Goal: Task Accomplishment & Management: Use online tool/utility

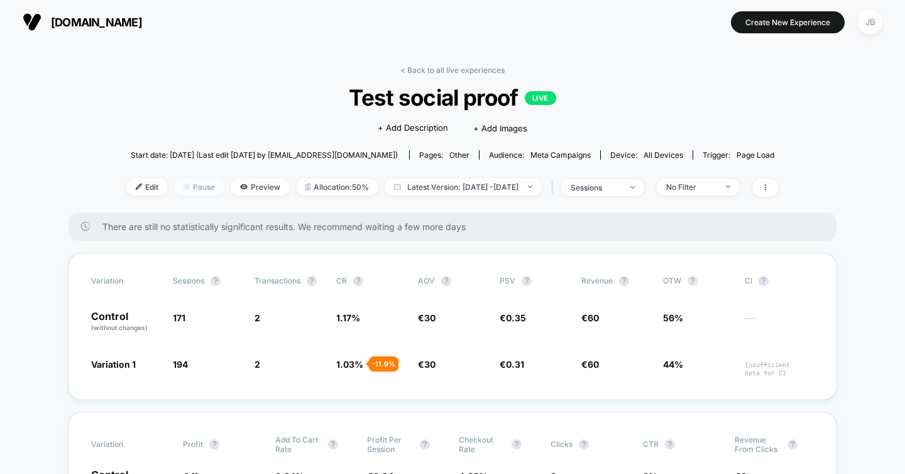
click at [177, 183] on span "Pause" at bounding box center [199, 186] width 50 height 17
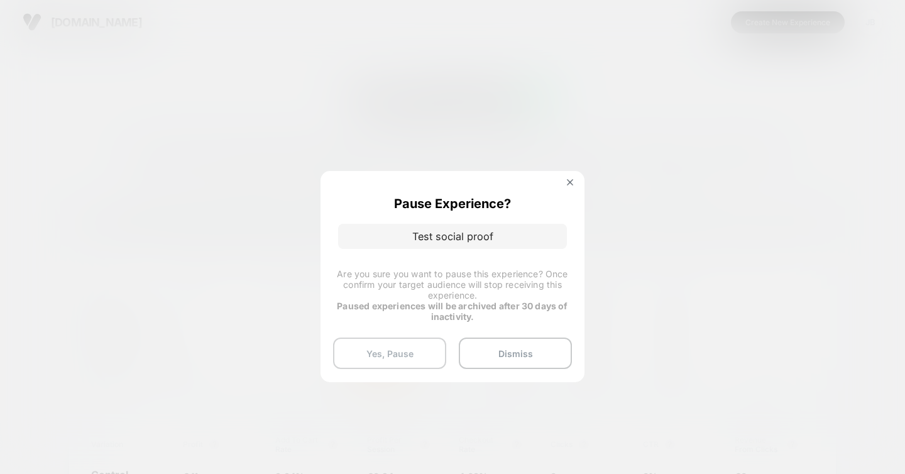
click at [406, 354] on button "Yes, Pause" at bounding box center [389, 352] width 113 height 31
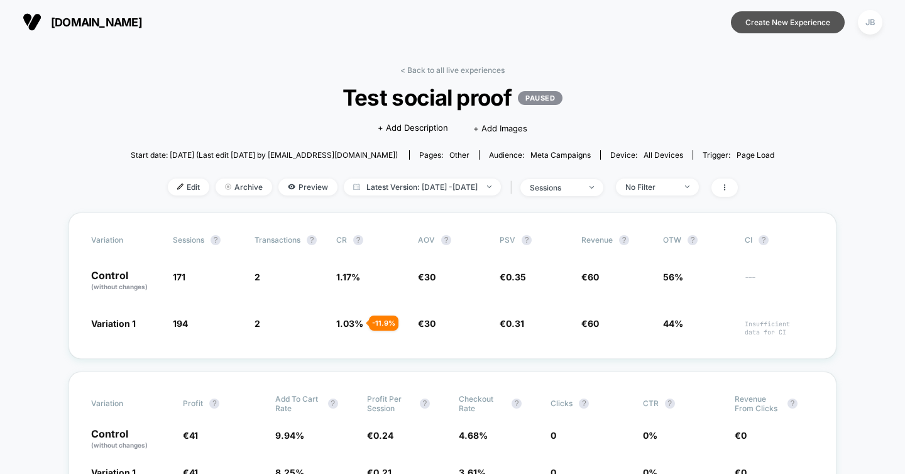
click at [789, 21] on button "Create New Experience" at bounding box center [788, 22] width 114 height 22
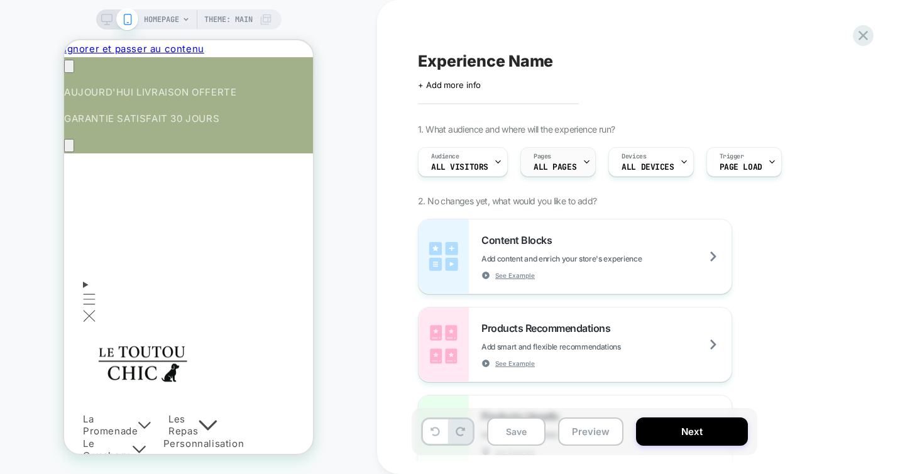
click at [576, 154] on div "Pages ALL PAGES" at bounding box center [555, 162] width 68 height 28
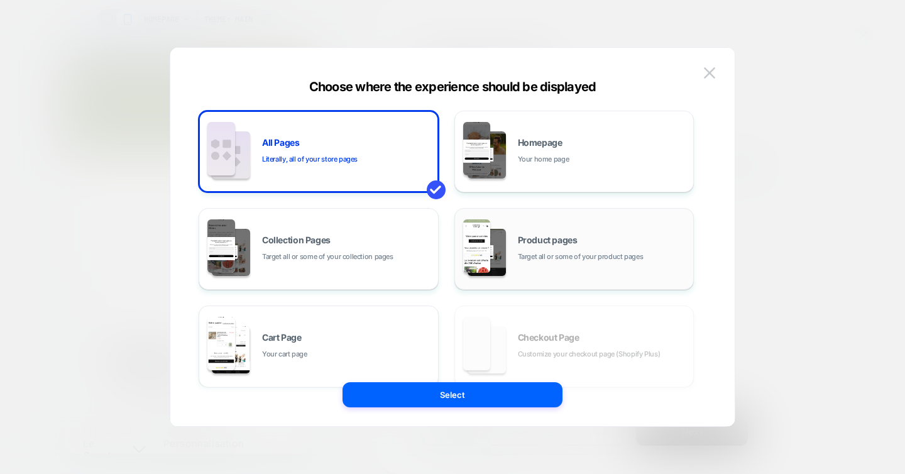
scroll to position [0, 177]
click at [549, 265] on div "Product pages Target all or some of your product pages" at bounding box center [574, 248] width 226 height 69
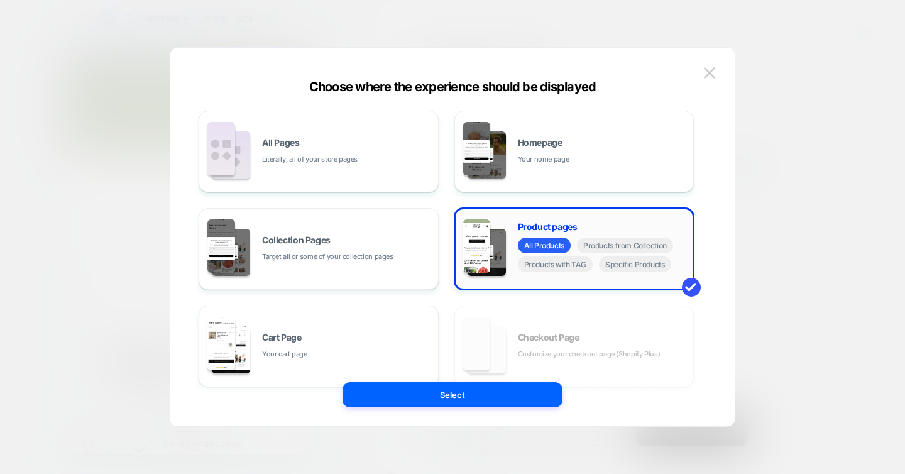
click at [621, 273] on div "All Products Products from Collection Products with TAG Specific Products" at bounding box center [603, 257] width 170 height 38
click at [630, 253] on div "All Products Products from Collection Products with TAG Specific Products" at bounding box center [603, 257] width 170 height 38
click at [627, 263] on span "Specific Products" at bounding box center [635, 264] width 72 height 16
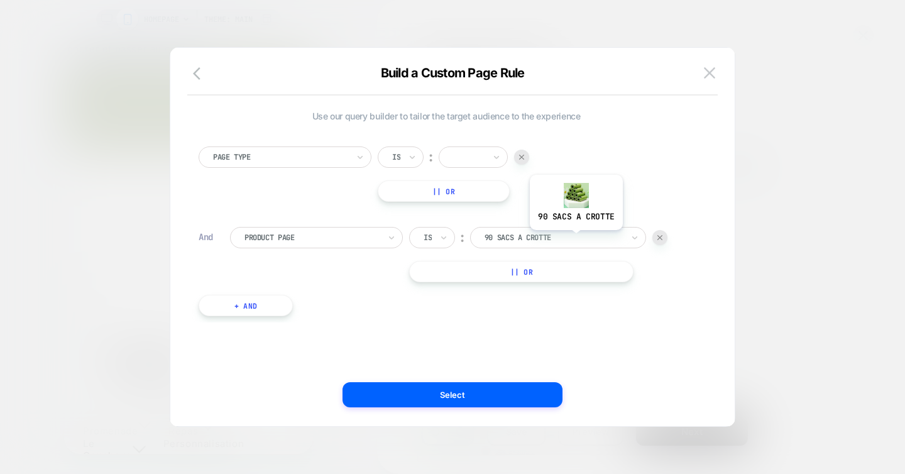
scroll to position [0, 0]
click at [520, 153] on div at bounding box center [521, 157] width 15 height 15
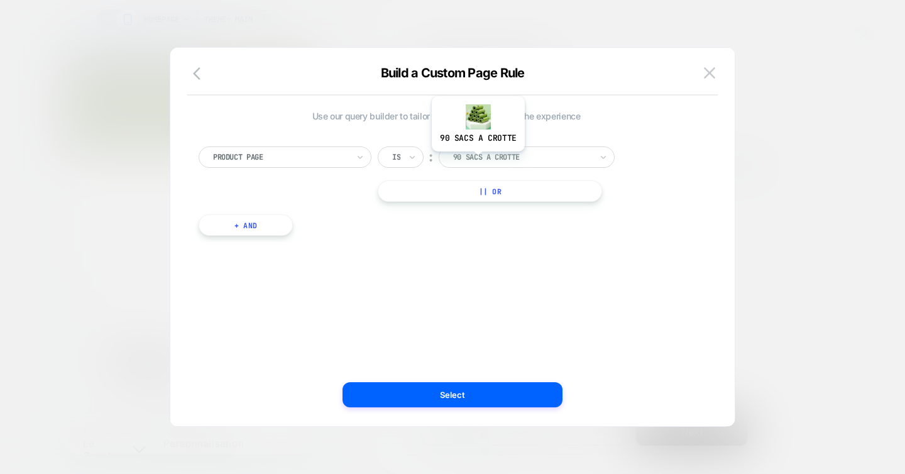
click at [486, 161] on div at bounding box center [522, 156] width 138 height 11
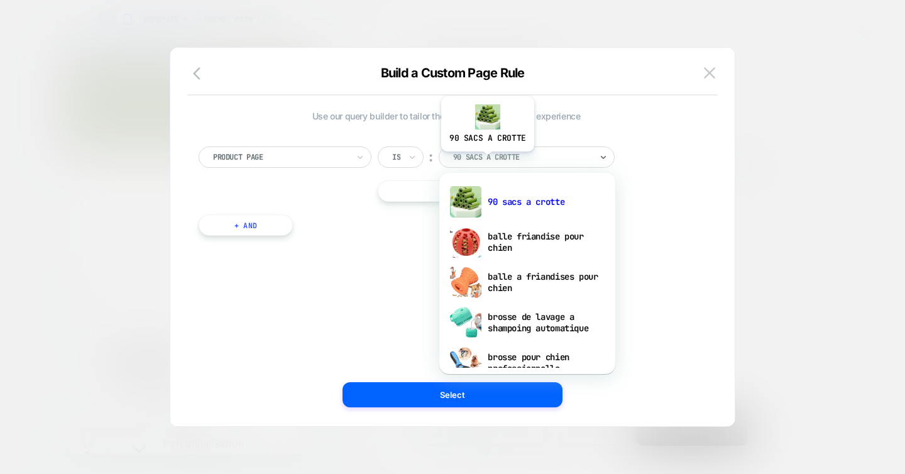
scroll to position [0, 177]
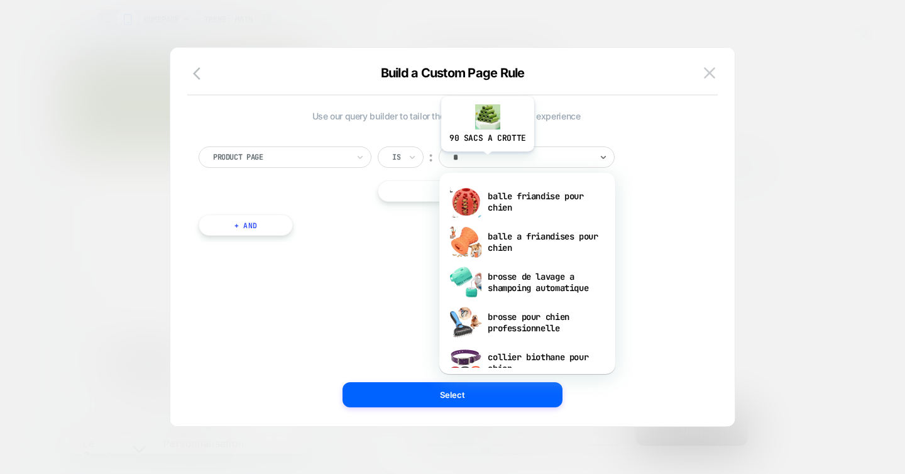
type input "**"
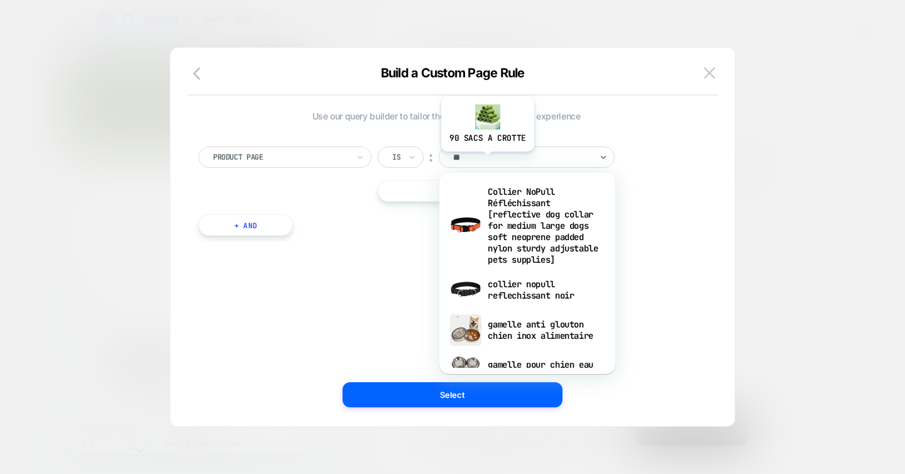
scroll to position [0, 0]
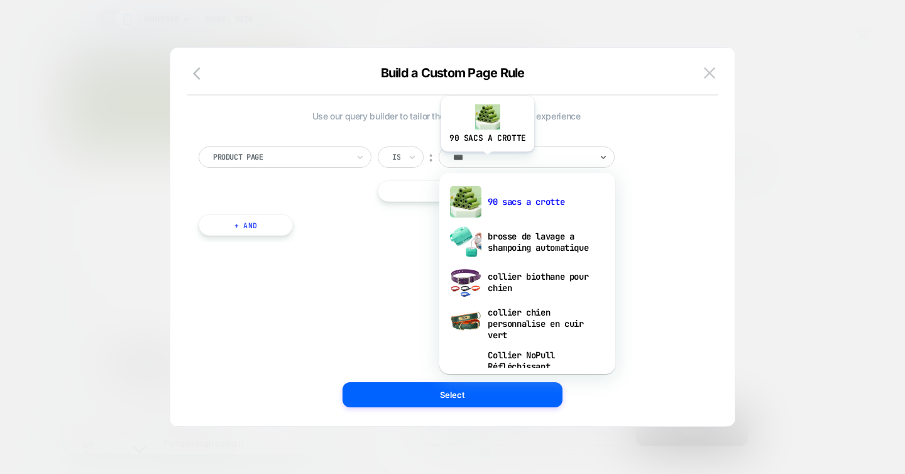
type input "****"
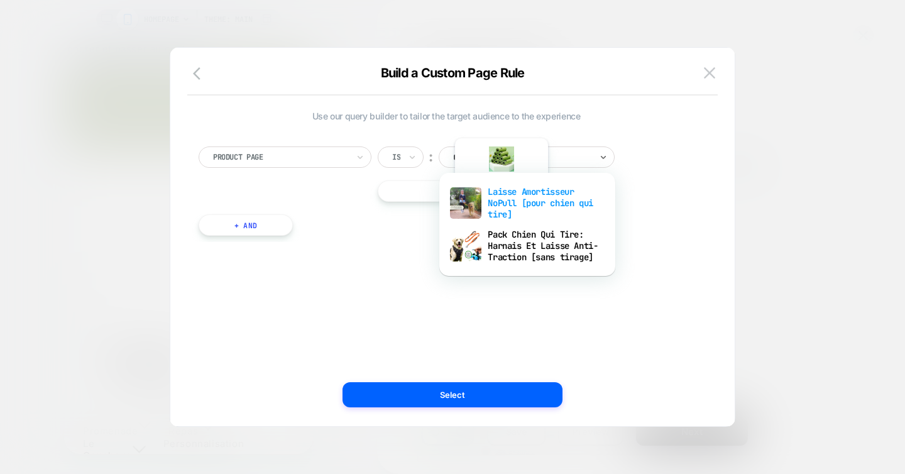
scroll to position [0, 177]
click at [500, 203] on div "Laisse Amortisseur NoPull [pour chien qui tire]" at bounding box center [527, 203] width 163 height 43
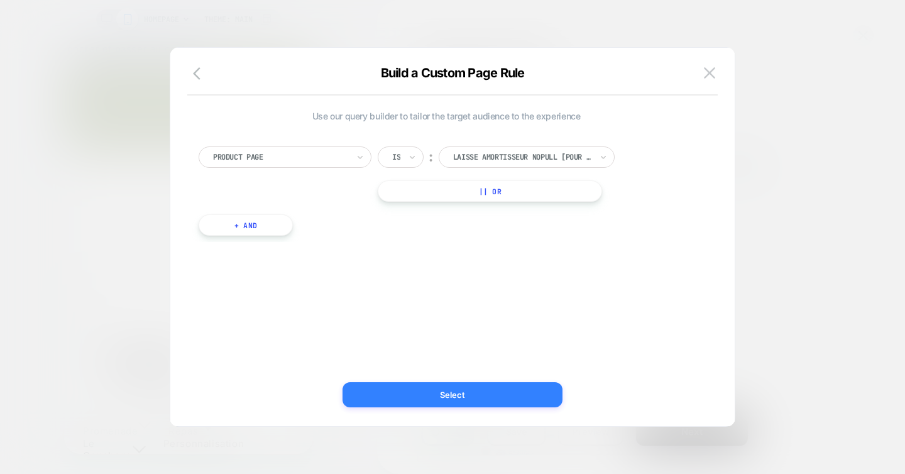
click at [420, 391] on button "Select" at bounding box center [452, 394] width 220 height 25
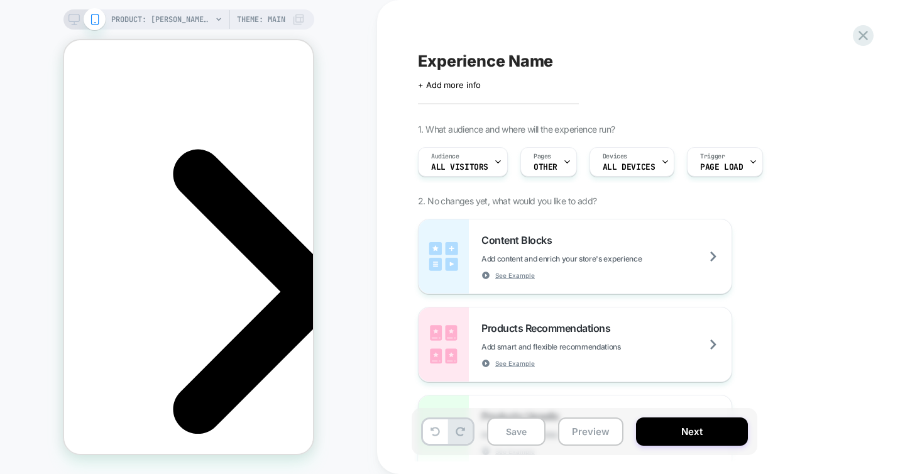
scroll to position [0, 0]
click at [479, 159] on div "Audience All Visitors" at bounding box center [460, 162] width 82 height 28
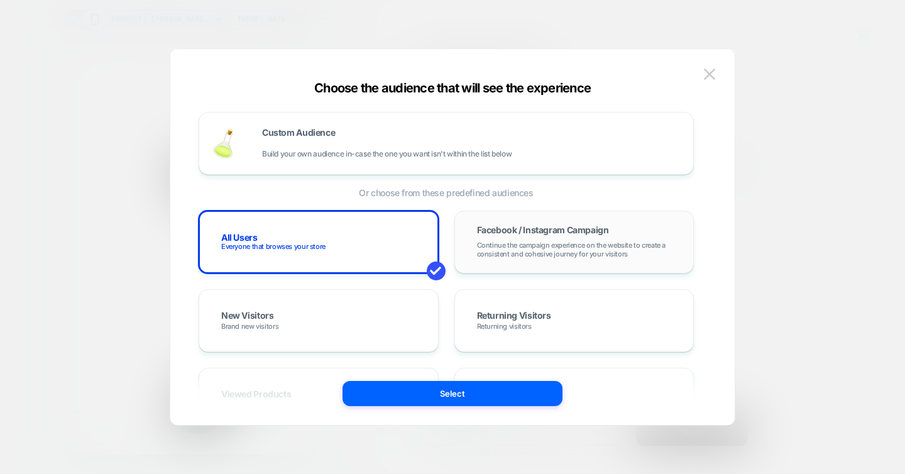
scroll to position [0, 177]
click at [549, 256] on span "Continue the campaign experience on the website to create a consistent and cohe…" at bounding box center [574, 250] width 195 height 18
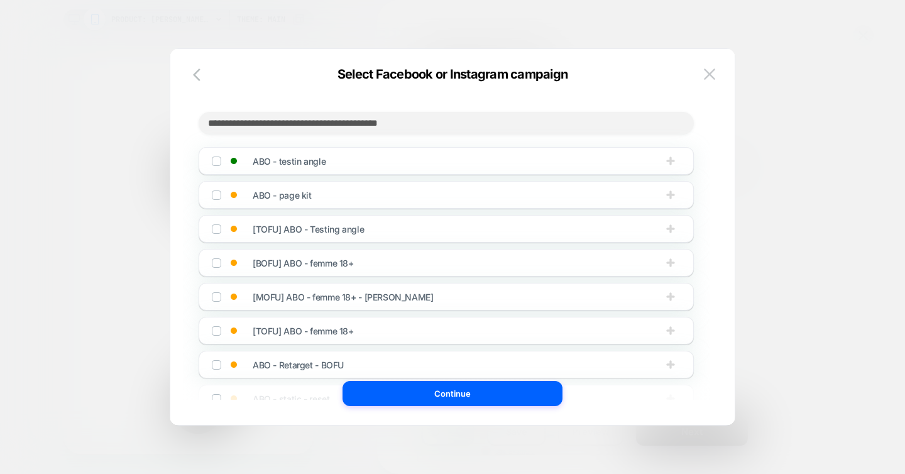
click at [219, 162] on img at bounding box center [216, 161] width 6 height 6
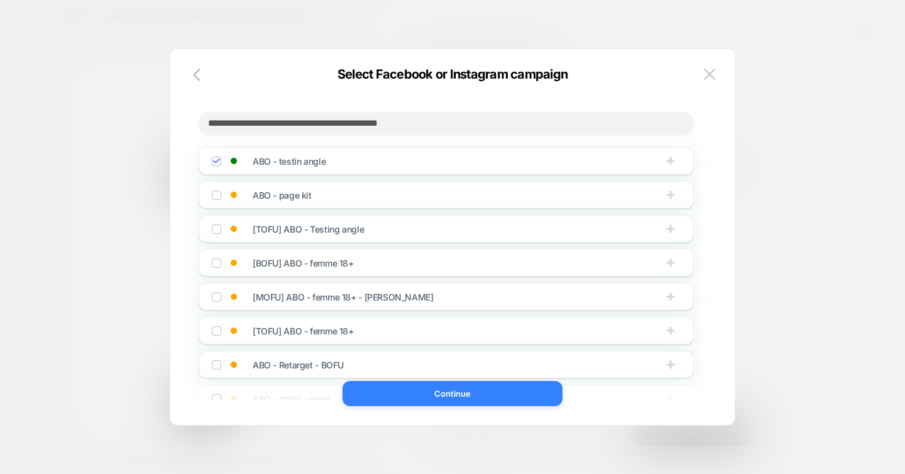
scroll to position [0, 0]
click at [440, 394] on button "Continue" at bounding box center [452, 393] width 220 height 25
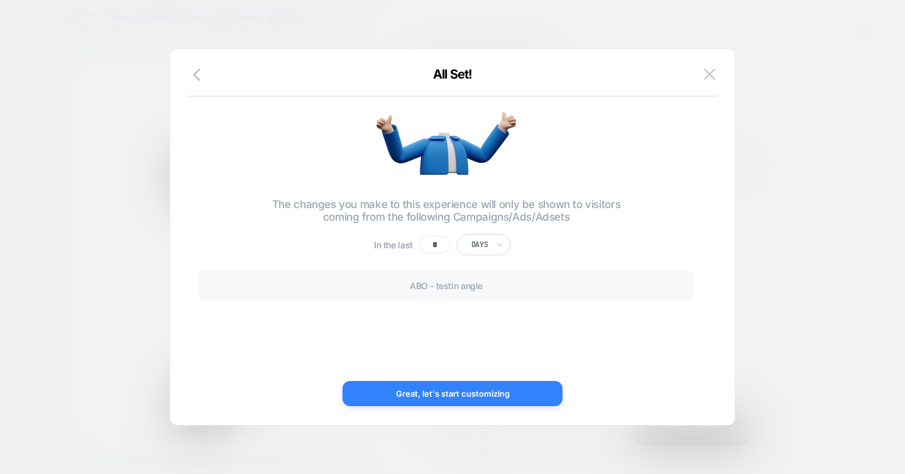
scroll to position [0, 177]
click at [440, 394] on button "Great, let's start customizing" at bounding box center [452, 393] width 220 height 25
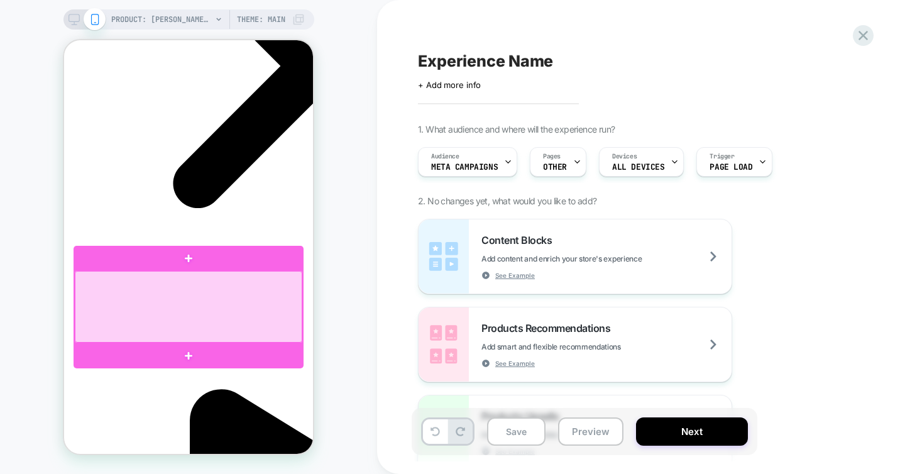
click at [178, 297] on div at bounding box center [188, 307] width 227 height 72
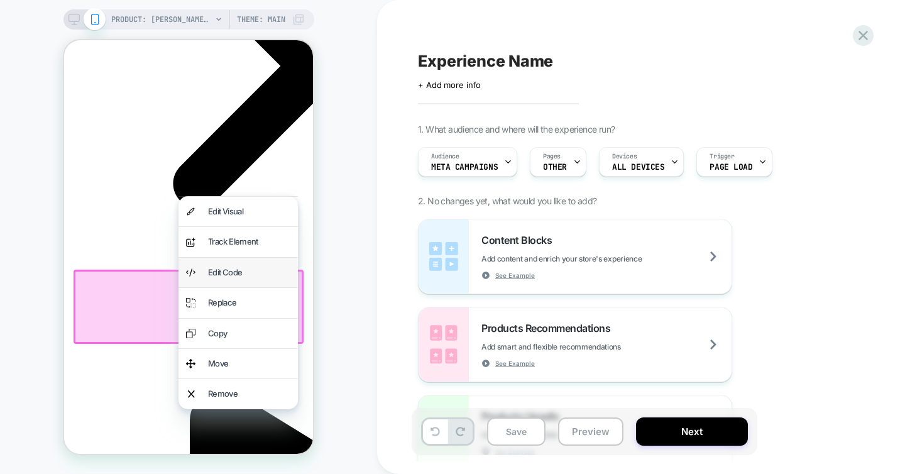
scroll to position [0, 0]
click at [215, 268] on div "Edit Code" at bounding box center [249, 272] width 82 height 14
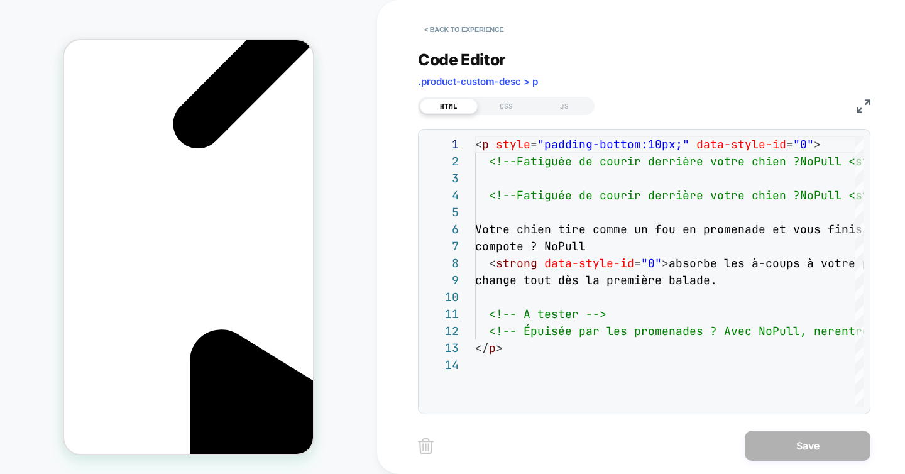
click at [458, 28] on button "< Back to experience" at bounding box center [464, 29] width 92 height 20
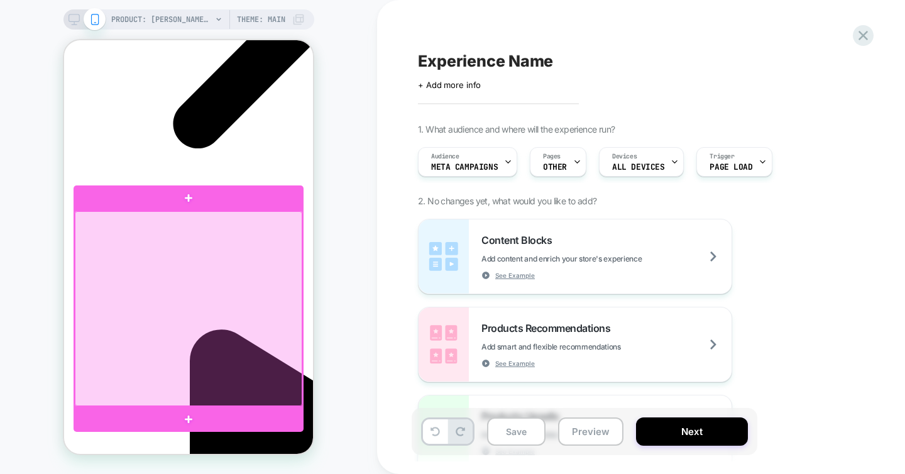
scroll to position [0, 0]
click at [268, 297] on div at bounding box center [188, 308] width 227 height 194
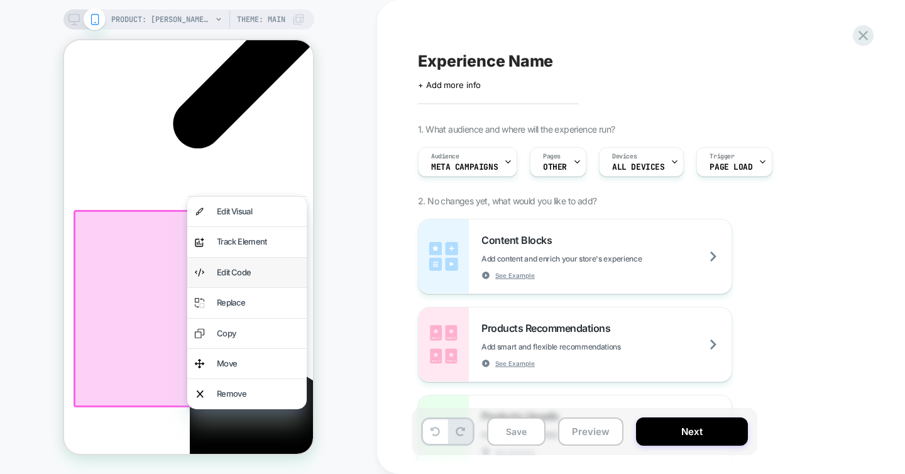
click at [234, 269] on div "Edit Code" at bounding box center [258, 272] width 82 height 14
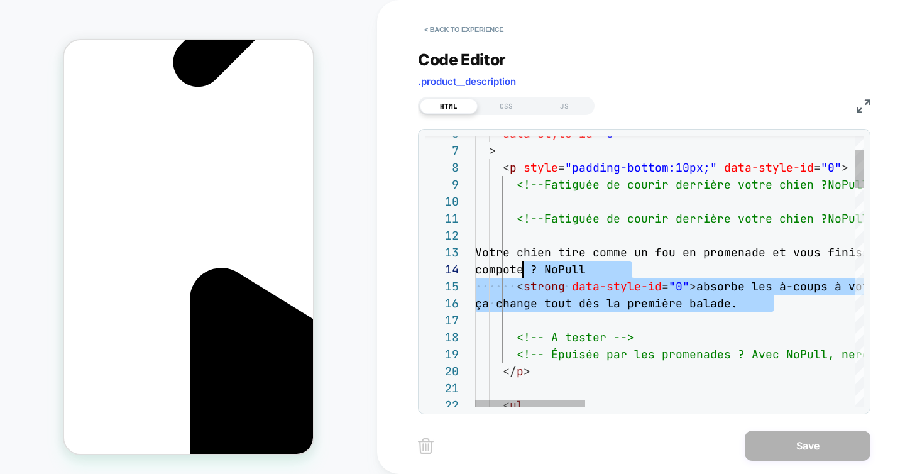
scroll to position [34, 41]
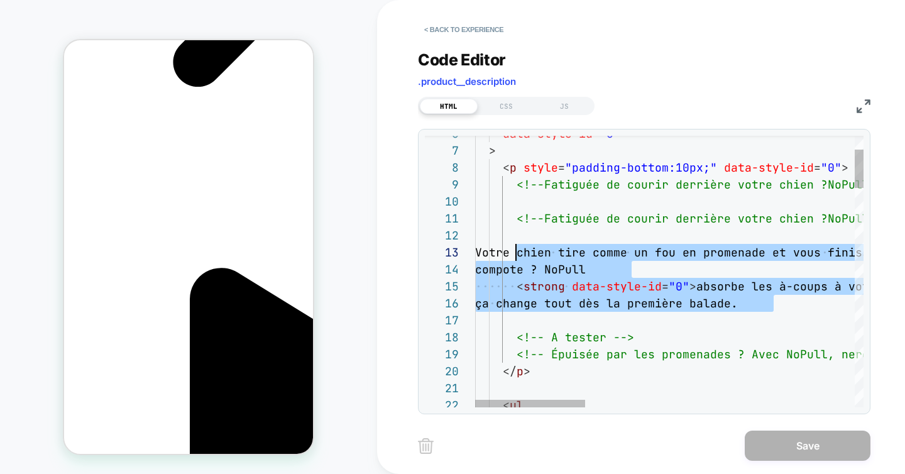
drag, startPoint x: 784, startPoint y: 300, endPoint x: 515, endPoint y: 256, distance: 271.9
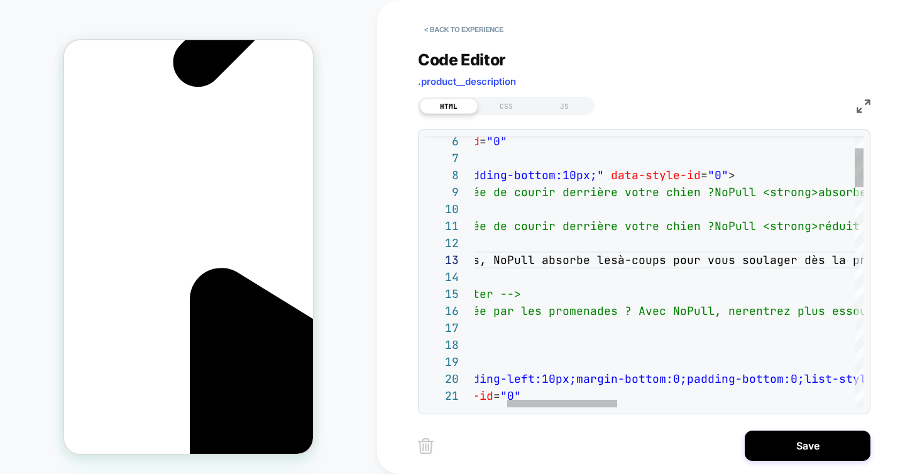
scroll to position [0, 177]
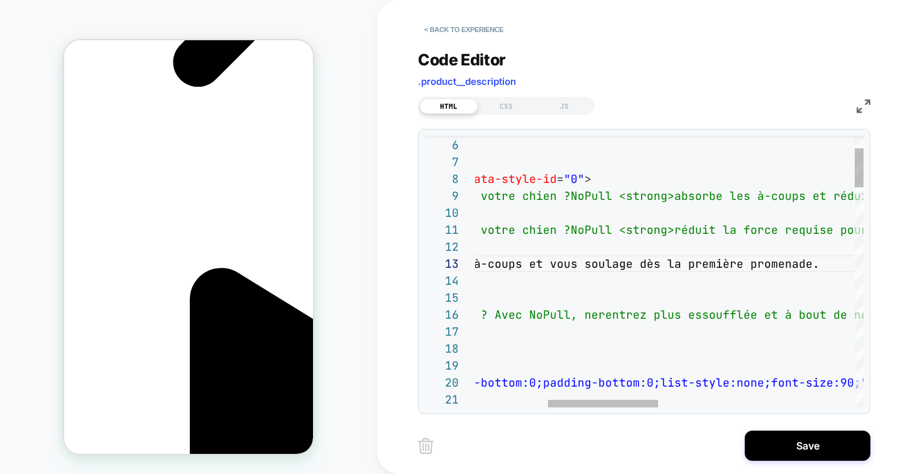
scroll to position [0, 0]
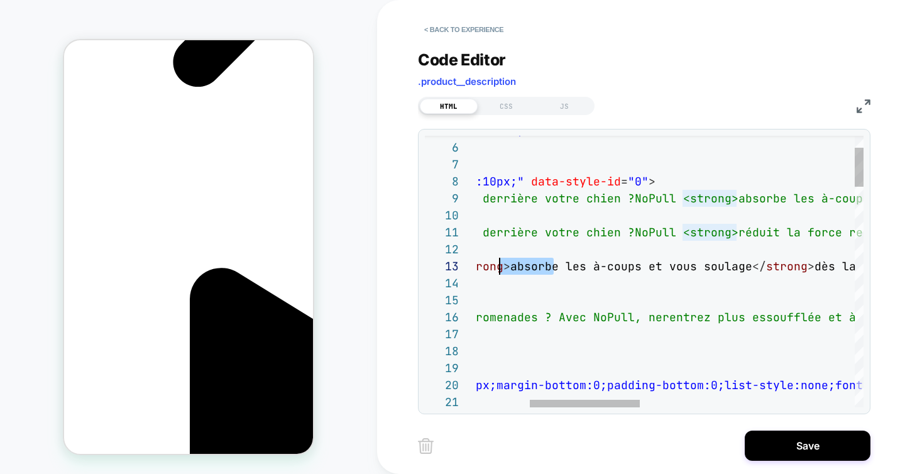
drag, startPoint x: 554, startPoint y: 266, endPoint x: 501, endPoint y: 266, distance: 52.2
click at [501, 266] on span "Fini les douleurs, NoPull < strong > absorbe les à-coups et vous soulage </ str…" at bounding box center [638, 266] width 712 height 14
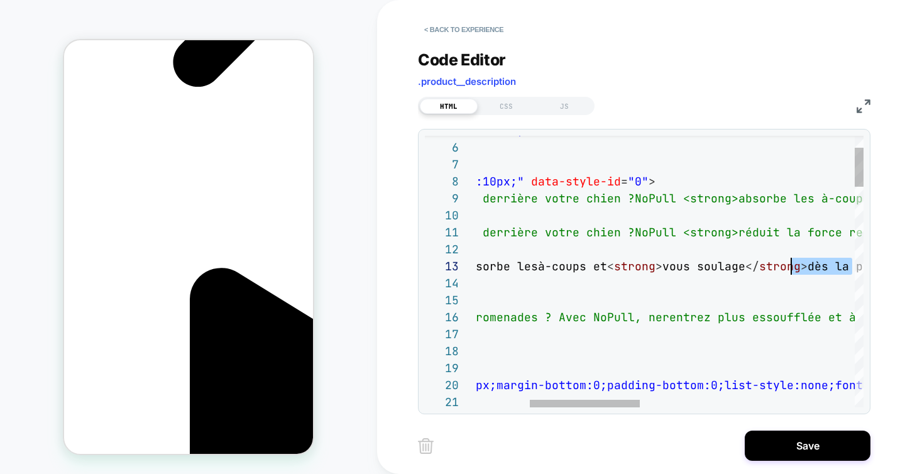
drag, startPoint x: 851, startPoint y: 267, endPoint x: 793, endPoint y: 267, distance: 58.4
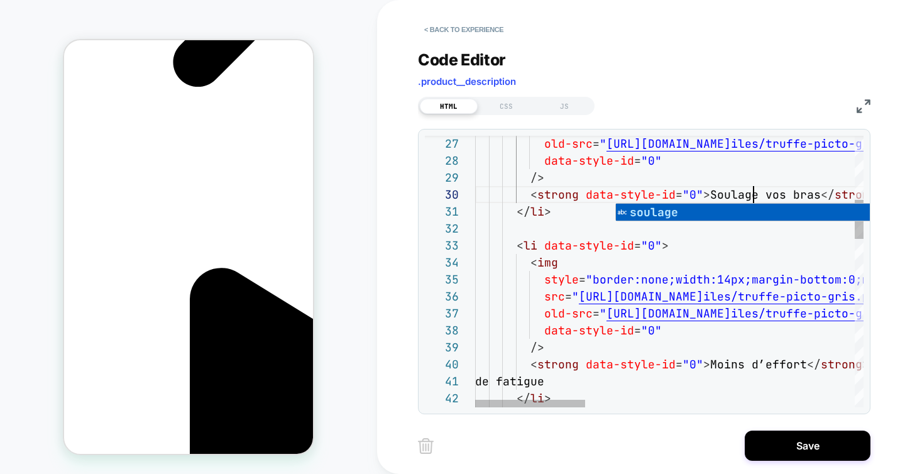
scroll to position [0, 177]
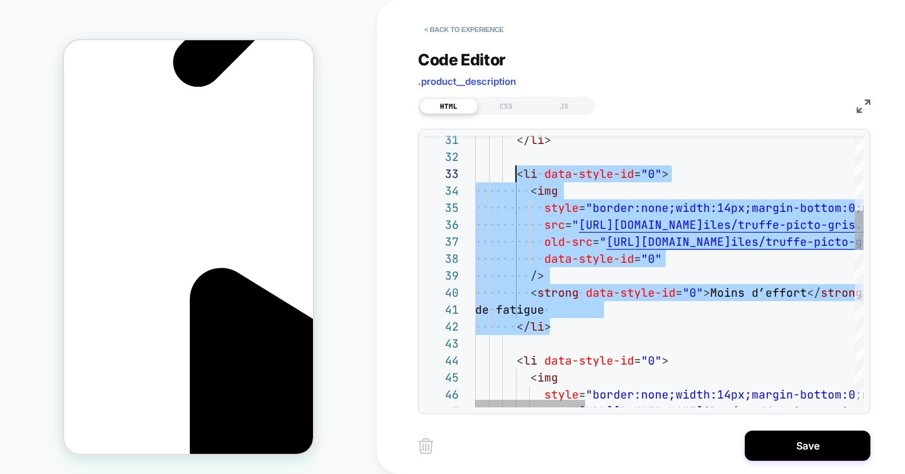
drag, startPoint x: 558, startPoint y: 327, endPoint x: 515, endPoint y: 180, distance: 153.9
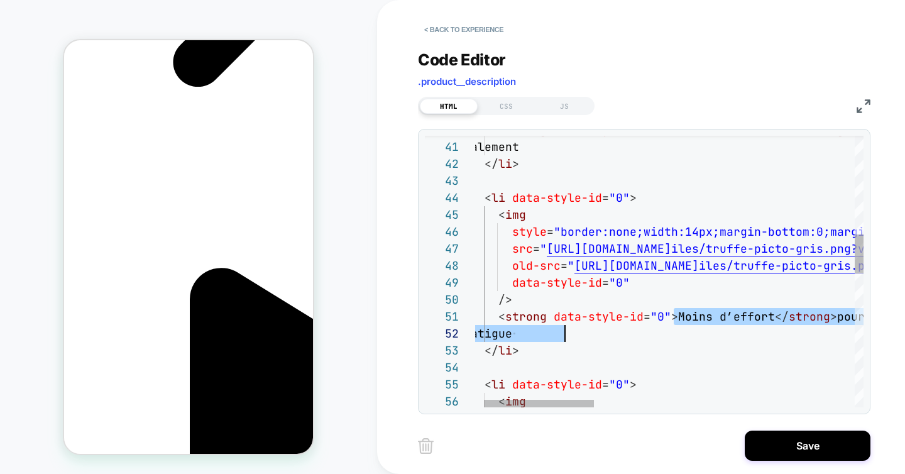
drag, startPoint x: 674, startPoint y: 315, endPoint x: 578, endPoint y: 329, distance: 96.4
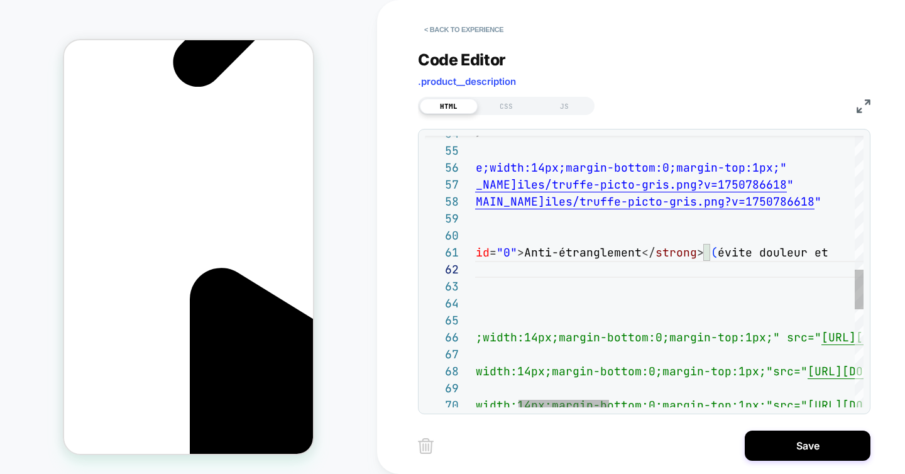
scroll to position [0, 0]
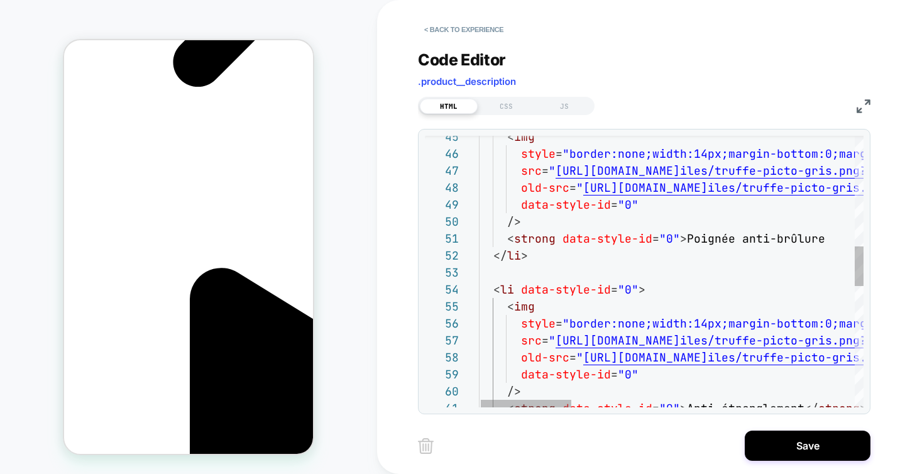
scroll to position [0, 177]
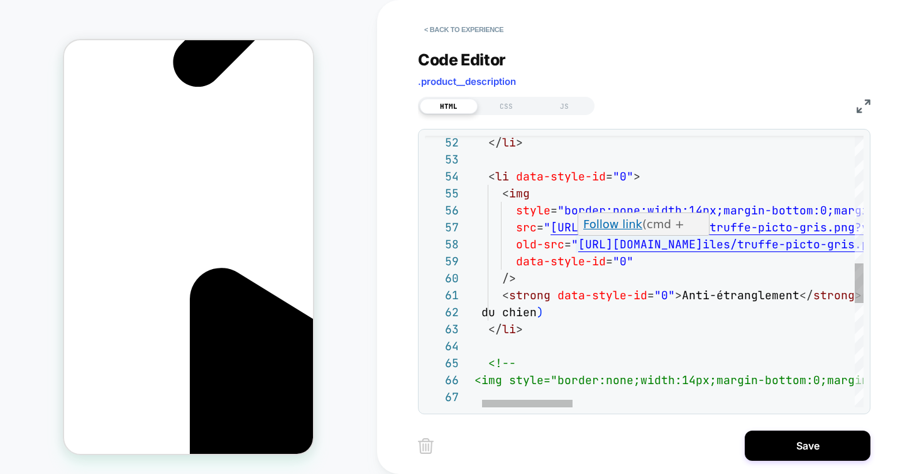
scroll to position [0, 0]
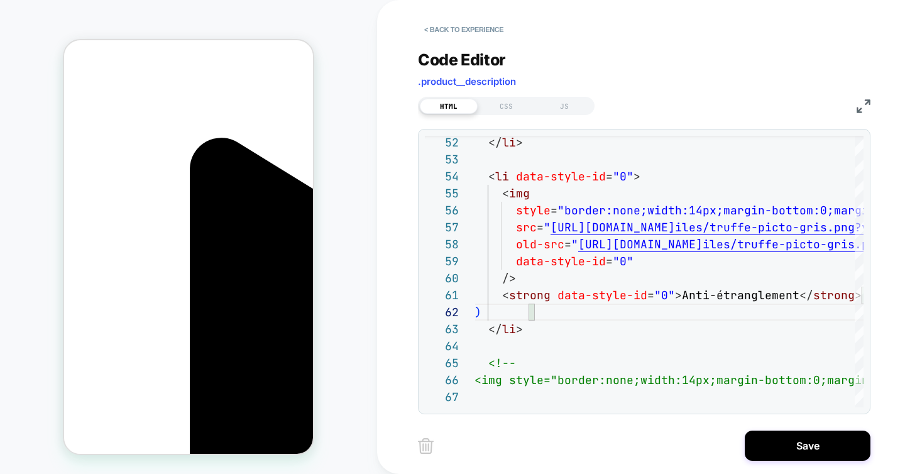
scroll to position [476, 0]
type textarea "**********"
click at [792, 451] on button "Save" at bounding box center [808, 445] width 126 height 30
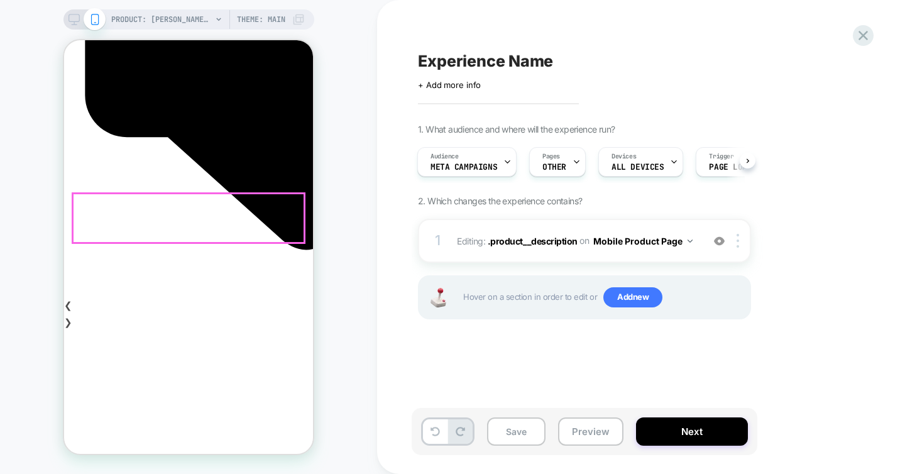
scroll to position [0, 0]
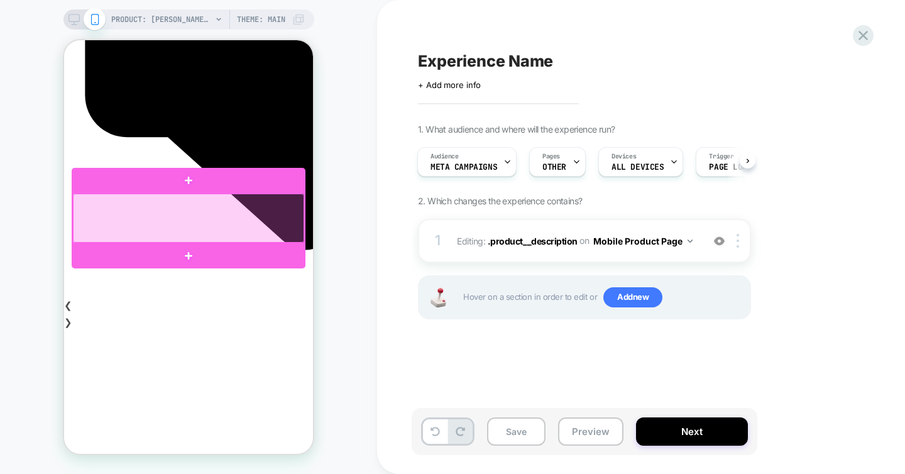
click at [180, 217] on div at bounding box center [188, 218] width 231 height 49
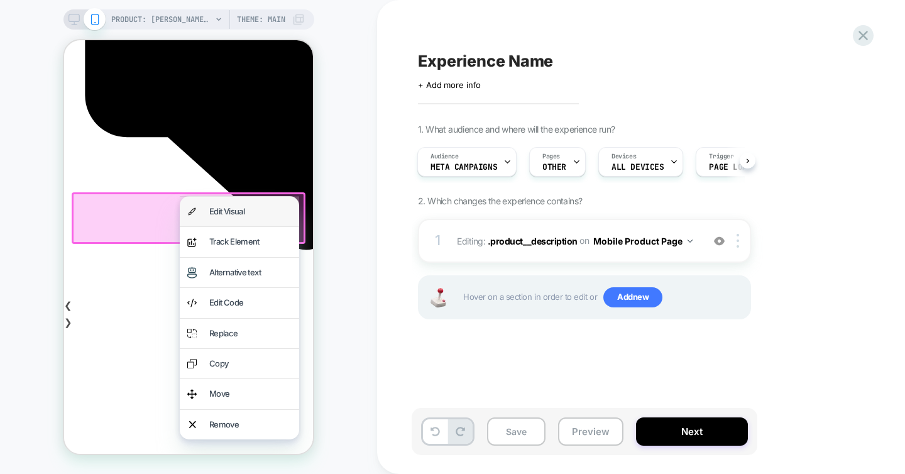
scroll to position [0, 177]
click at [226, 306] on div "Edit Code" at bounding box center [250, 302] width 82 height 14
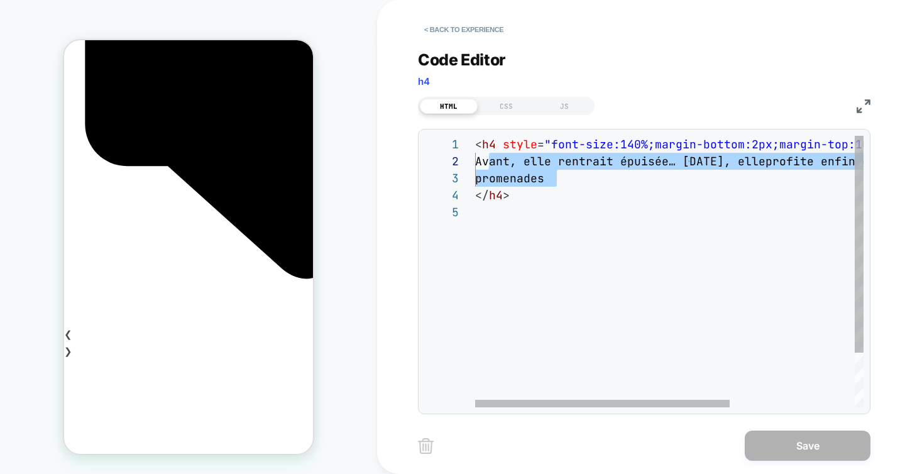
scroll to position [0, 0]
drag, startPoint x: 567, startPoint y: 181, endPoint x: 488, endPoint y: 168, distance: 80.3
click at [488, 168] on div "< h4 style = "font-size:140%;margin-bottom:2px;margin-top:10px; " data-style-id…" at bounding box center [764, 305] width 579 height 339
click at [572, 180] on div "< h4 style = "font-size:140%;margin-bottom:2px;margin-top:10px; " data-style-id…" at bounding box center [764, 305] width 579 height 339
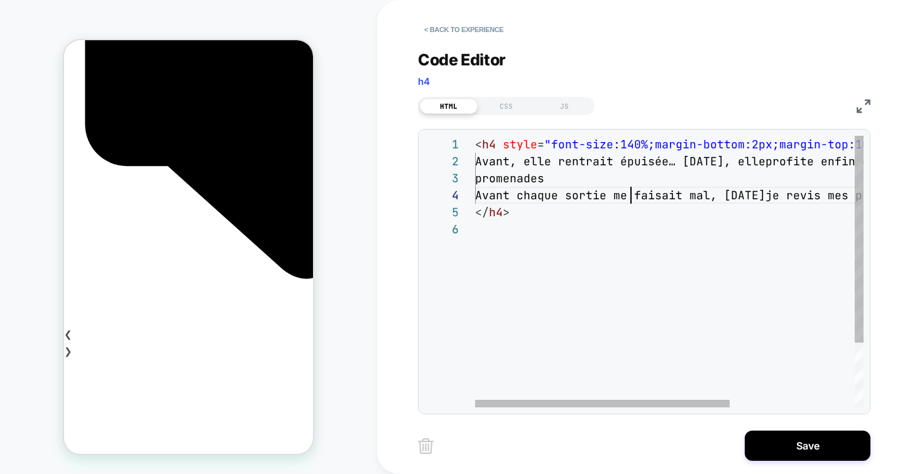
click at [630, 198] on div "< h4 style = "font-size:140%;margin-bottom:2px;margin-top:10px; " data-style-id…" at bounding box center [764, 314] width 579 height 356
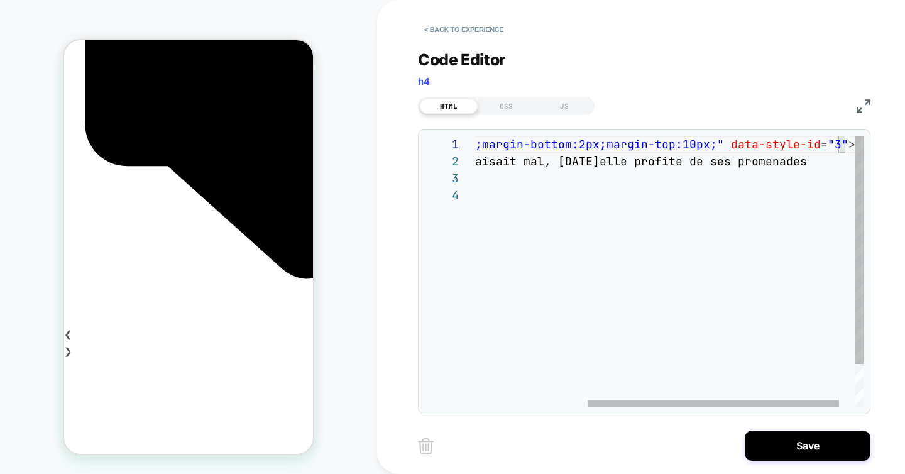
click at [560, 165] on div "< h4 style = "font-size:140%;margin-bottom:2px;margin-top:10px; " data-style-id…" at bounding box center [595, 297] width 586 height 322
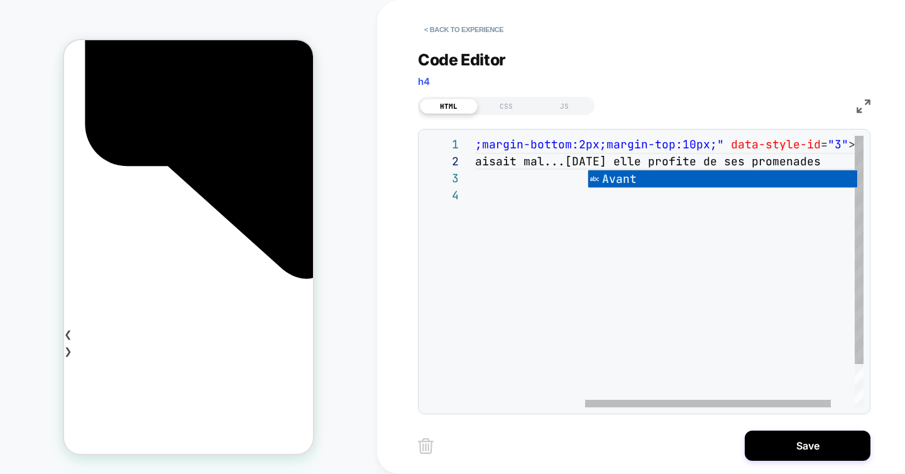
click at [653, 163] on div "< h4 style = "font-size:140%;margin-bottom:2px;margin-top:10px; " data-style-id…" at bounding box center [601, 297] width 599 height 322
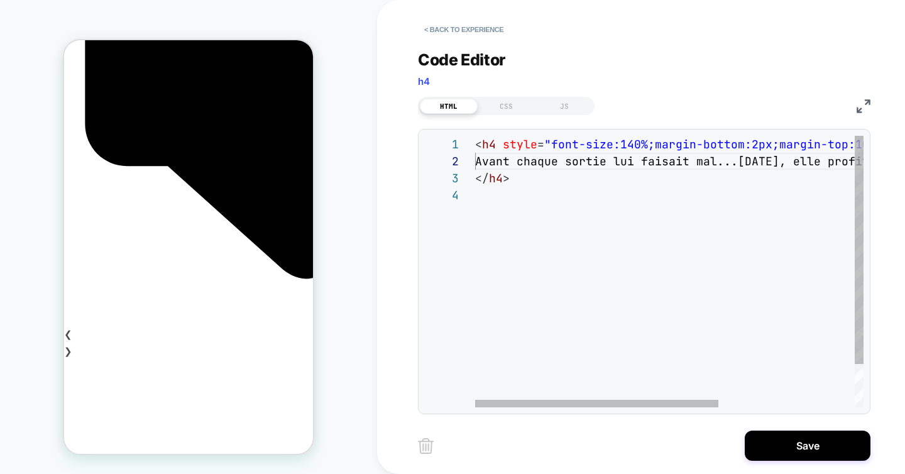
type textarea "**********"
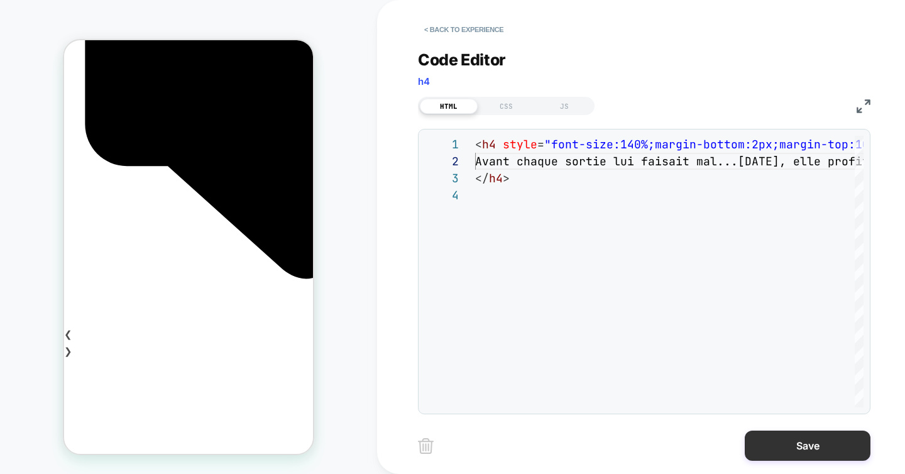
click at [772, 444] on button "Save" at bounding box center [808, 445] width 126 height 30
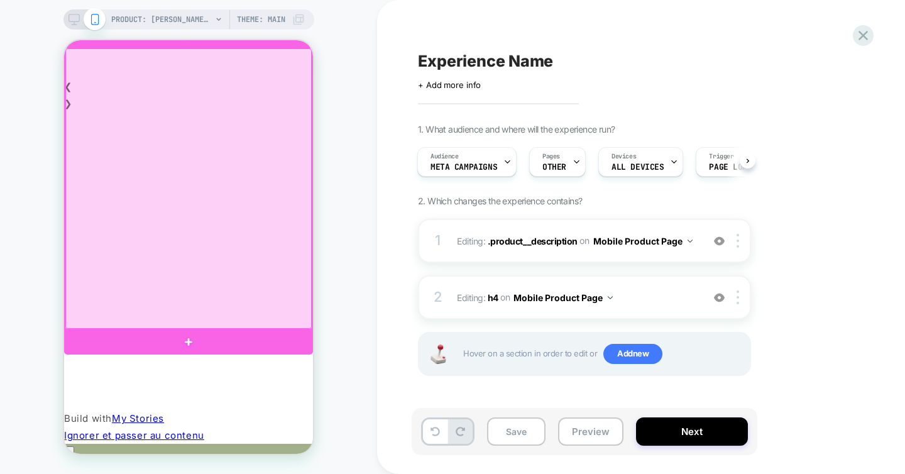
click at [221, 251] on div at bounding box center [188, 188] width 246 height 280
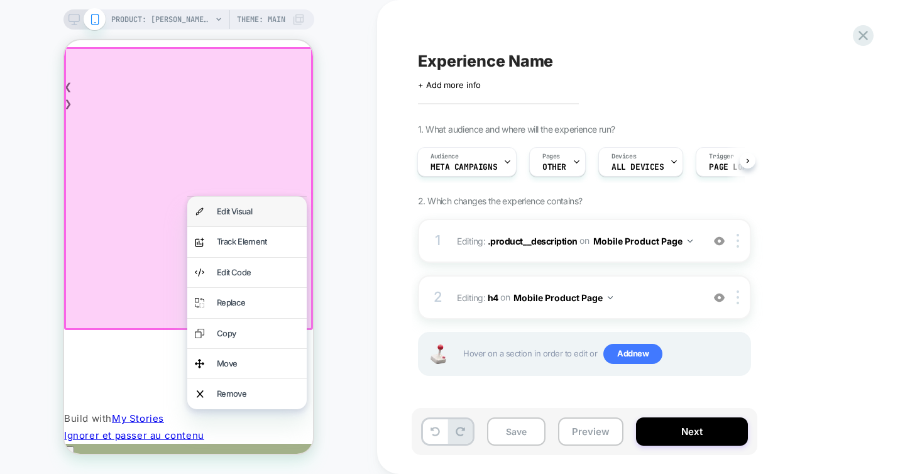
click at [252, 200] on div "Edit Visual" at bounding box center [246, 212] width 119 height 30
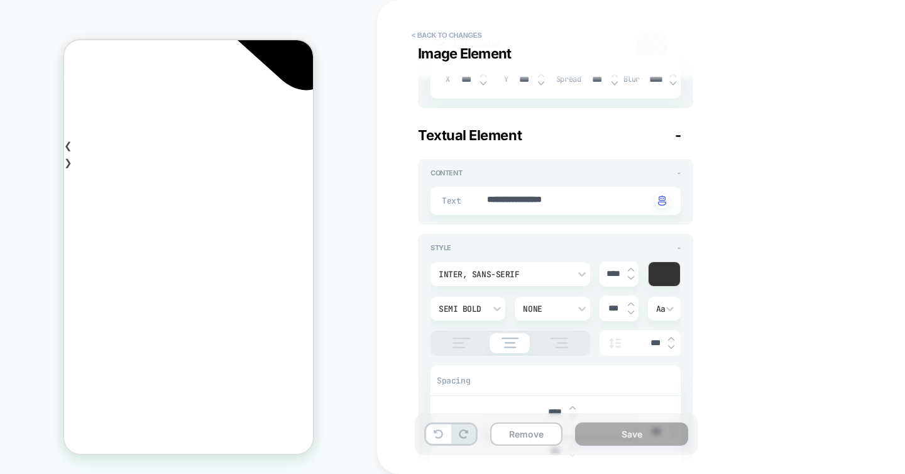
type textarea "*"
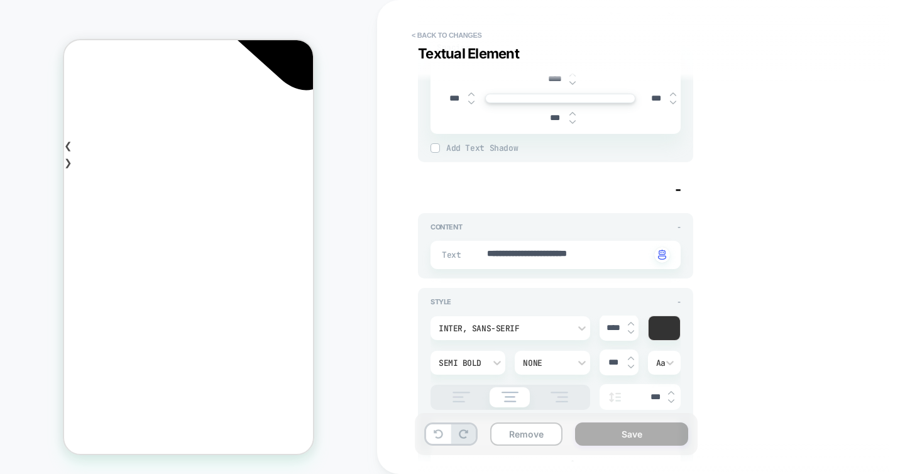
scroll to position [5096, 0]
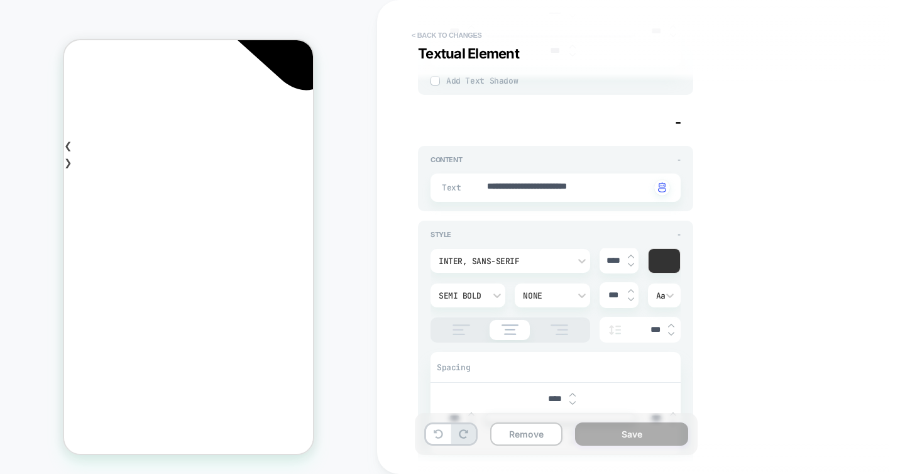
click at [420, 38] on button "< Back to changes" at bounding box center [446, 35] width 83 height 20
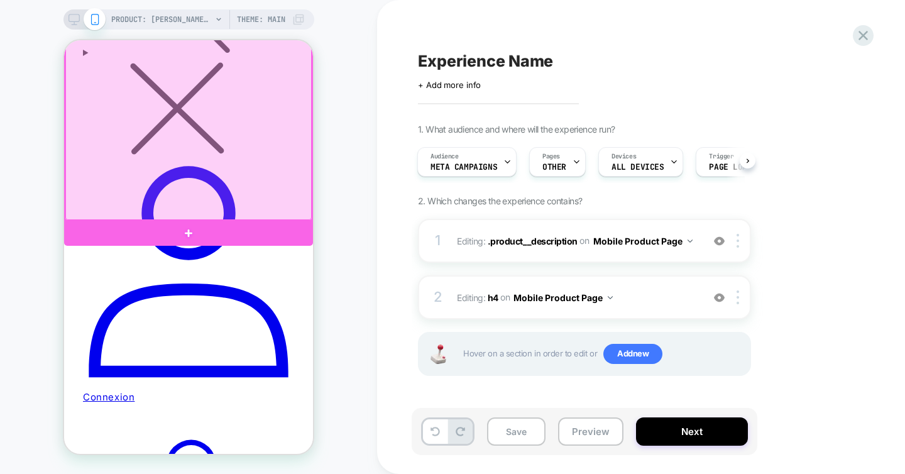
scroll to position [0, 177]
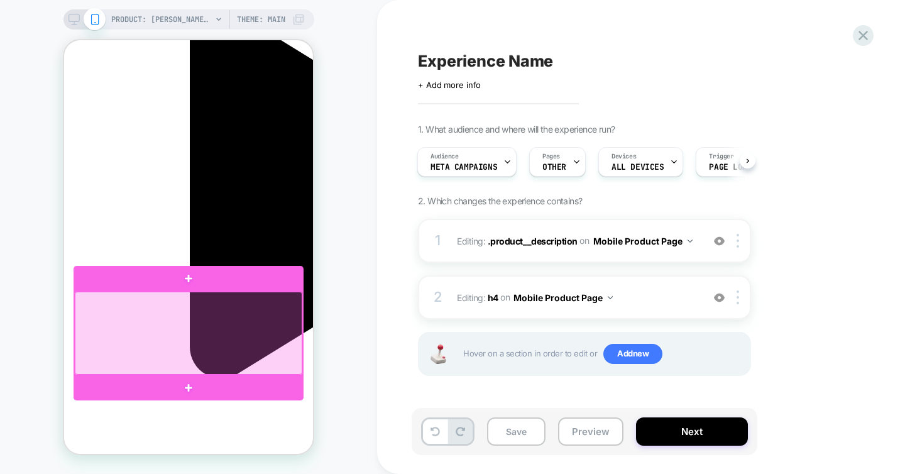
click at [236, 345] on div at bounding box center [188, 333] width 227 height 83
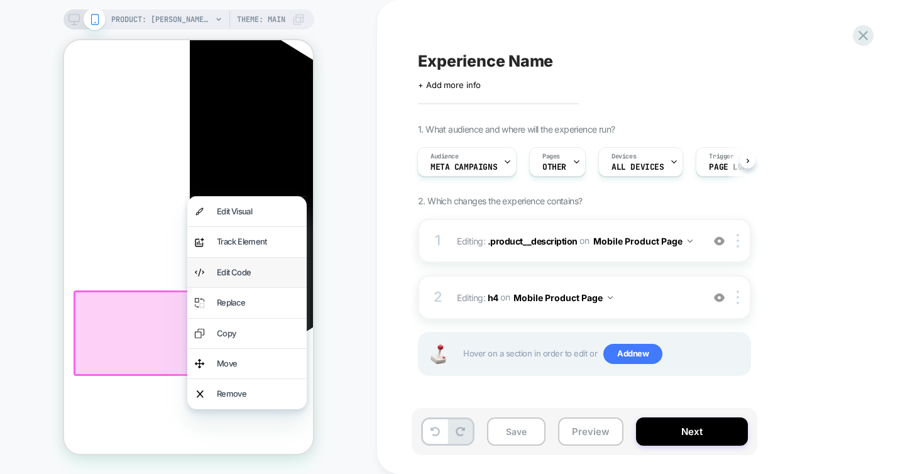
click at [228, 275] on div "Edit Code" at bounding box center [258, 272] width 82 height 14
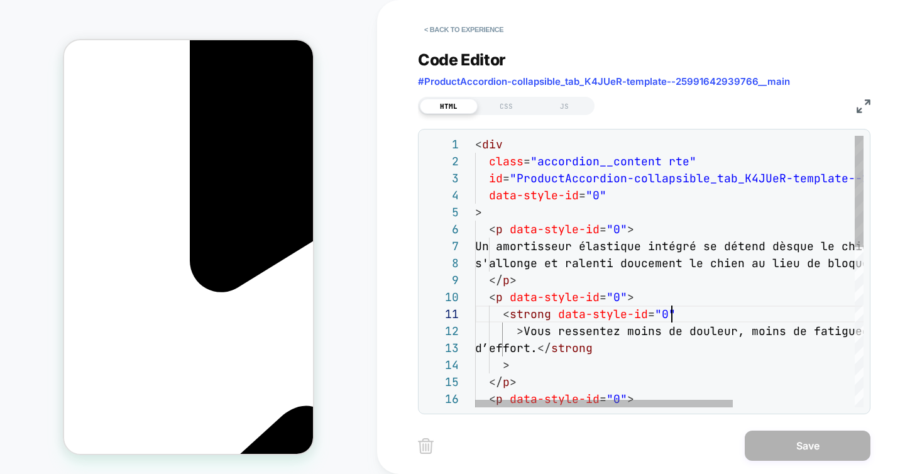
click at [728, 316] on div "< div class = "accordion__content rte" id = "ProductAccordion-collapsible_tab_K…" at bounding box center [761, 467] width 572 height 662
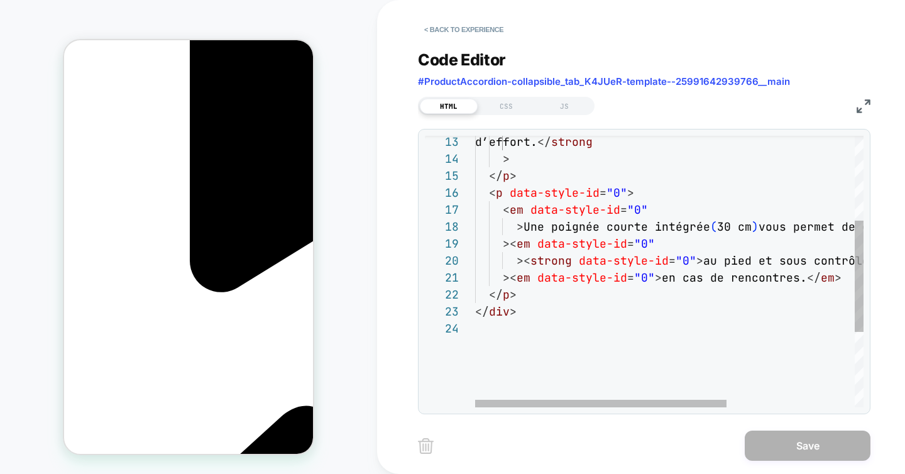
click at [654, 225] on div "d’effort. </ strong > </ p > < p data-style-id = "0" > < em data-style-id = "0"…" at bounding box center [768, 261] width 586 height 662
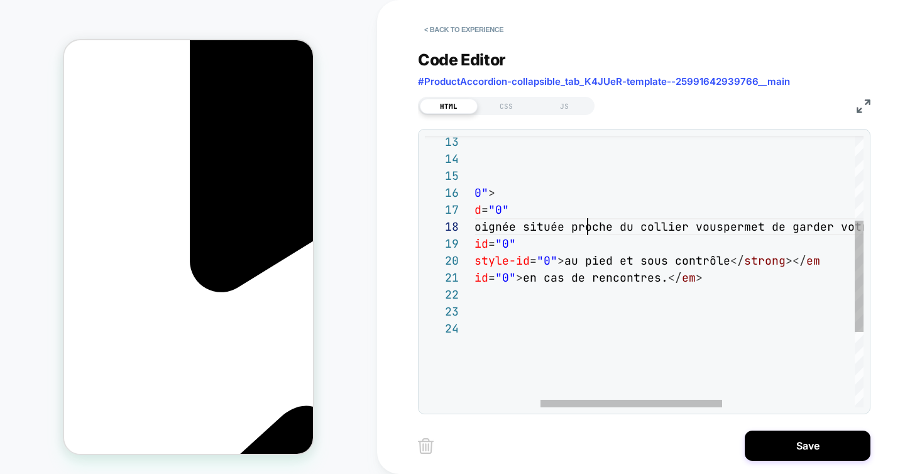
click at [585, 230] on div "d’effort. </ strong > </ p > < p data-style-id = "0" > < em data-style-id = "0"…" at bounding box center [740, 261] width 809 height 662
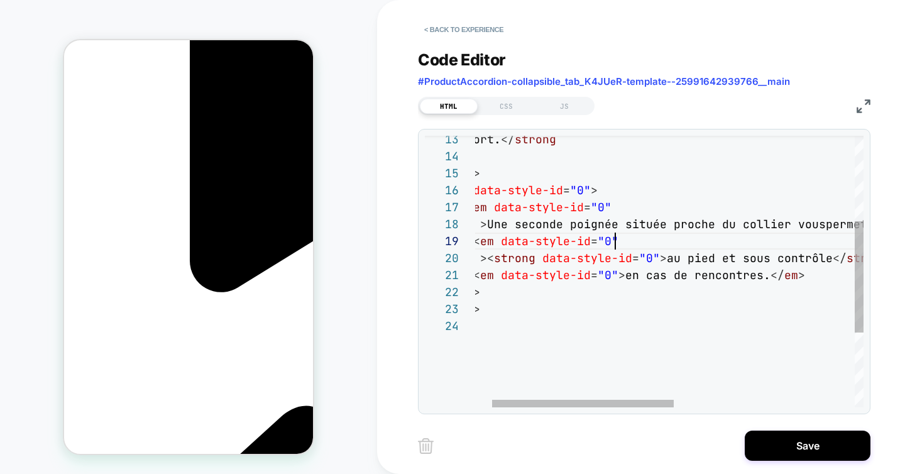
click at [633, 240] on div "d’effort. </ strong > </ p > < p data-style-id = "0" > < em data-style-id = "0"…" at bounding box center [843, 258] width 809 height 662
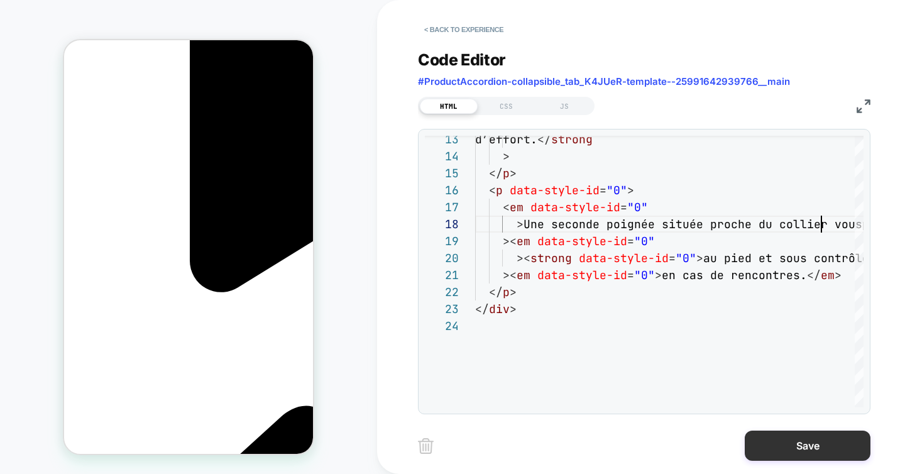
type textarea "**********"
click at [761, 439] on button "Save" at bounding box center [808, 445] width 126 height 30
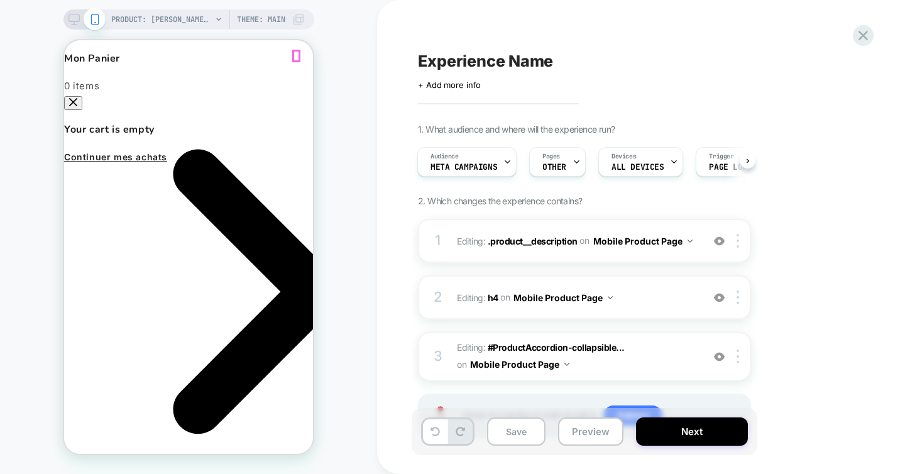
click at [77, 98] on icon "Close" at bounding box center [73, 102] width 8 height 8
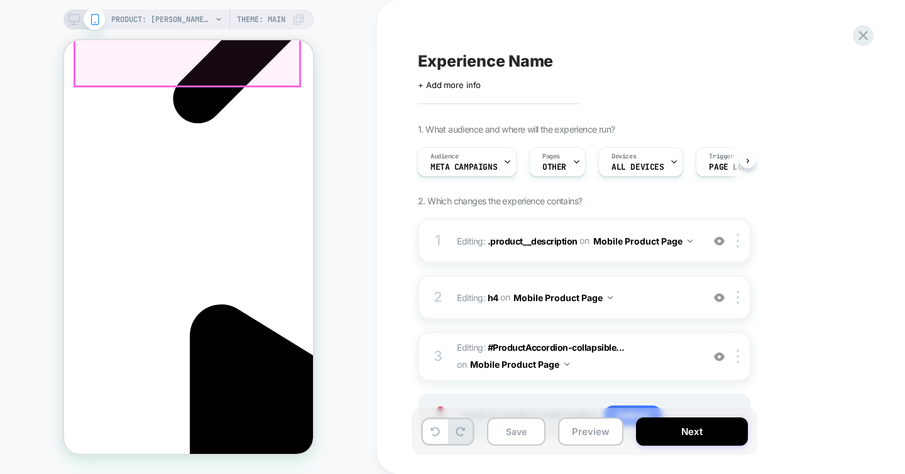
scroll to position [422, 0]
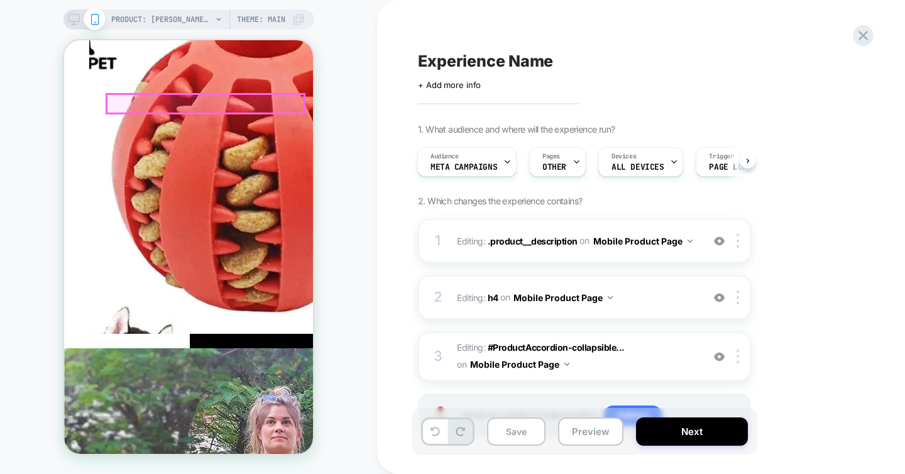
scroll to position [0, 0]
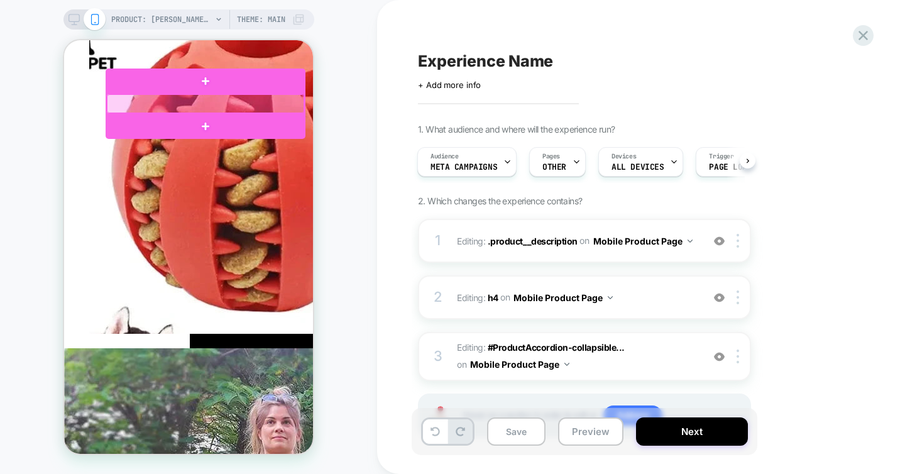
click at [135, 101] on div at bounding box center [205, 103] width 197 height 19
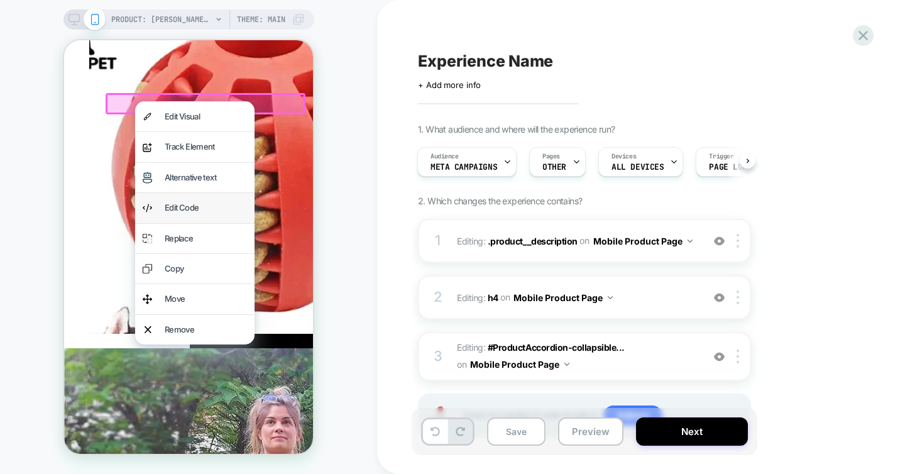
click at [199, 200] on div "Edit Code" at bounding box center [206, 207] width 82 height 14
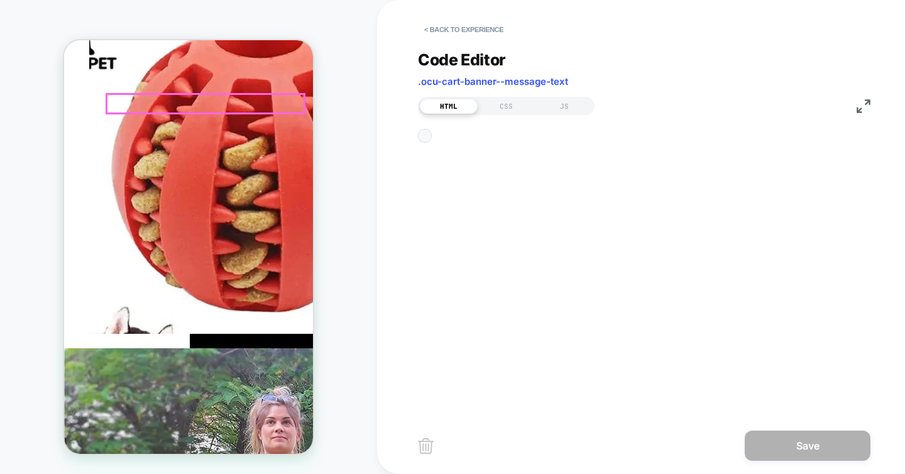
scroll to position [170, 0]
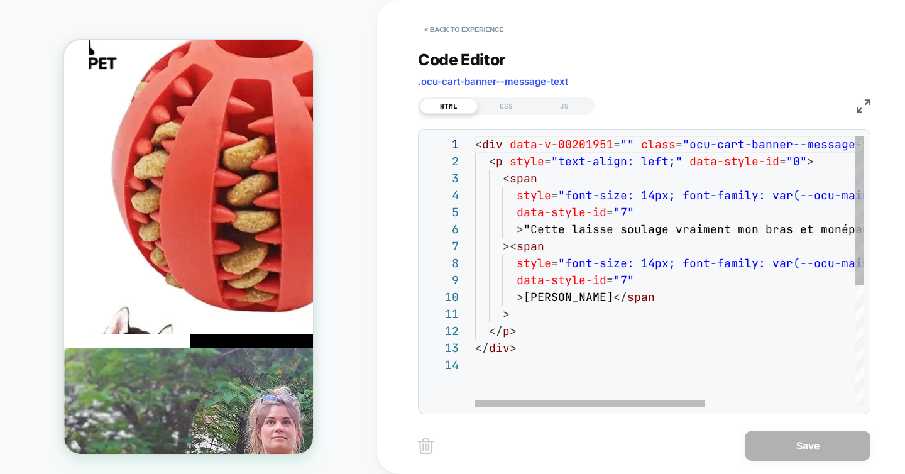
click at [669, 248] on div "< div data-v-00201951 = "" class = "ocu-cart-banner--message-text" data-style-i…" at bounding box center [795, 382] width 640 height 492
click at [525, 229] on div "< div data-v-00201951 = "" class = "ocu-cart-banner--message-text" data-style-i…" at bounding box center [795, 382] width 640 height 492
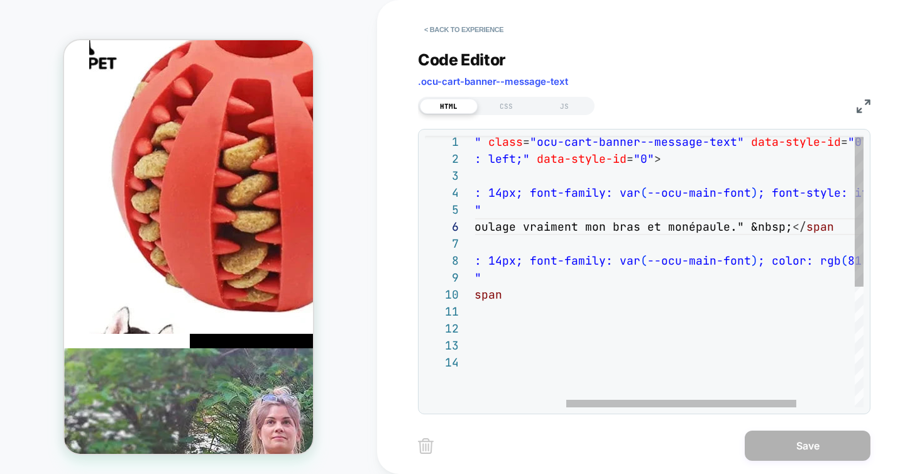
scroll to position [0, 177]
click at [790, 228] on div "< div data-v-00201951 = "" class = "ocu-cart-banner--message-text" data-style-i…" at bounding box center [642, 379] width 640 height 492
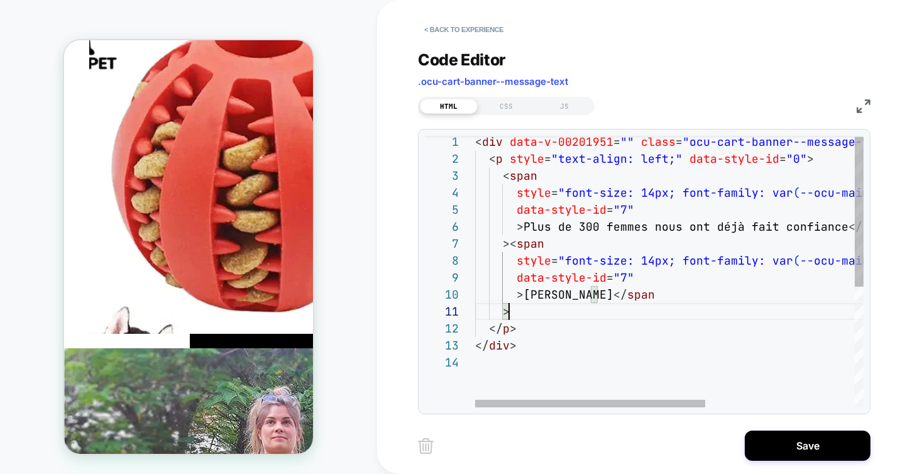
scroll to position [0, 34]
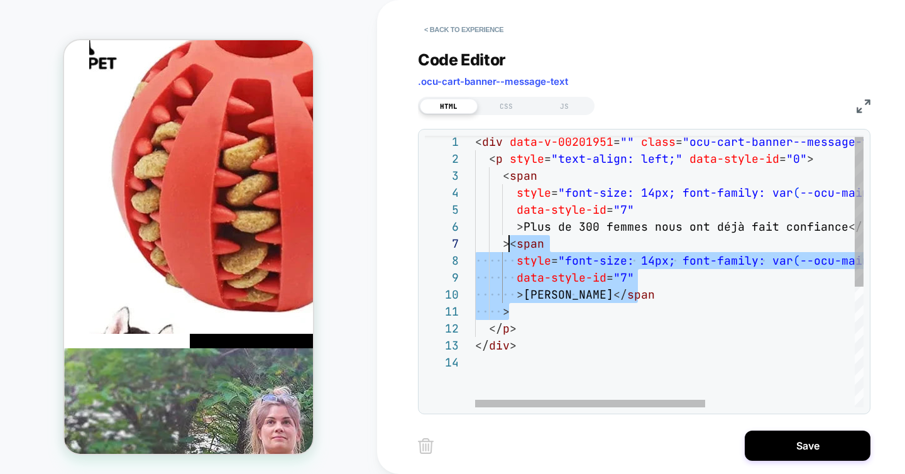
drag, startPoint x: 512, startPoint y: 310, endPoint x: 509, endPoint y: 241, distance: 69.8
click at [509, 241] on div "< div data-v-00201951 = "" class = "ocu-cart-banner--message-text" data-style-i…" at bounding box center [795, 379] width 640 height 492
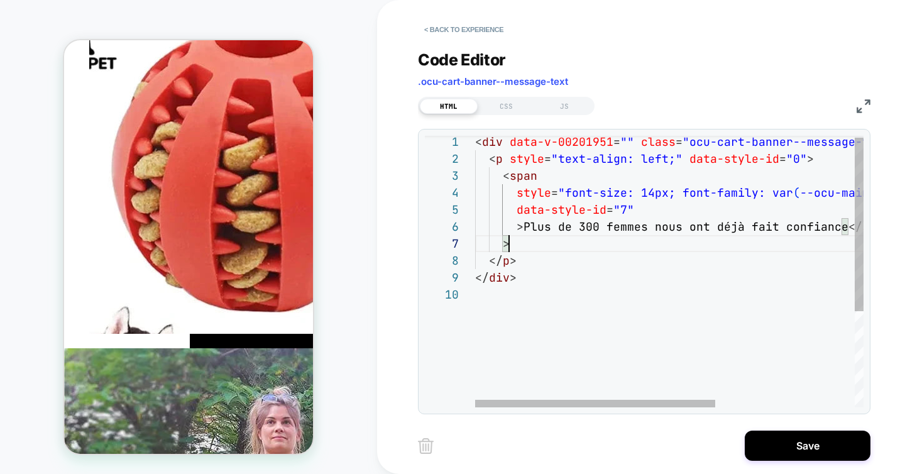
scroll to position [0, 177]
drag, startPoint x: 652, startPoint y: 229, endPoint x: 839, endPoint y: 224, distance: 187.4
click at [839, 224] on div "< div data-v-00201951 = "" class = "ocu-cart-banner--message-text" data-style-i…" at bounding box center [781, 345] width 613 height 424
click at [649, 192] on div "< div data-v-00201951 = "" class = "ocu-cart-banner--message-text" data-style-i…" at bounding box center [781, 345] width 613 height 424
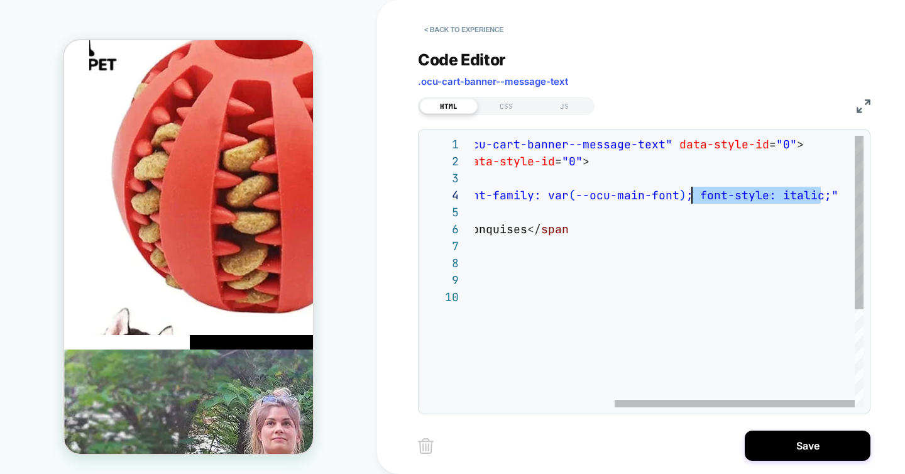
scroll to position [51, 434]
drag, startPoint x: 821, startPoint y: 199, endPoint x: 686, endPoint y: 199, distance: 135.1
click at [686, 199] on div "< div data-v-00201951 = "" class = "ocu-cart-banner--message-text" data-style-i…" at bounding box center [557, 348] width 613 height 424
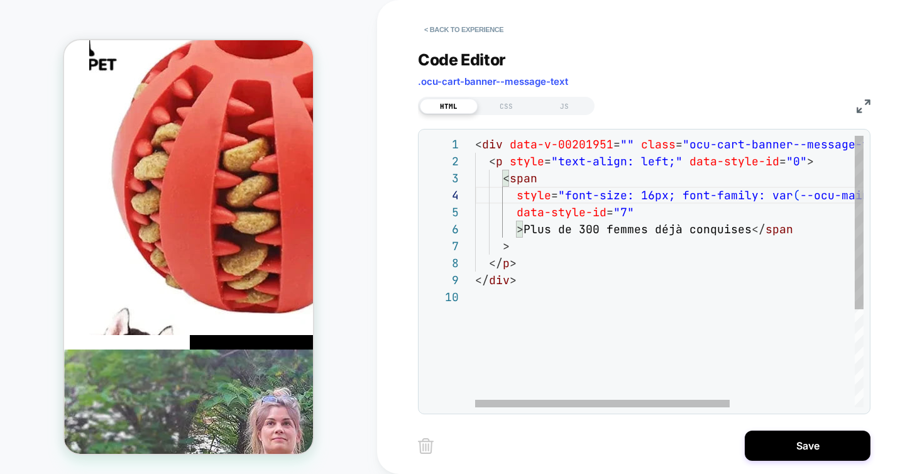
scroll to position [0, 177]
click at [653, 193] on div "< div data-v-00201951 = "" class = "ocu-cart-banner--message-text" data-style-i…" at bounding box center [764, 348] width 579 height 424
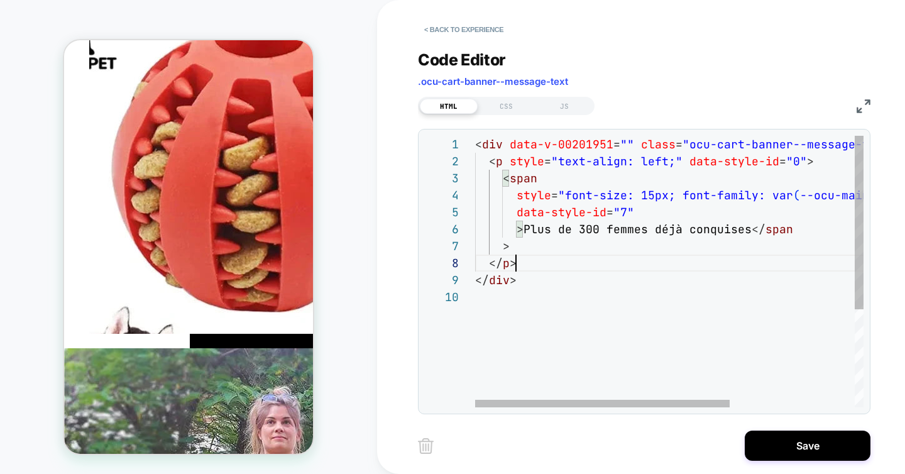
click at [625, 256] on div "< div data-v-00201951 = "" class = "ocu-cart-banner--message-text" data-style-i…" at bounding box center [764, 348] width 579 height 424
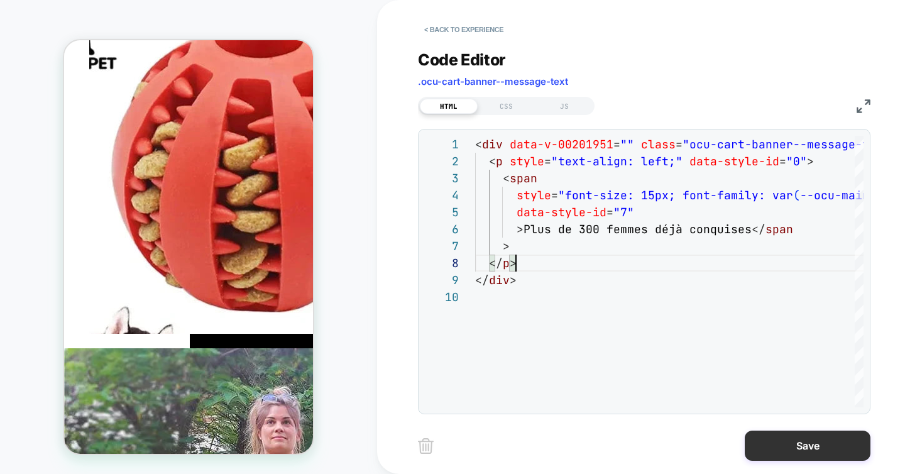
type textarea "**********"
click at [775, 441] on button "Save" at bounding box center [808, 445] width 126 height 30
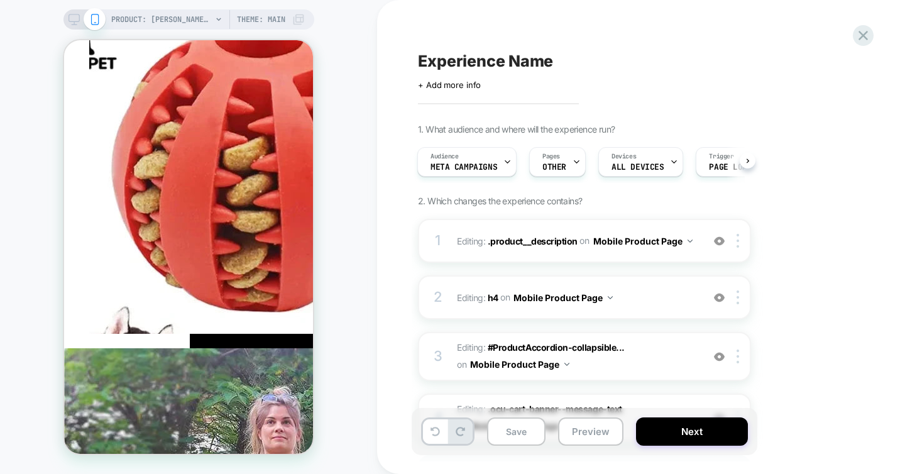
scroll to position [0, 177]
click at [673, 429] on button "Next" at bounding box center [692, 431] width 112 height 28
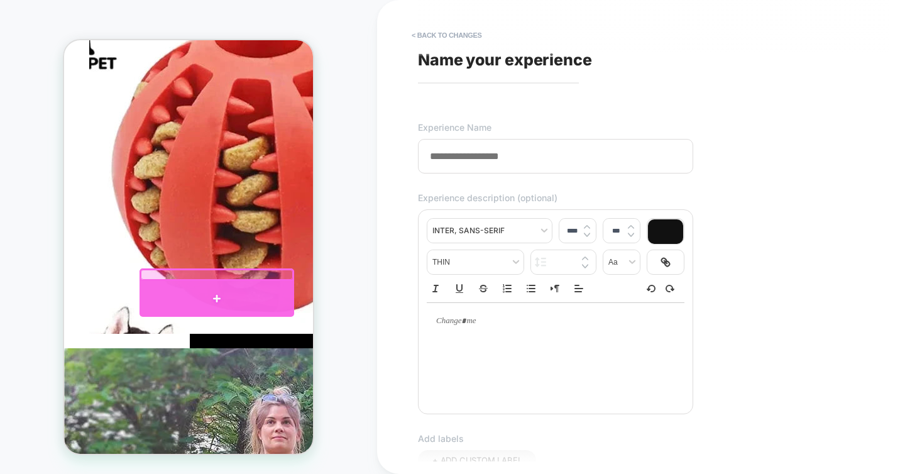
scroll to position [0, 0]
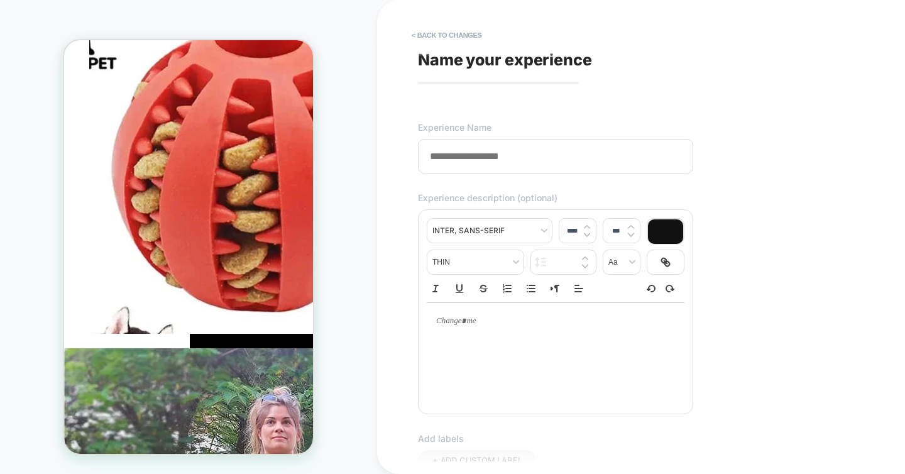
click at [469, 161] on input at bounding box center [555, 156] width 275 height 35
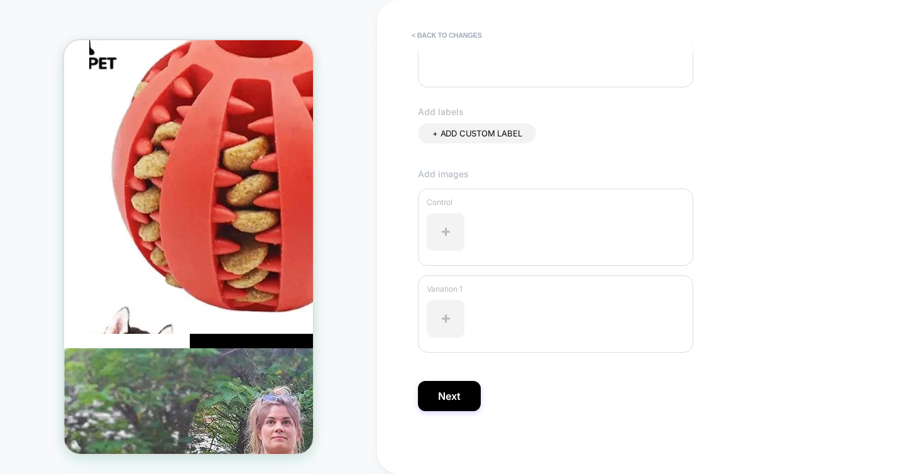
scroll to position [0, 177]
type input "**********"
click at [445, 397] on button "Next" at bounding box center [449, 396] width 63 height 30
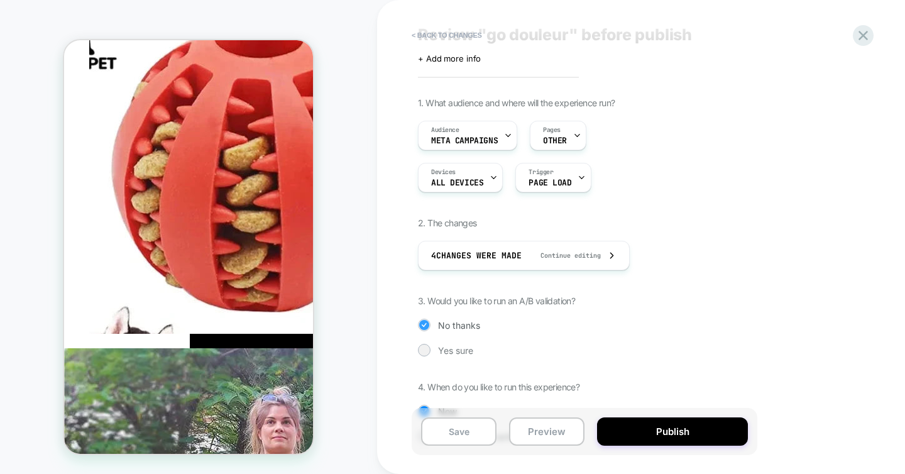
scroll to position [32, 0]
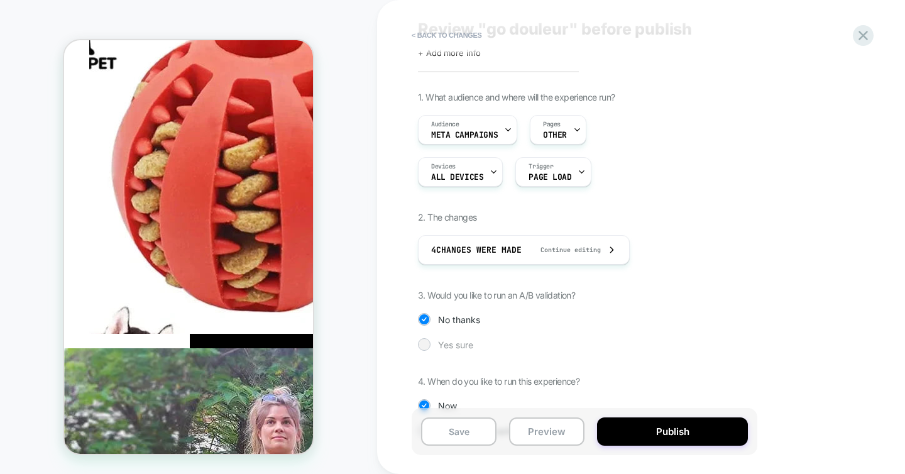
click at [447, 342] on span "Yes sure" at bounding box center [455, 344] width 35 height 11
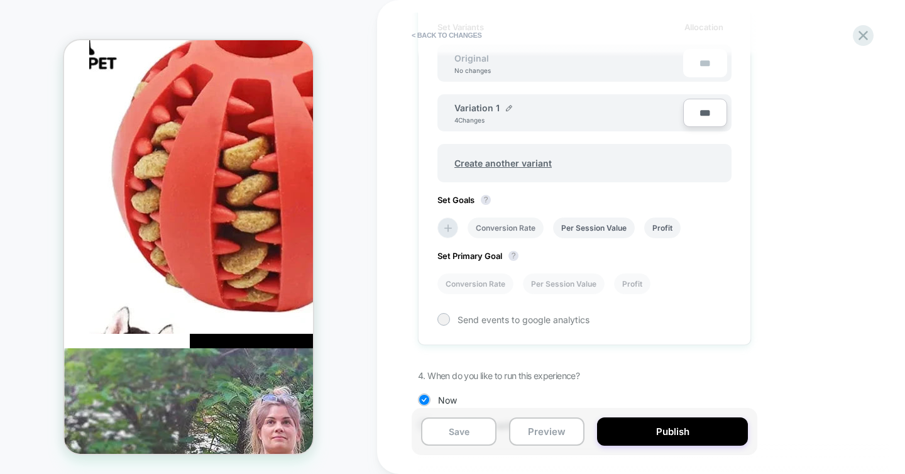
scroll to position [0, 177]
click at [513, 231] on li "Conversion Rate" at bounding box center [506, 227] width 76 height 21
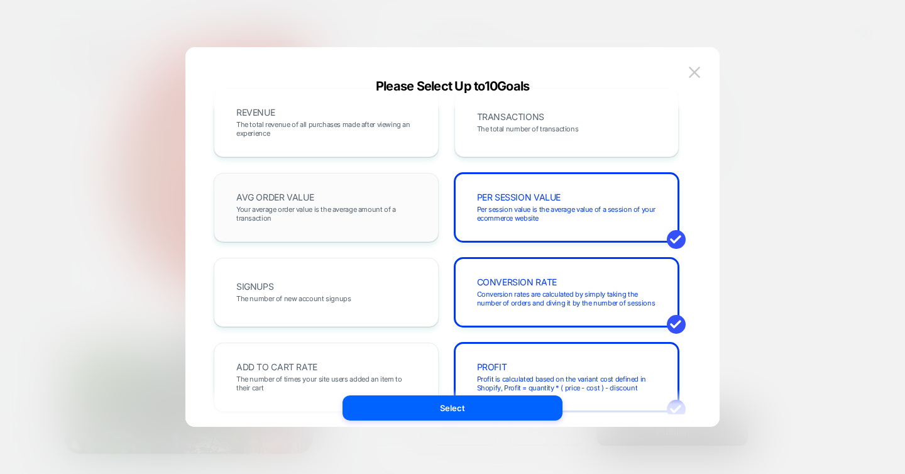
scroll to position [23, 0]
click at [383, 205] on span "Your average order value is the average amount of a transaction" at bounding box center [326, 213] width 180 height 18
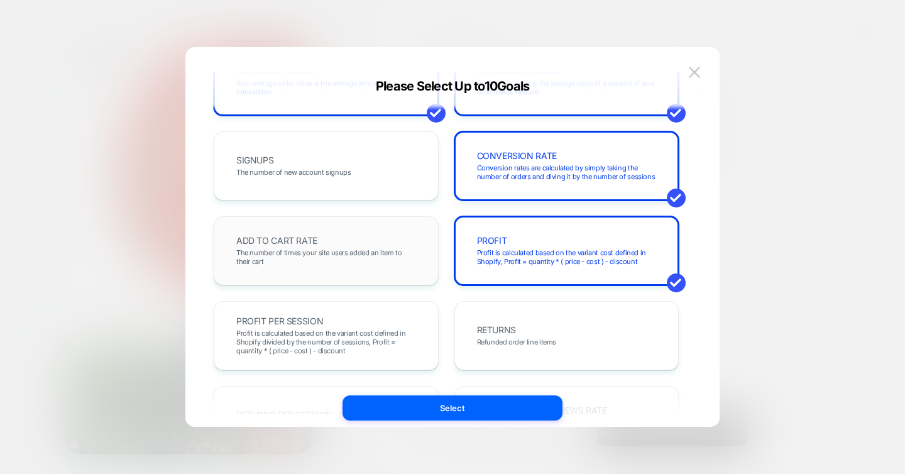
scroll to position [0, 177]
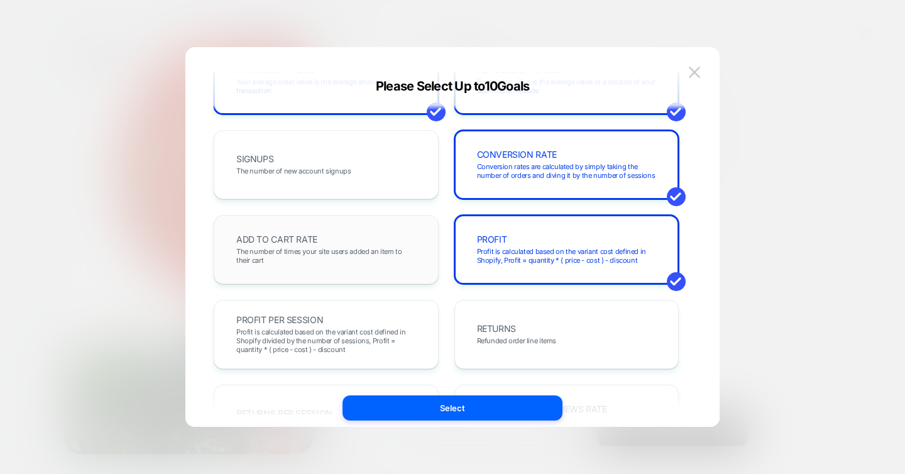
click at [375, 234] on div "ADD TO CART RATE The number of times your site users added an item to their cart" at bounding box center [326, 249] width 199 height 43
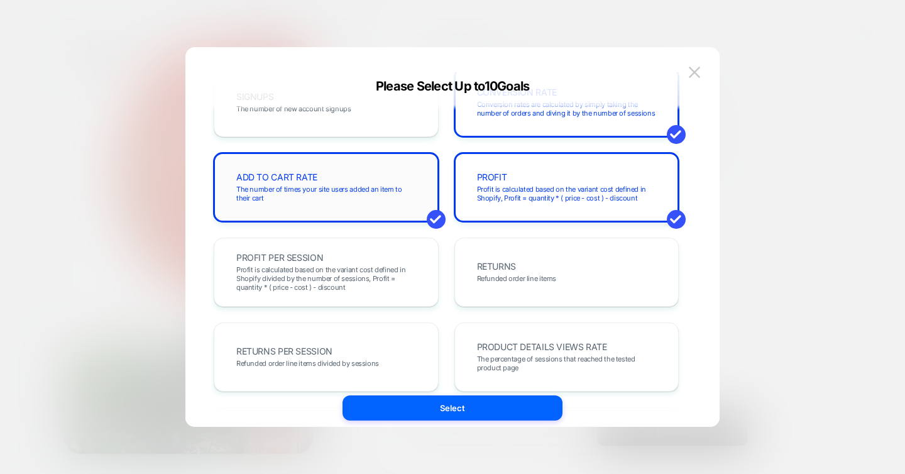
scroll to position [216, 0]
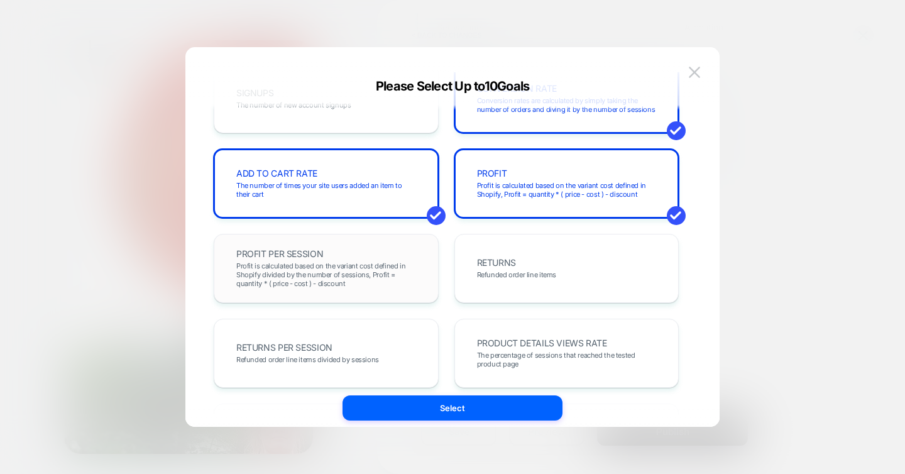
click at [375, 247] on div "PROFIT PER SESSION Profit is calculated based on the variant cost defined in Sh…" at bounding box center [326, 268] width 199 height 43
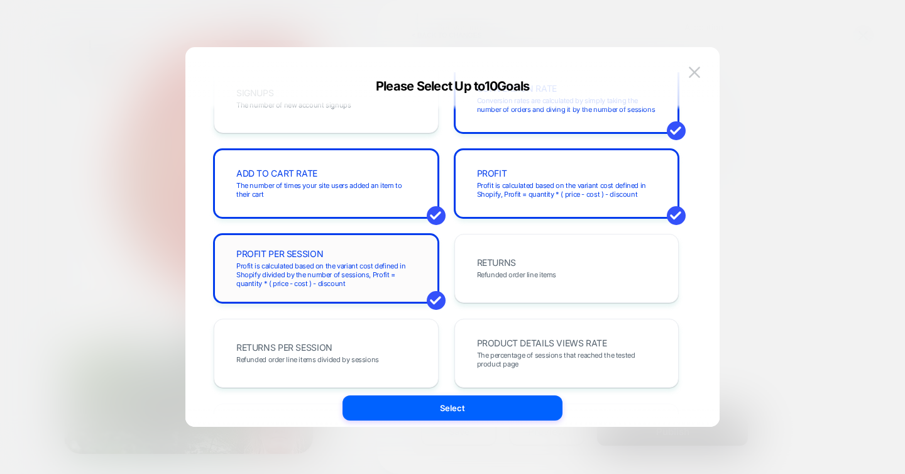
click at [375, 247] on div "PROFIT PER SESSION Profit is calculated based on the variant cost defined in Sh…" at bounding box center [326, 268] width 199 height 43
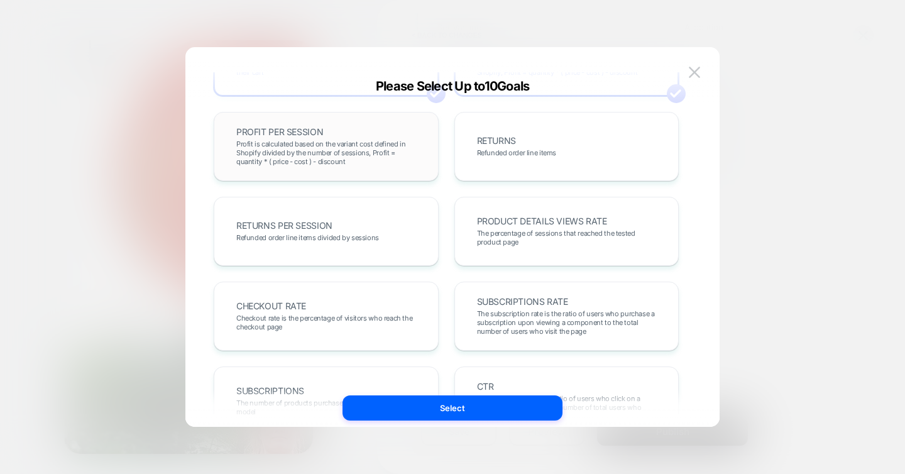
scroll to position [0, 0]
click at [368, 156] on span "Profit is calculated based on the variant cost defined in Shopify divided by th…" at bounding box center [326, 153] width 180 height 26
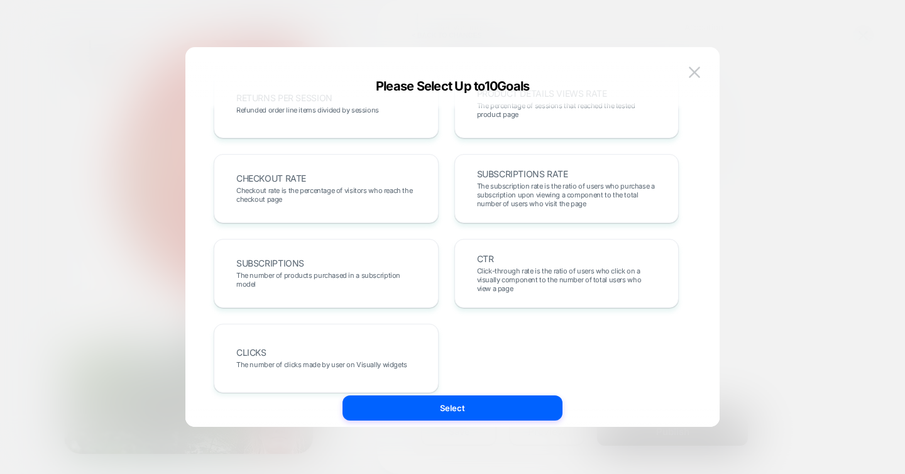
scroll to position [481, 0]
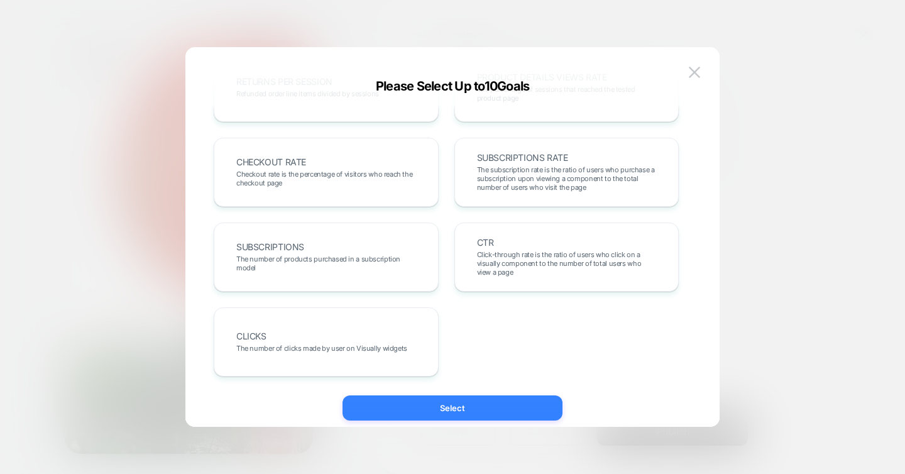
click at [446, 400] on button "Select" at bounding box center [452, 407] width 220 height 25
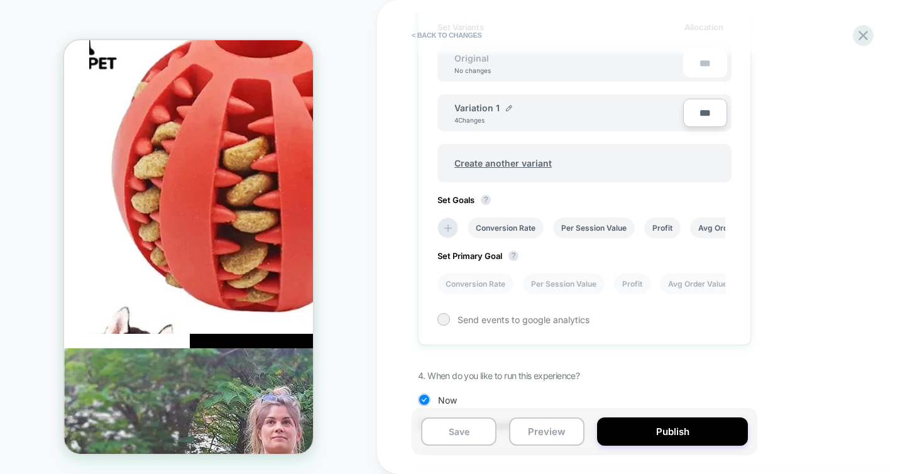
scroll to position [0, 177]
click at [468, 280] on li "Conversion Rate" at bounding box center [475, 283] width 76 height 21
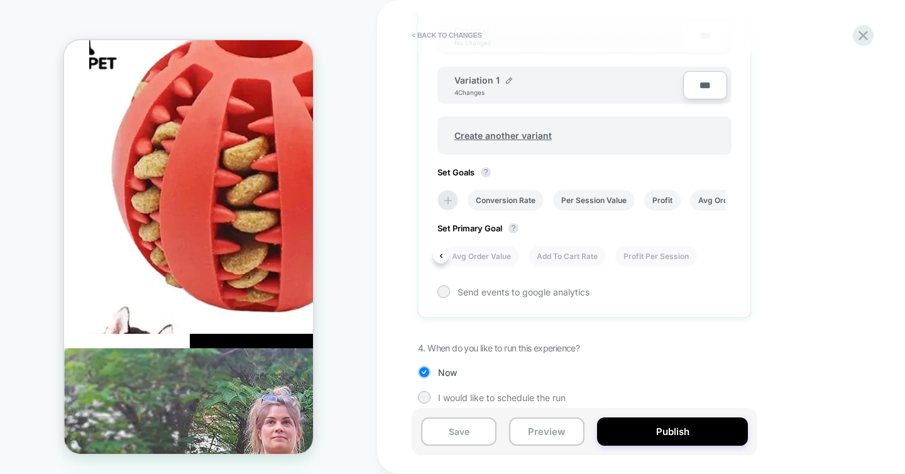
scroll to position [0, 0]
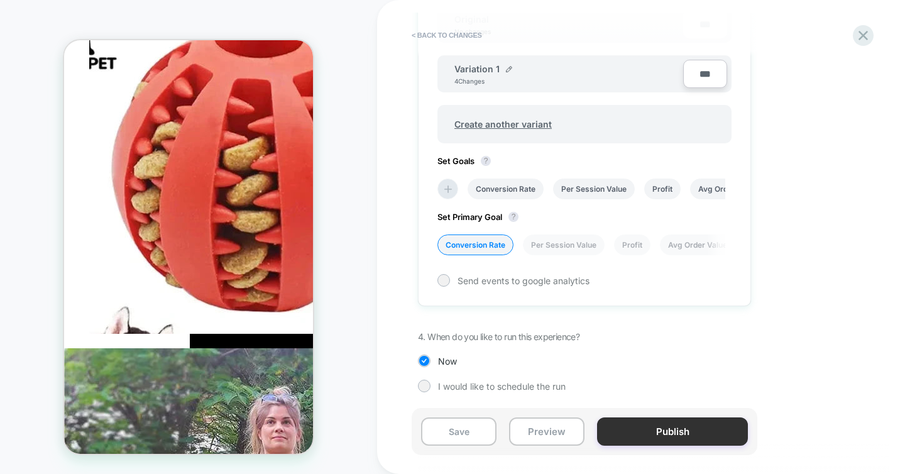
click at [643, 427] on button "Publish" at bounding box center [672, 431] width 151 height 28
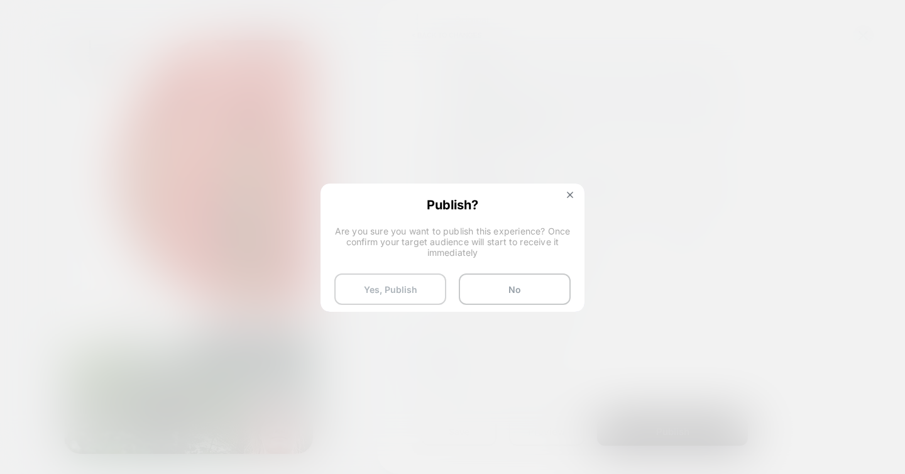
click at [410, 296] on button "Yes, Publish" at bounding box center [390, 288] width 112 height 31
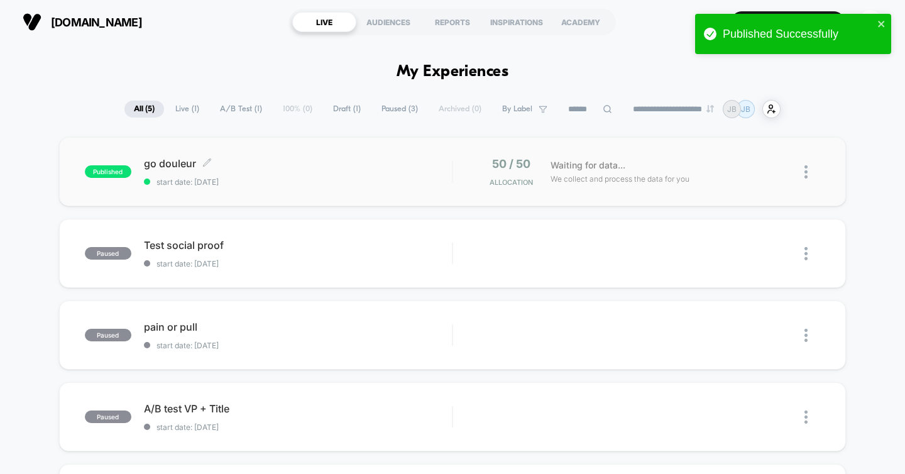
click at [398, 170] on div "go douleur Click to edit experience details Click to edit experience details st…" at bounding box center [298, 172] width 309 height 30
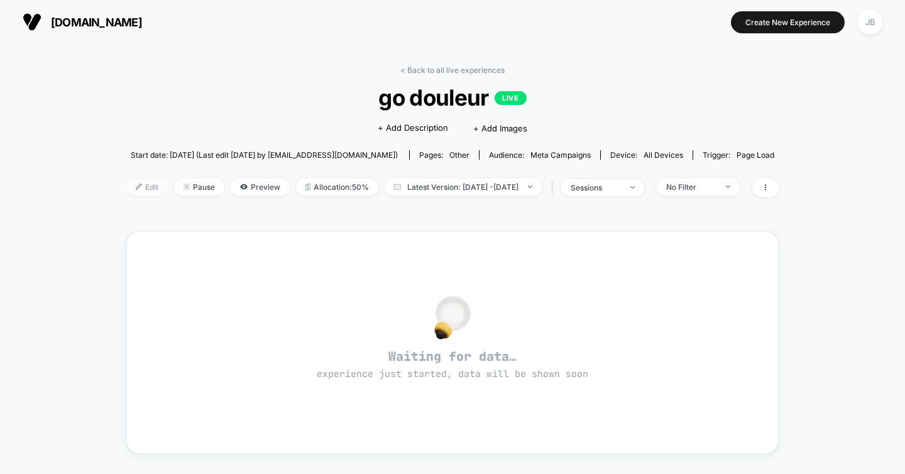
click at [128, 185] on span "Edit" at bounding box center [146, 186] width 41 height 17
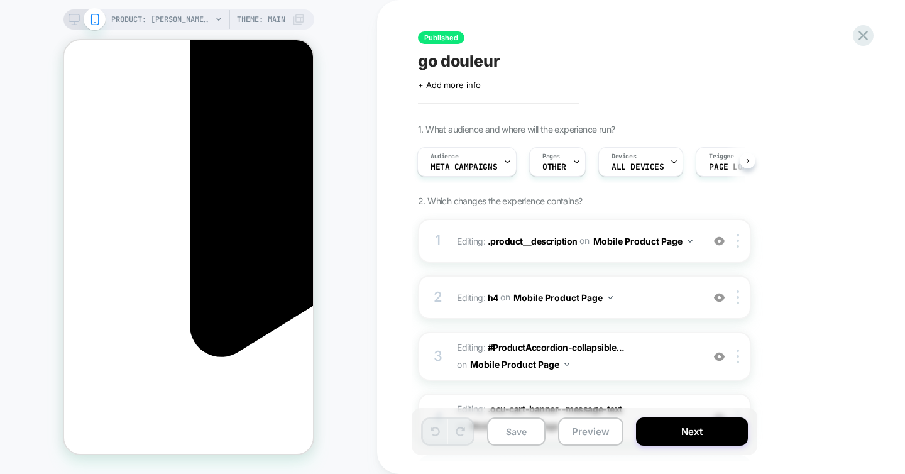
scroll to position [0, 177]
click at [862, 34] on icon at bounding box center [862, 35] width 9 height 9
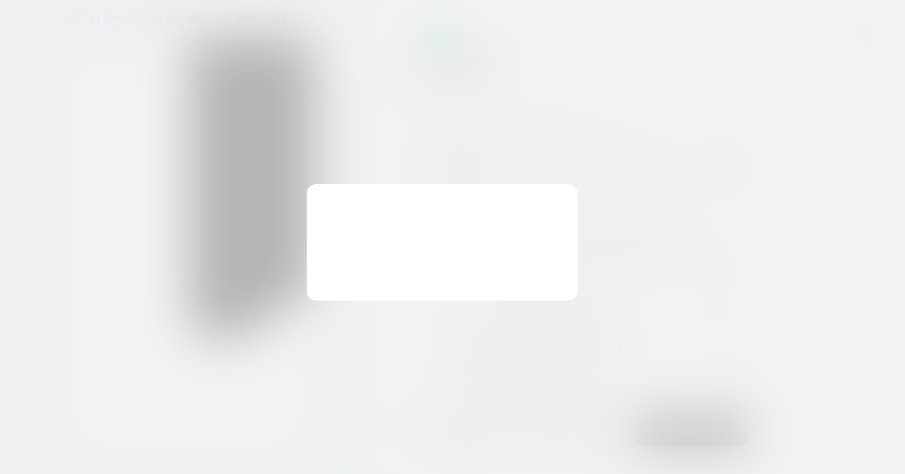
scroll to position [0, 177]
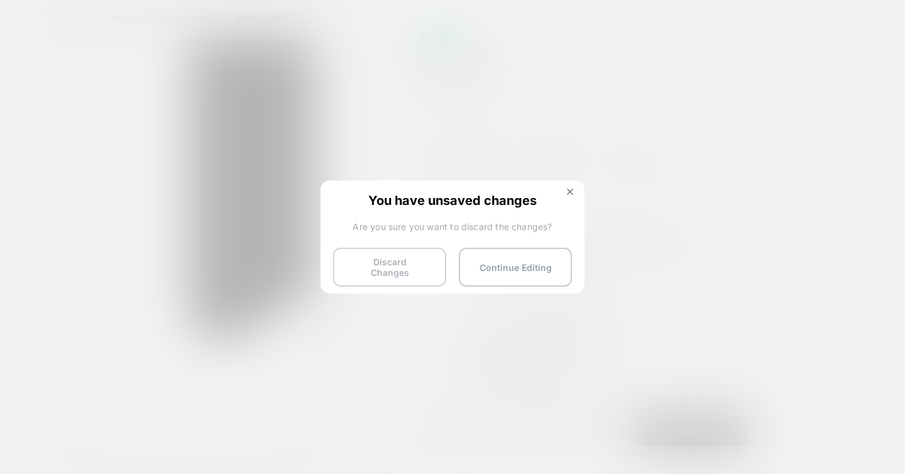
click at [422, 257] on button "Discard Changes" at bounding box center [389, 267] width 113 height 39
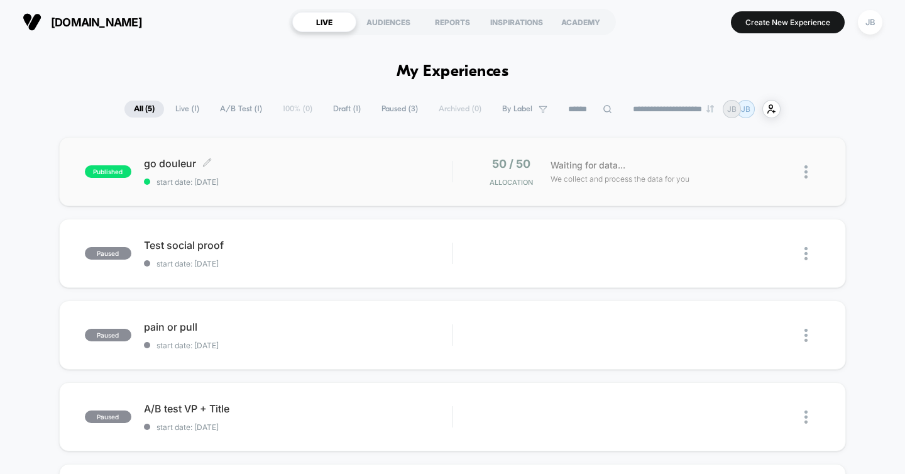
click at [419, 177] on span "start date: [DATE]" at bounding box center [298, 181] width 309 height 9
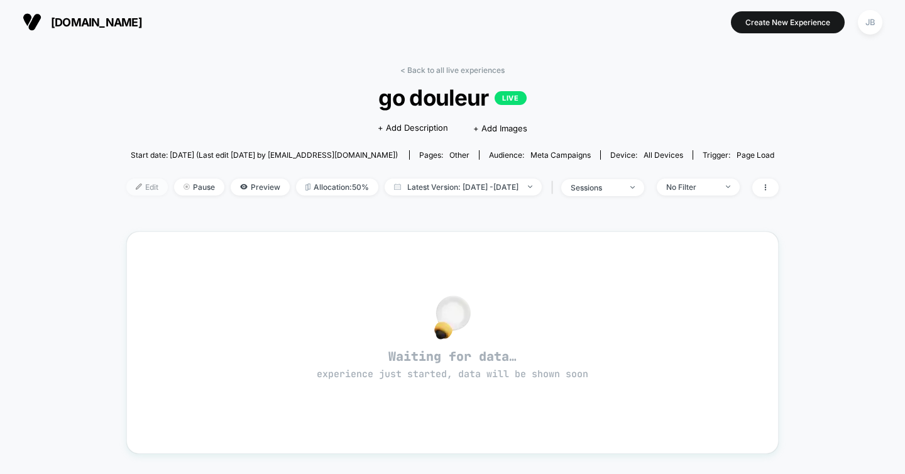
click at [126, 189] on span "Edit" at bounding box center [146, 186] width 41 height 17
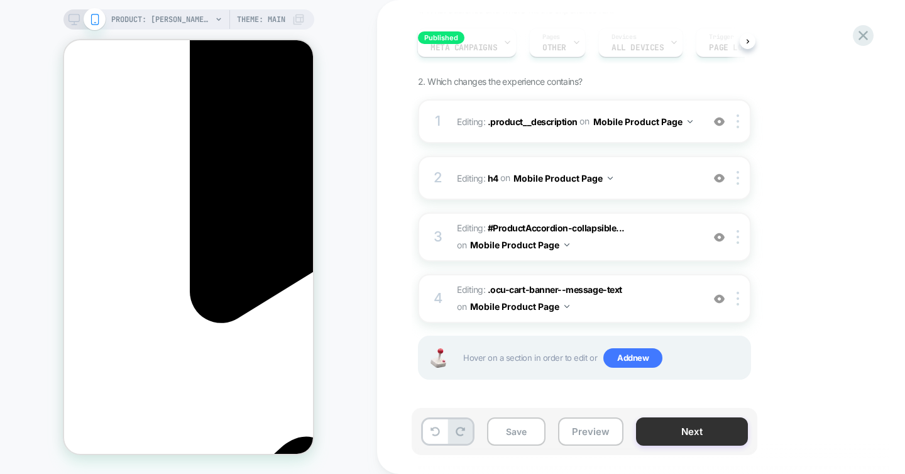
click at [679, 441] on button "Next" at bounding box center [692, 431] width 112 height 28
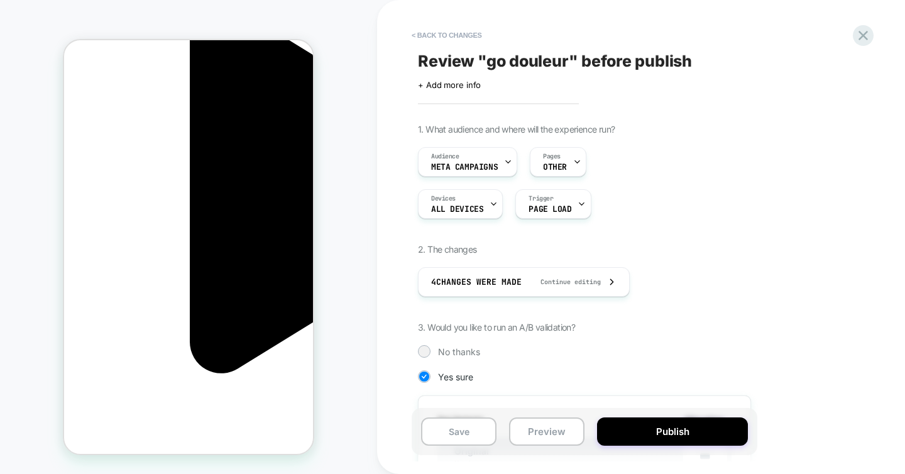
scroll to position [0, 177]
click at [601, 283] on span "Continue editing" at bounding box center [564, 282] width 73 height 8
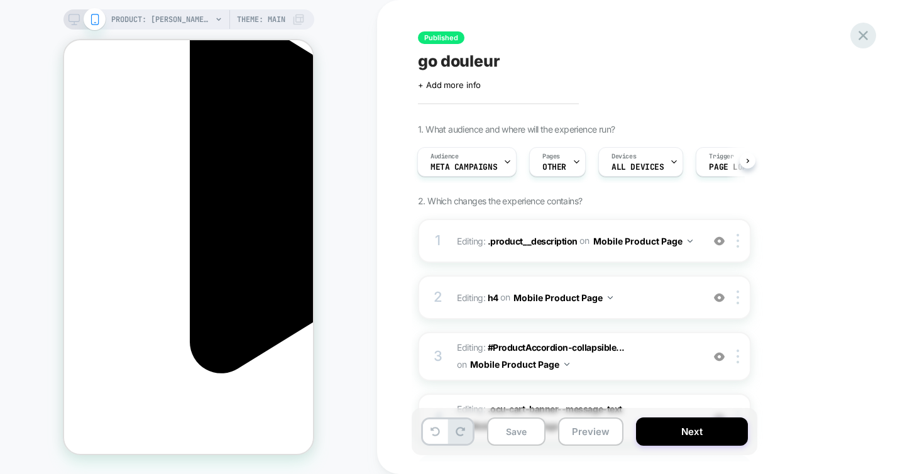
click at [868, 33] on icon at bounding box center [863, 35] width 17 height 17
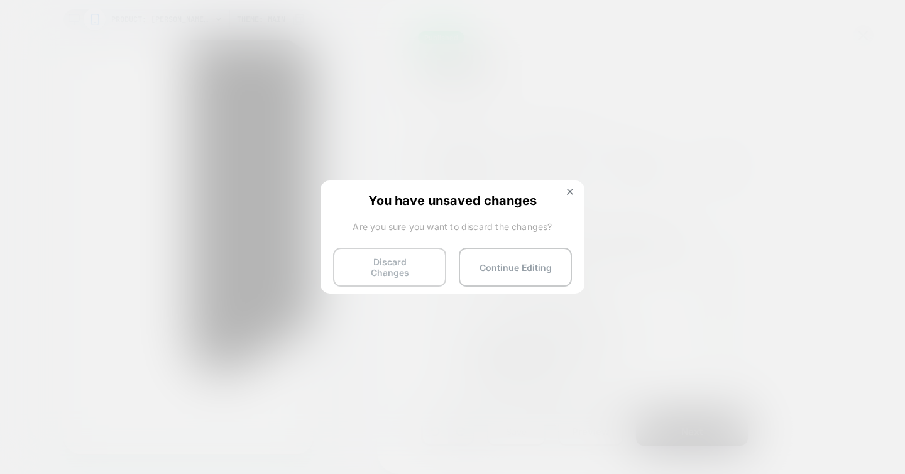
click at [407, 258] on button "Discard Changes" at bounding box center [389, 267] width 113 height 39
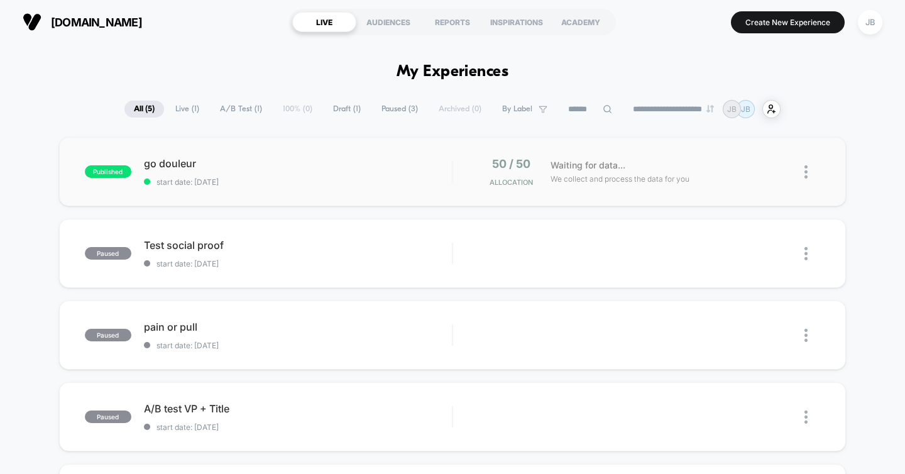
click at [807, 168] on img at bounding box center [805, 171] width 3 height 13
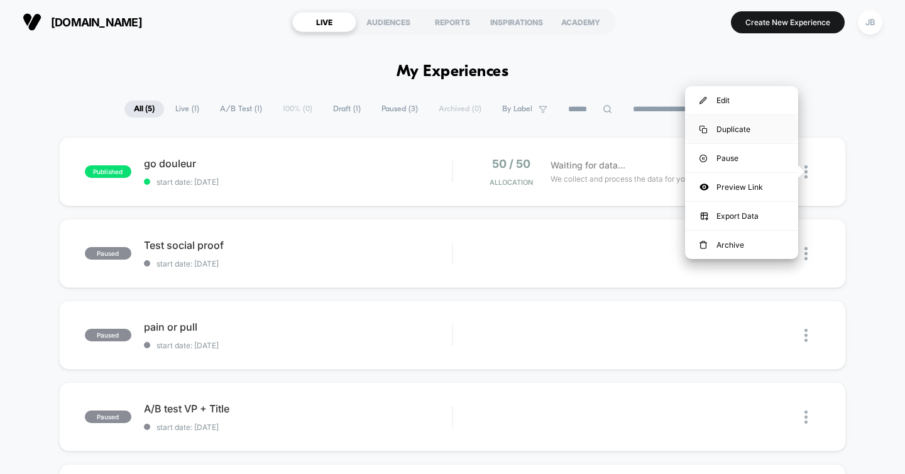
click at [753, 135] on div "Duplicate" at bounding box center [741, 129] width 113 height 28
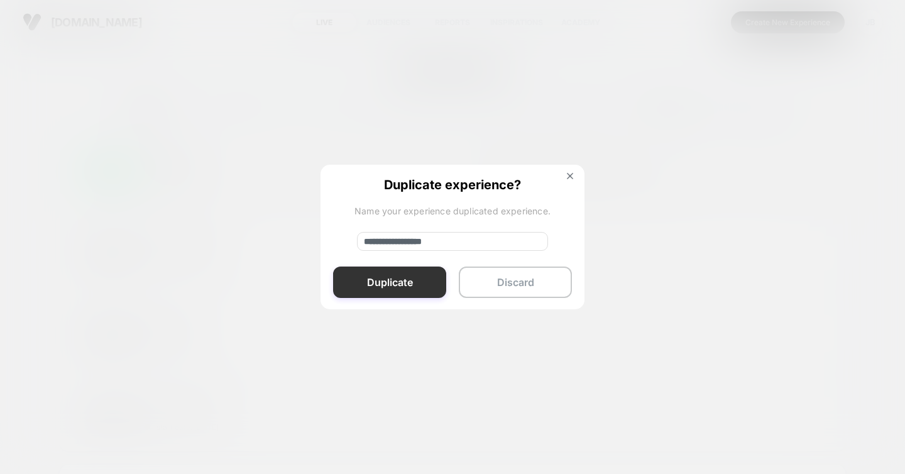
click at [407, 287] on button "Duplicate" at bounding box center [389, 281] width 113 height 31
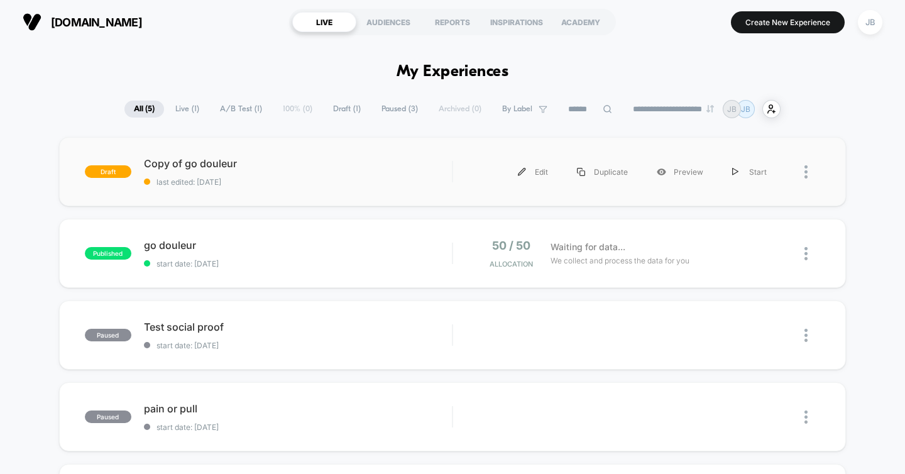
click at [358, 172] on div "Copy of go douleur last edited: 27/09/2025" at bounding box center [298, 172] width 309 height 30
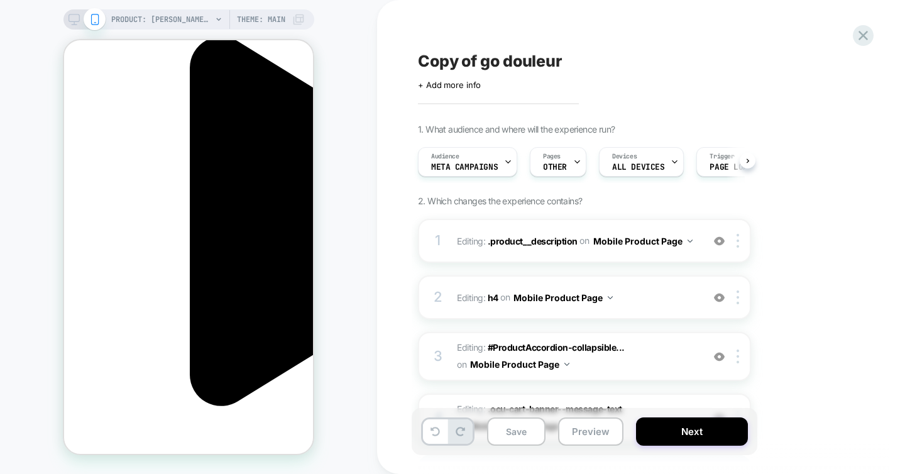
scroll to position [0, 177]
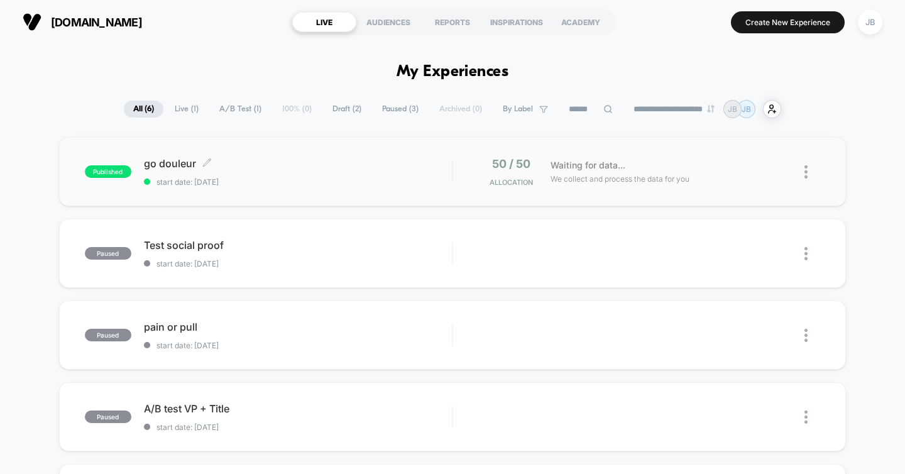
click at [338, 160] on span "go douleur Click to edit experience details" at bounding box center [298, 163] width 309 height 13
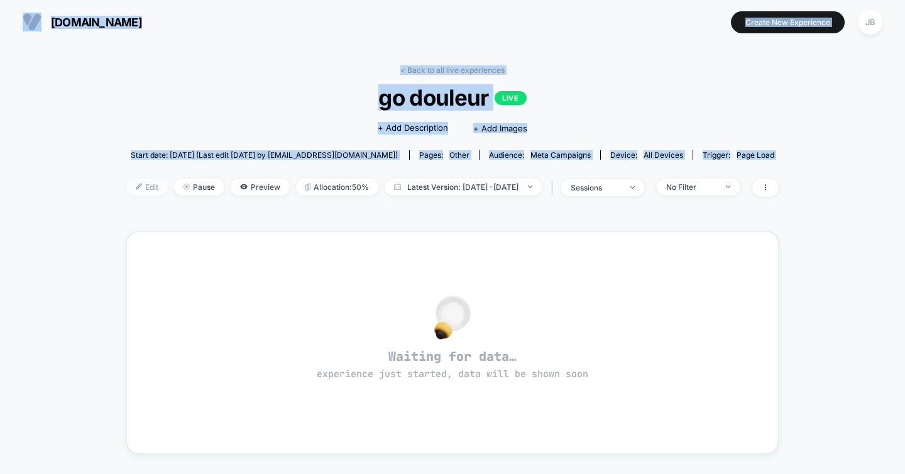
click at [126, 190] on span "Edit" at bounding box center [146, 186] width 41 height 17
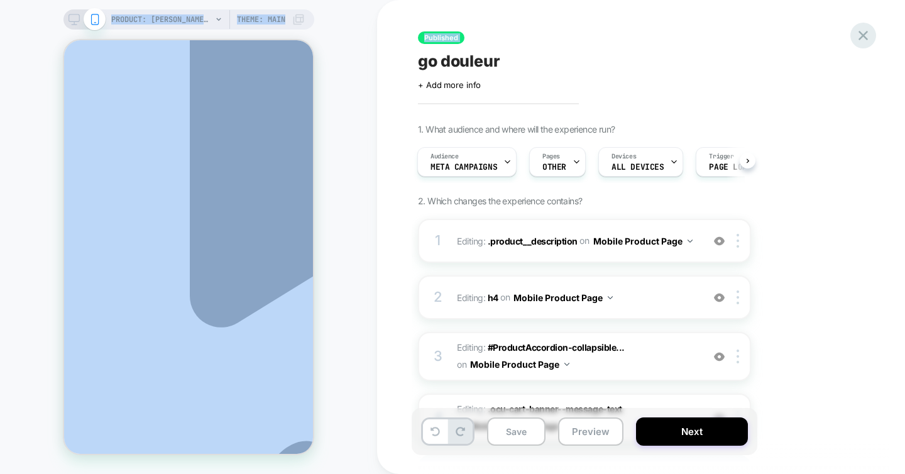
click at [862, 32] on icon at bounding box center [863, 35] width 17 height 17
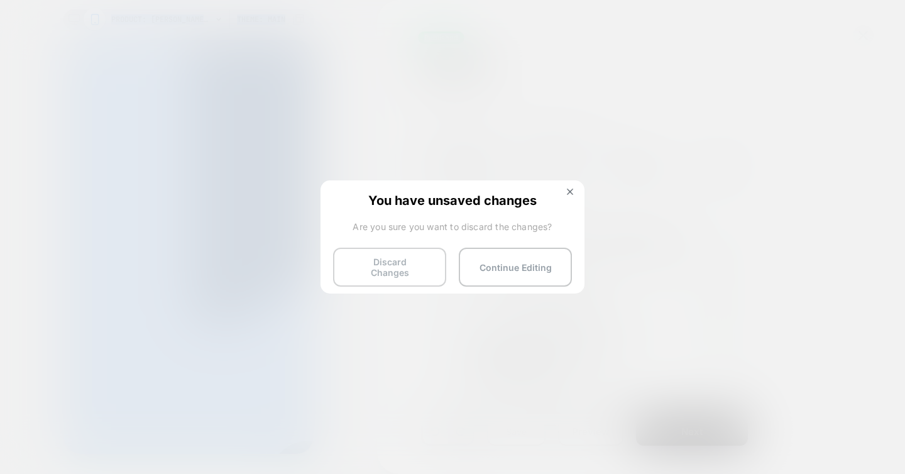
click at [386, 265] on button "Discard Changes" at bounding box center [389, 267] width 113 height 39
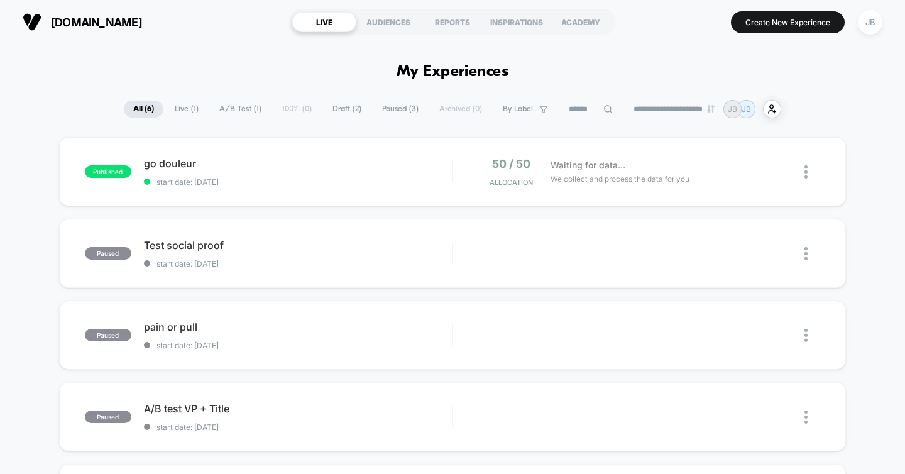
click at [745, 19] on button "Create New Experience" at bounding box center [788, 22] width 114 height 22
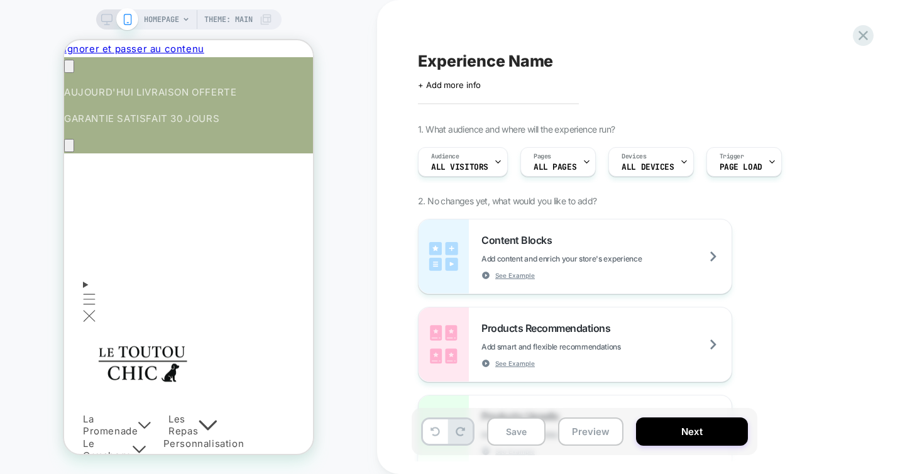
scroll to position [0, 177]
click at [577, 164] on div "Pages ALL PAGES" at bounding box center [555, 162] width 68 height 28
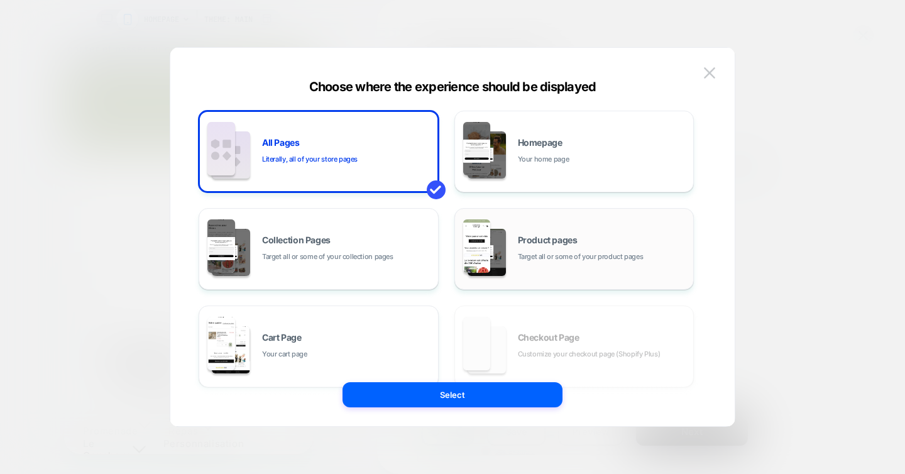
click at [570, 237] on span "Product pages" at bounding box center [548, 240] width 60 height 9
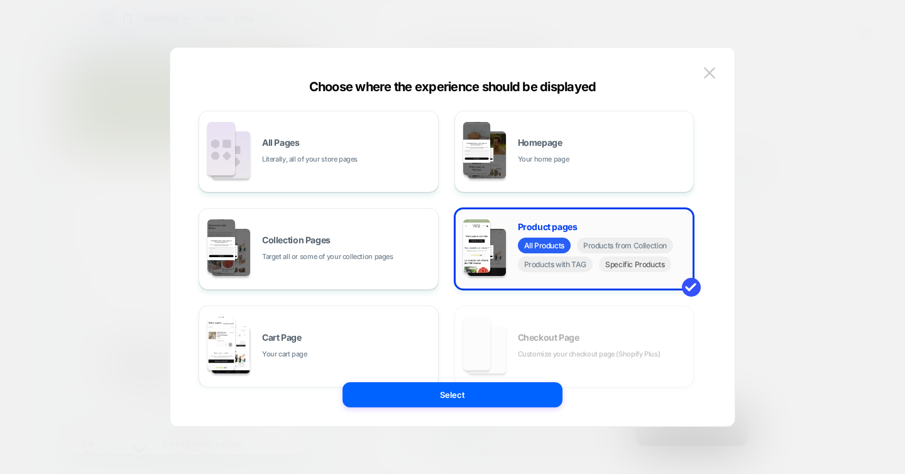
click at [620, 266] on span "Specific Products" at bounding box center [635, 264] width 72 height 16
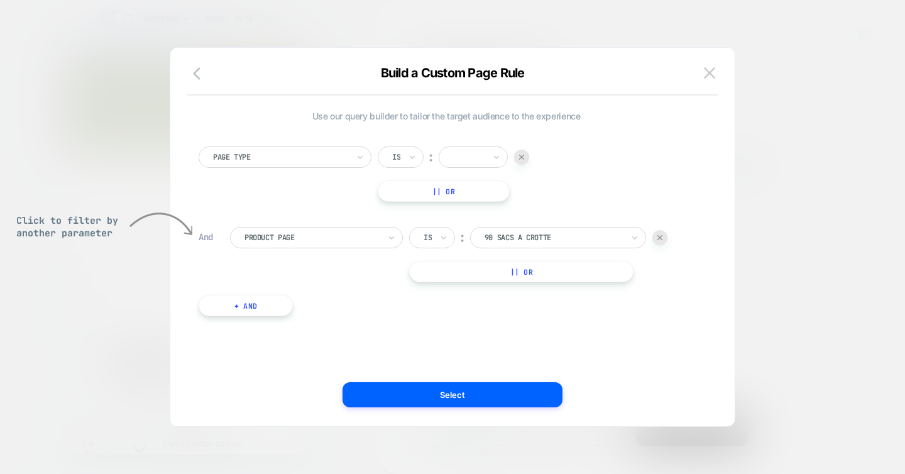
click at [521, 158] on img at bounding box center [521, 157] width 5 height 5
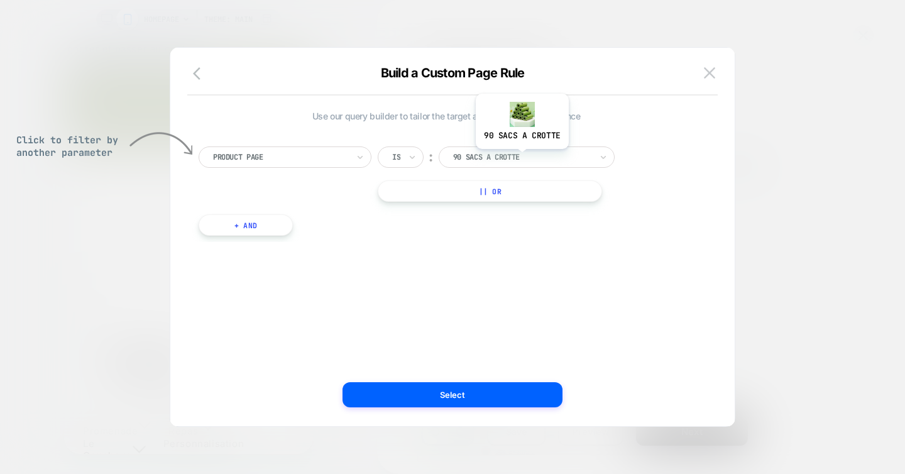
scroll to position [0, 177]
click at [523, 158] on div at bounding box center [522, 156] width 138 height 11
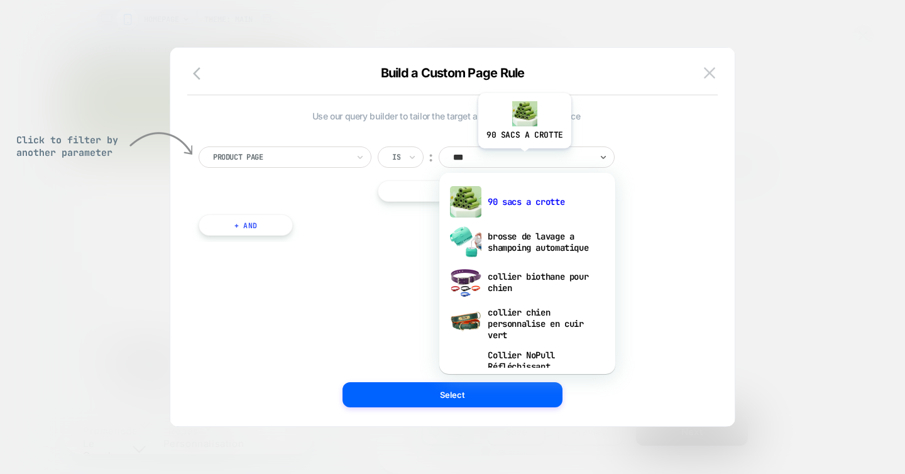
type input "****"
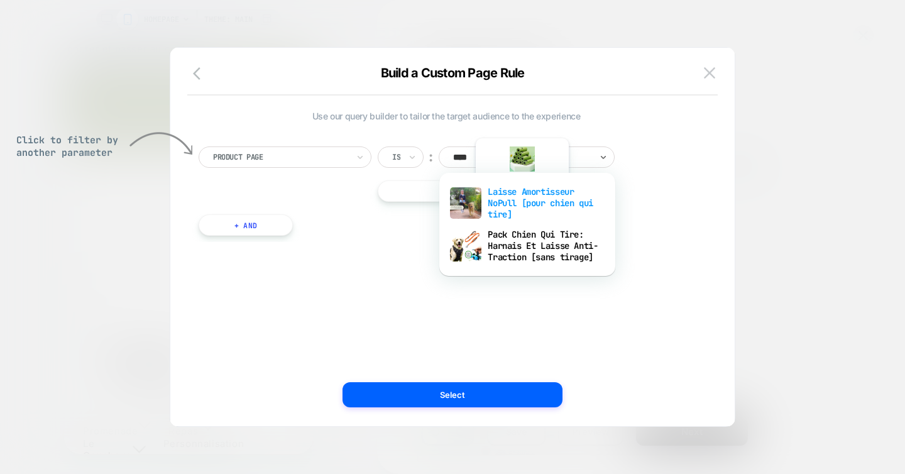
click at [521, 203] on div "Laisse Amortisseur NoPull [pour chien qui tire]" at bounding box center [527, 203] width 163 height 43
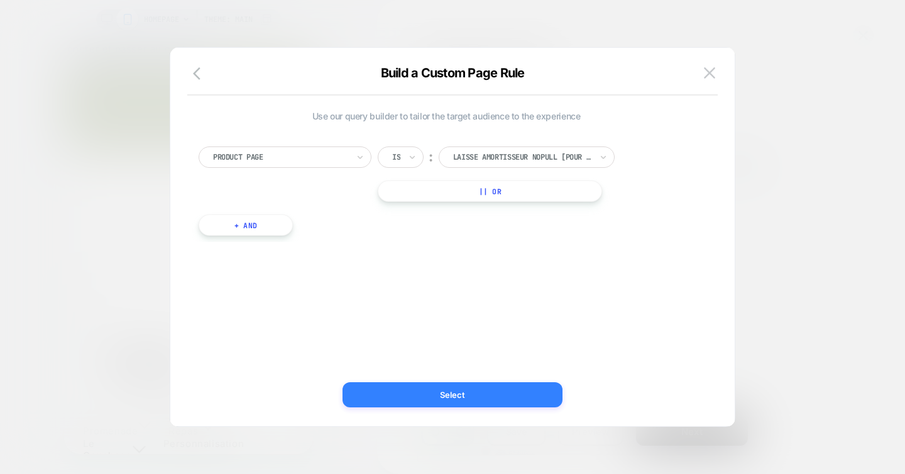
click at [454, 392] on button "Select" at bounding box center [452, 394] width 220 height 25
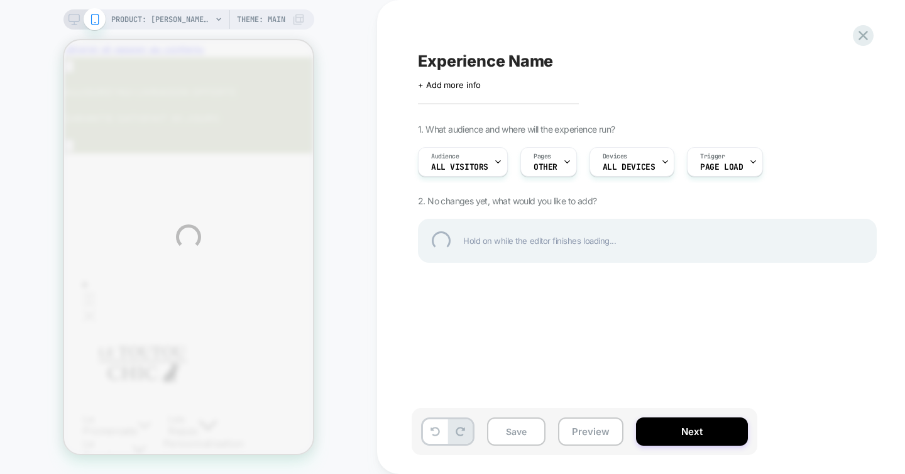
click at [488, 160] on div "PRODUCT: Laisse Amortisseur NoPull [pour chien qui tire] PRODUCT: Laisse Amorti…" at bounding box center [452, 237] width 905 height 474
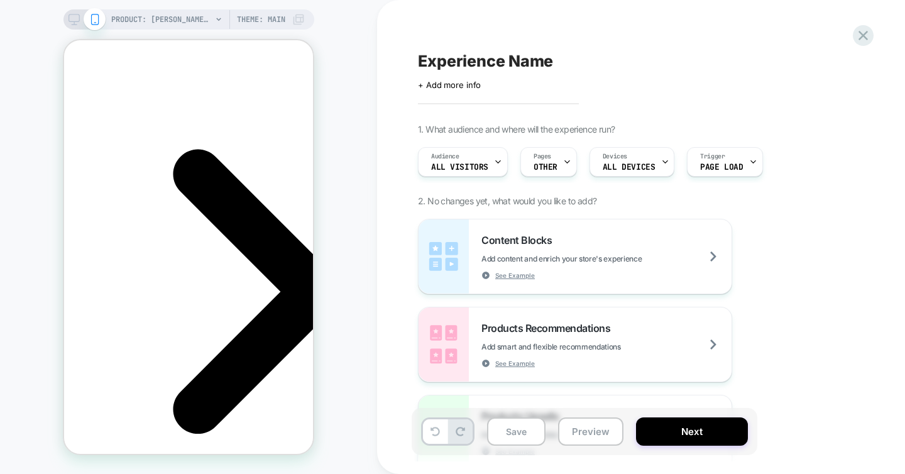
click at [488, 160] on div "Audience All Visitors" at bounding box center [460, 162] width 82 height 28
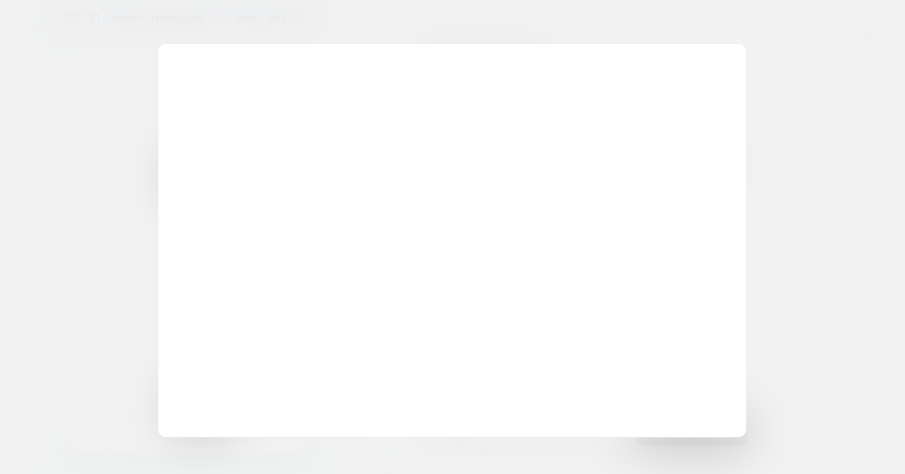
scroll to position [0, 0]
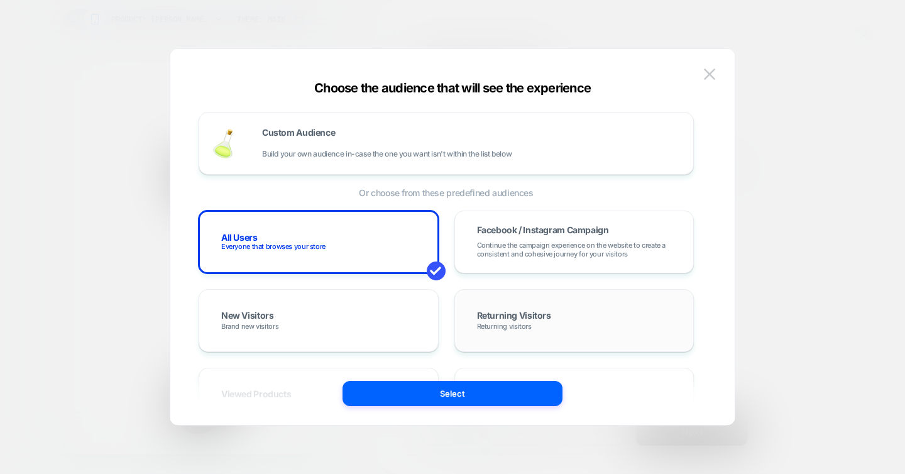
click at [535, 324] on div "Returning Visitors Returning visitors" at bounding box center [575, 320] width 214 height 36
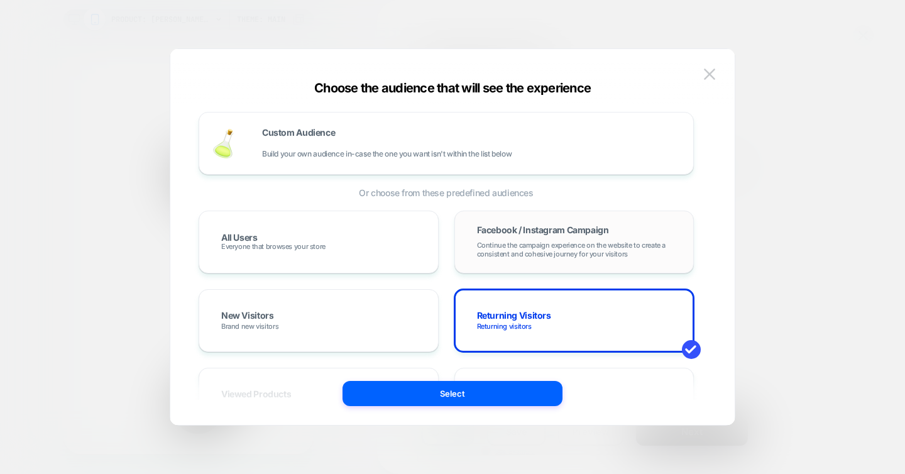
click at [583, 253] on span "Continue the campaign experience on the website to create a consistent and cohe…" at bounding box center [574, 250] width 195 height 18
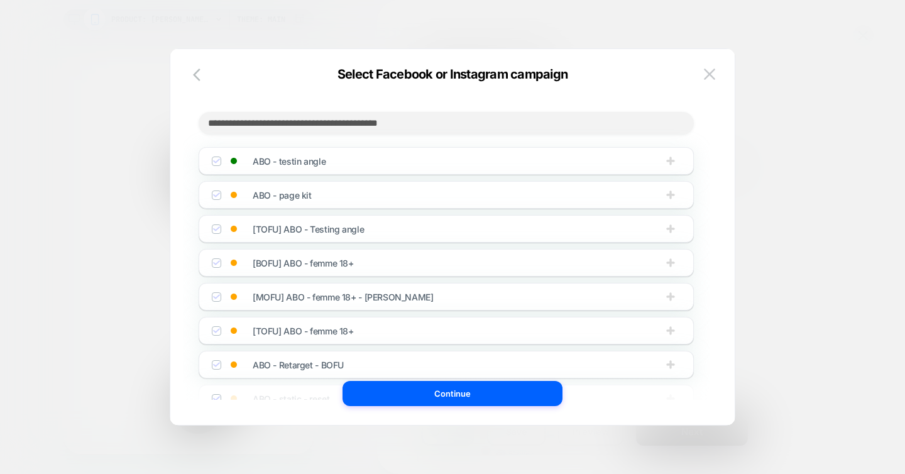
scroll to position [0, 177]
click at [216, 163] on img at bounding box center [216, 161] width 6 height 6
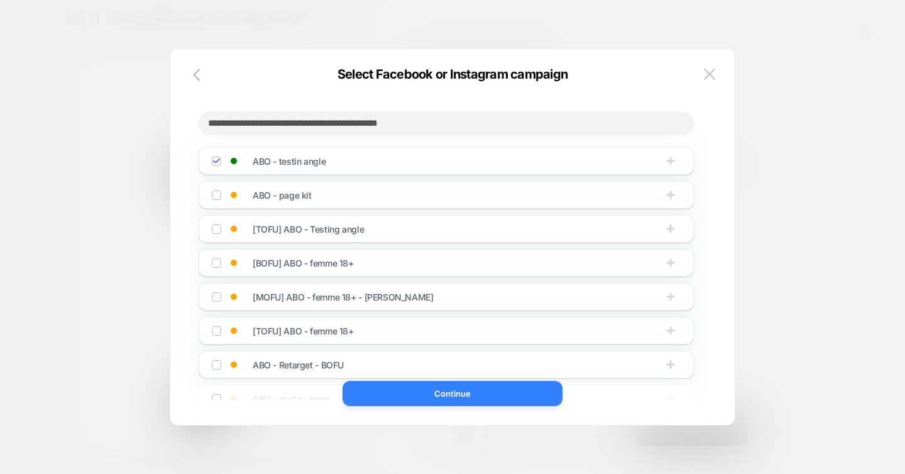
click at [456, 396] on button "Continue" at bounding box center [452, 393] width 220 height 25
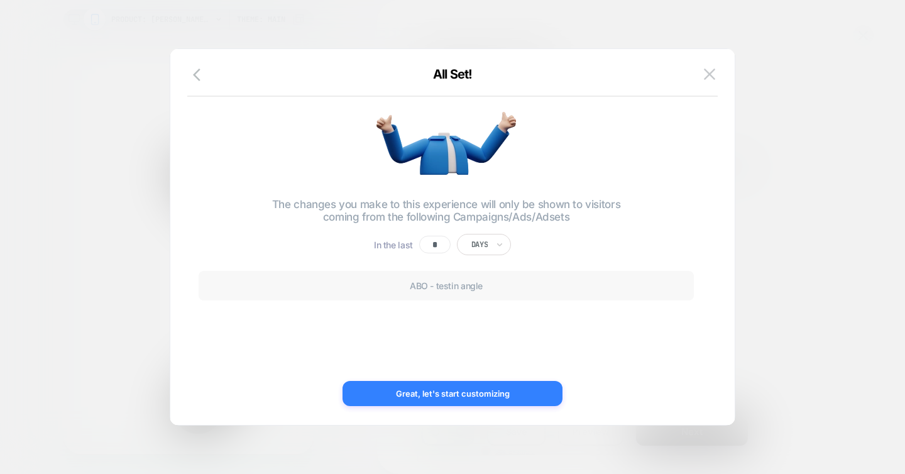
scroll to position [0, 0]
click at [456, 396] on button "Great, let's start customizing" at bounding box center [452, 393] width 220 height 25
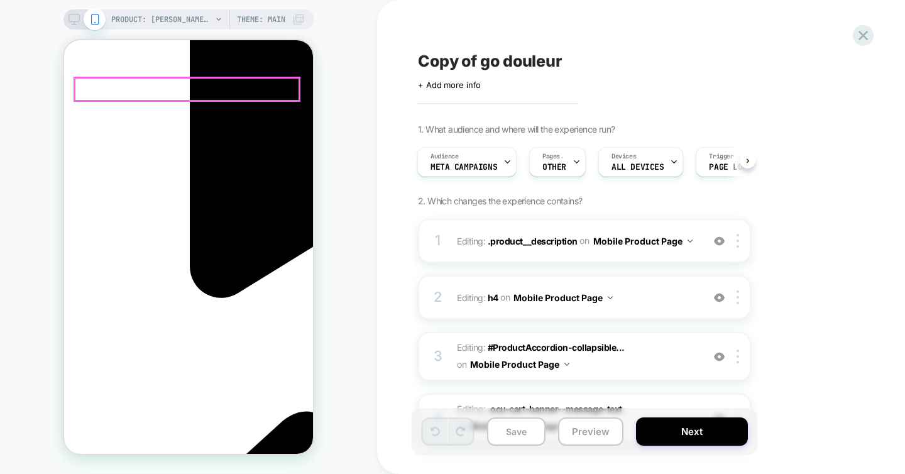
scroll to position [0, 177]
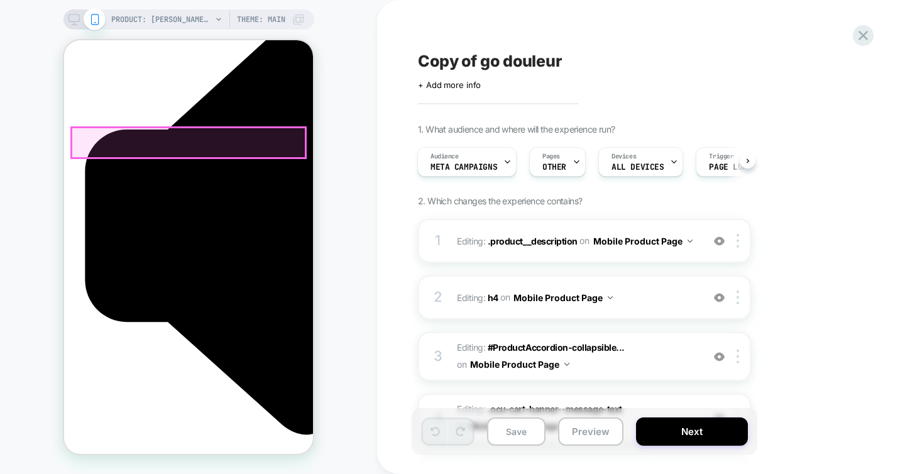
scroll to position [0, 177]
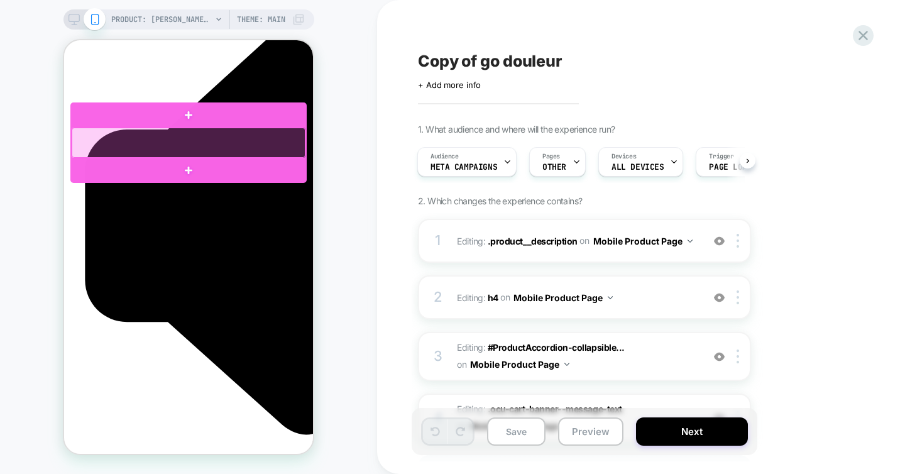
click at [197, 141] on div at bounding box center [189, 143] width 234 height 30
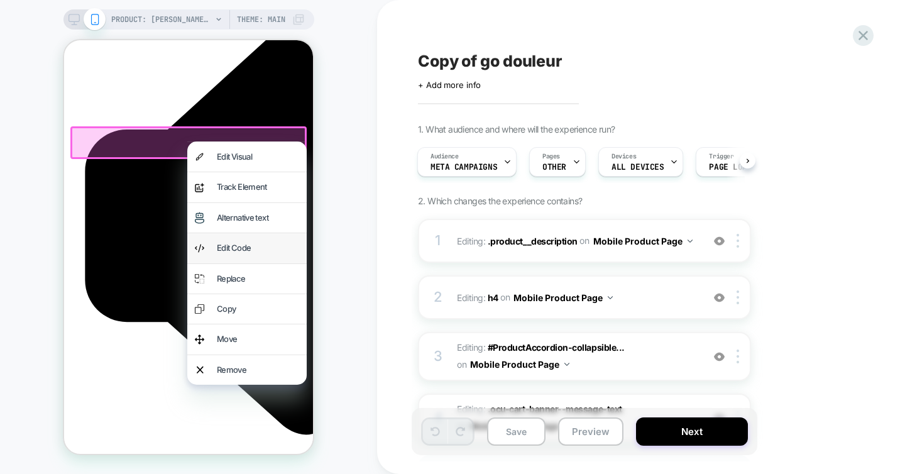
click at [223, 243] on div "Edit Code" at bounding box center [258, 248] width 82 height 14
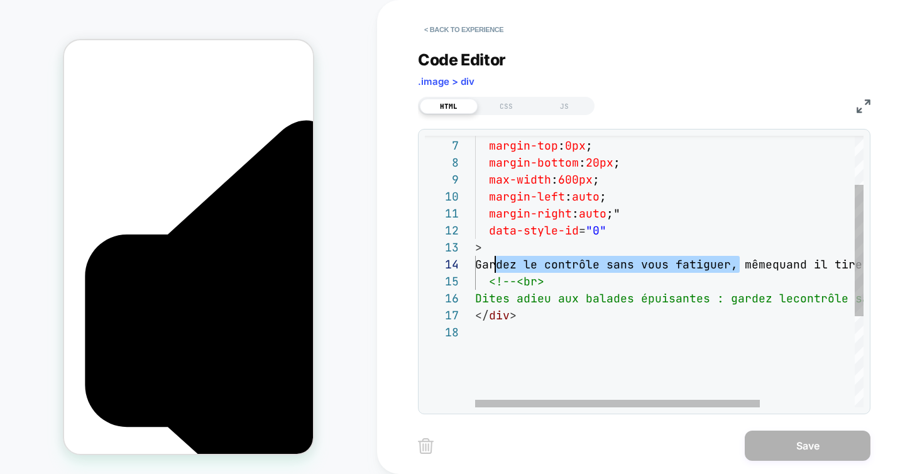
scroll to position [51, 14]
drag, startPoint x: 738, startPoint y: 263, endPoint x: 490, endPoint y: 268, distance: 248.3
click at [490, 268] on div "text-align : center ; margin-top : 0px ; margin-bottom : 20px ; max-width : 600…" at bounding box center [734, 315] width 518 height 560
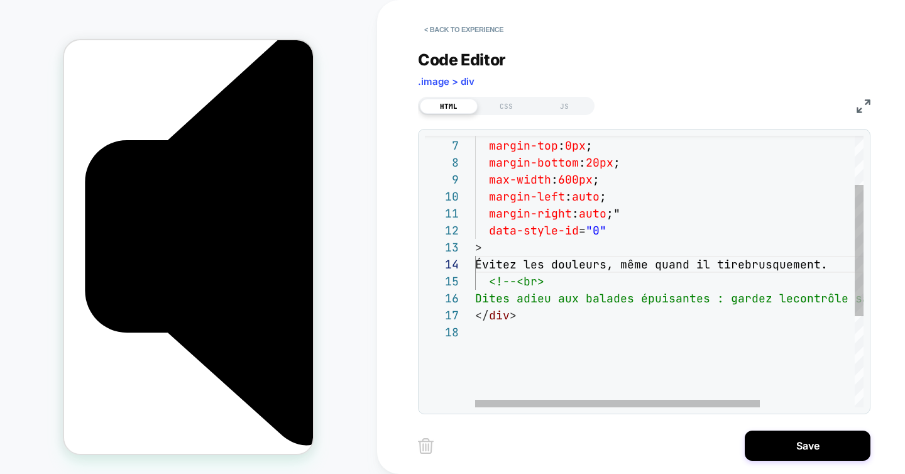
scroll to position [0, 177]
click at [617, 267] on div "text-align : center ; margin-top : 0px ; margin-bottom : 20px ; max-width : 600…" at bounding box center [734, 315] width 518 height 560
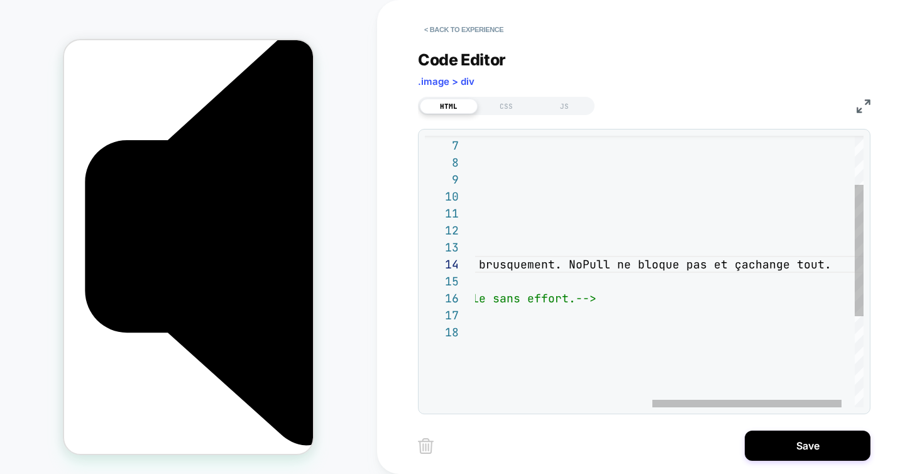
click at [648, 265] on div "text-align : center ; margin-top : 0px ; margin-bottom : 20px ; max-width : 600…" at bounding box center [501, 315] width 778 height 560
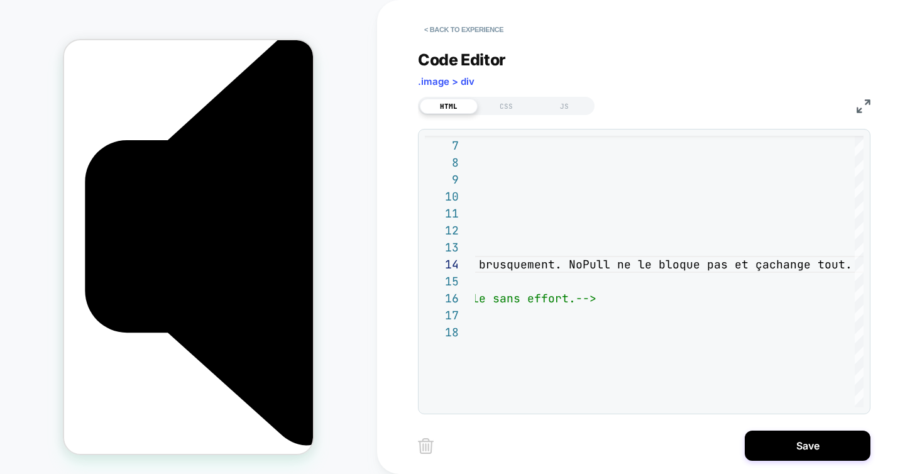
drag, startPoint x: 272, startPoint y: 181, endPoint x: 97, endPoint y: 117, distance: 186.7
copy div "Voyez NoPull en action Évitez les douleurs et les chutes, même quand il tire br…"
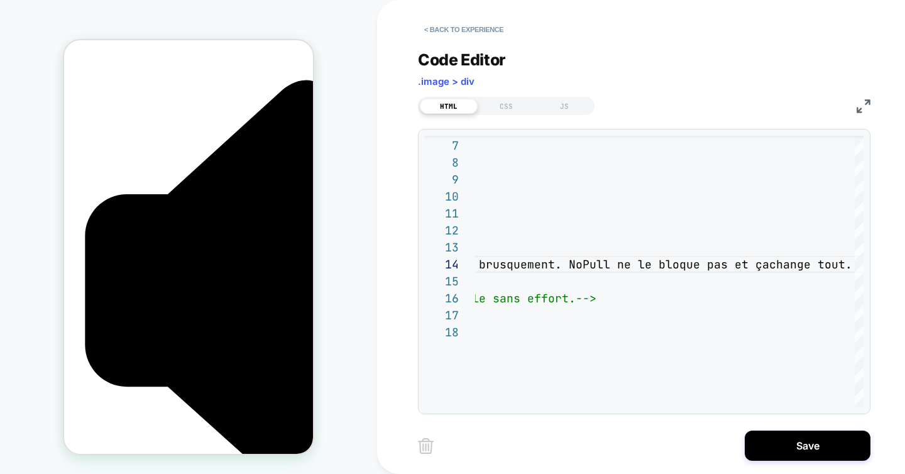
scroll to position [1018, 0]
copy div "Voyez NoPull en action Évitez les douleurs et les chutes, même quand il tire br…"
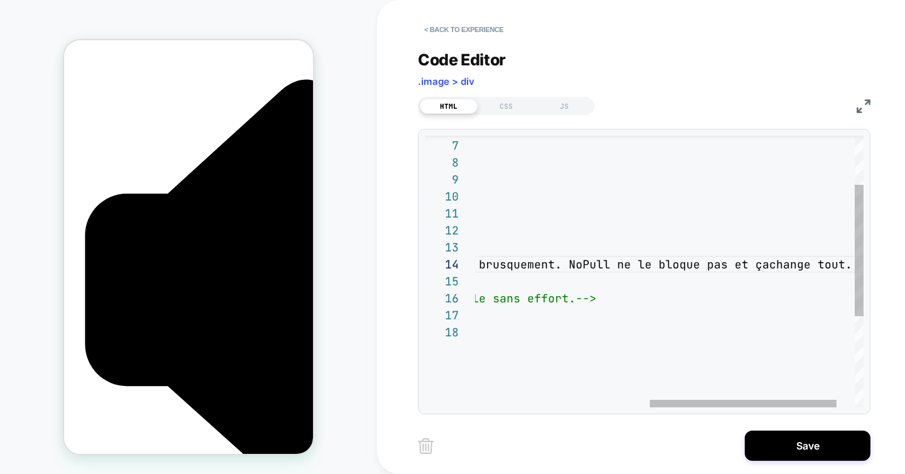
click at [581, 265] on div "text-align : center ; margin-top : 0px ; margin-bottom : 20px ; max-width : 600…" at bounding box center [506, 315] width 789 height 560
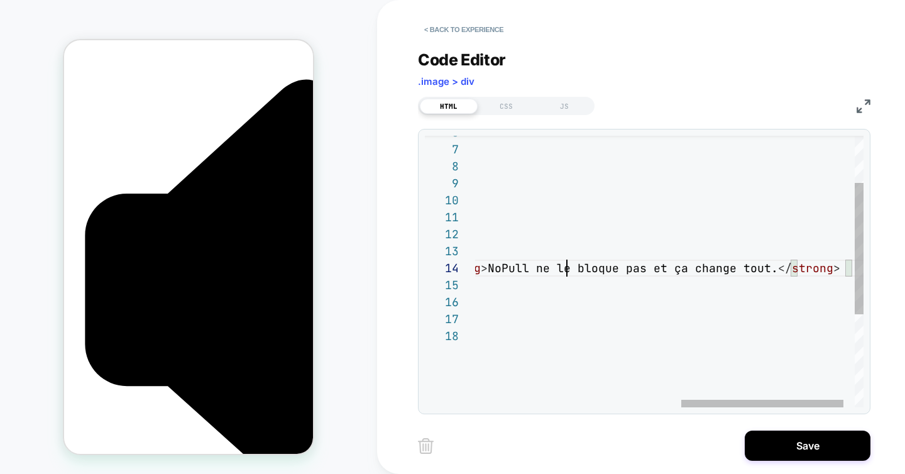
click at [566, 265] on div "margin-top : 0px ; margin-bottom : 20px ; max-width : 600px ; margin-left : aut…" at bounding box center [436, 319] width 907 height 560
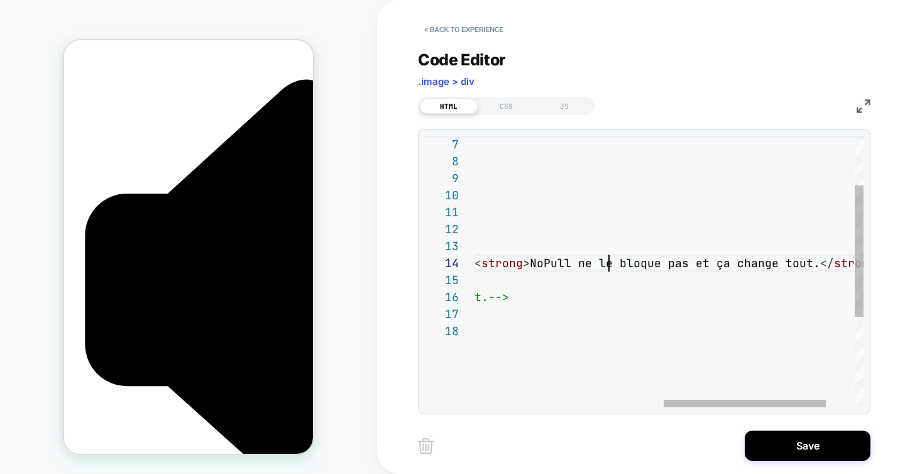
click at [603, 265] on div "margin-top : 0px ; margin-bottom : 20px ; max-width : 600px ; margin-left : aut…" at bounding box center [478, 314] width 907 height 560
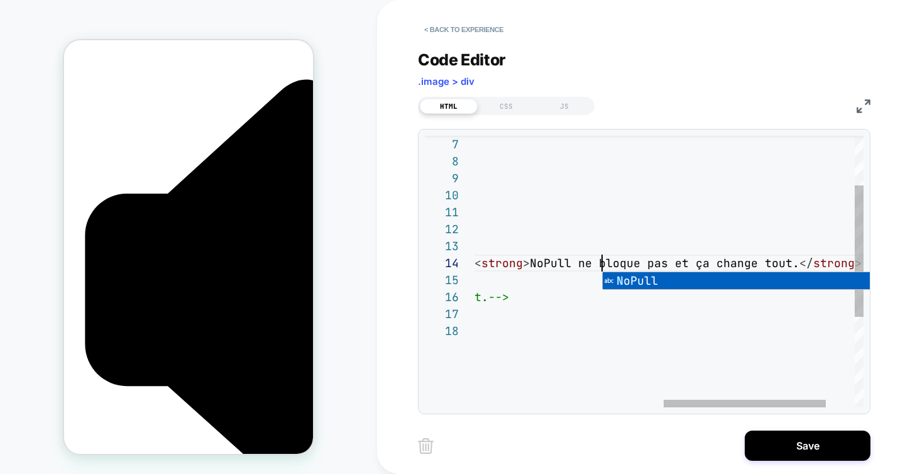
scroll to position [0, 0]
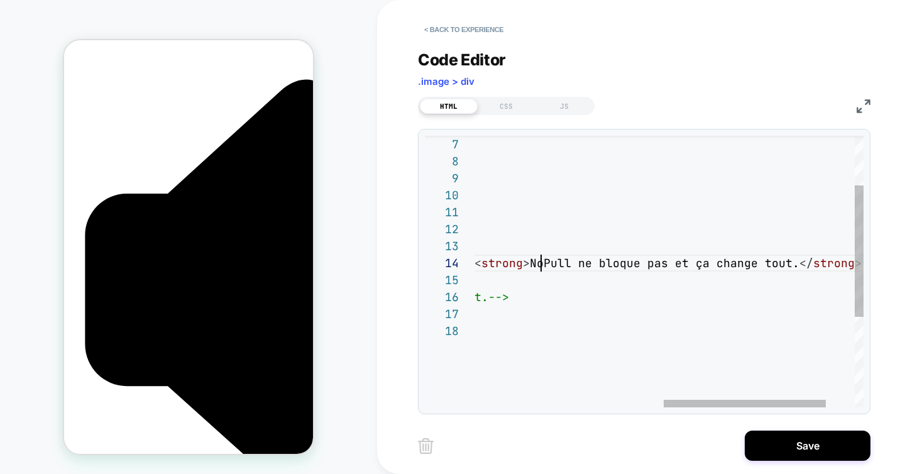
click at [544, 258] on div "margin-top : 0px ; margin-bottom : 20px ; max-width : 600px ; margin-left : aut…" at bounding box center [478, 314] width 907 height 560
click at [593, 263] on div "margin-top : 0px ; margin-bottom : 20px ; max-width : 600px ; margin-left : aut…" at bounding box center [478, 314] width 907 height 560
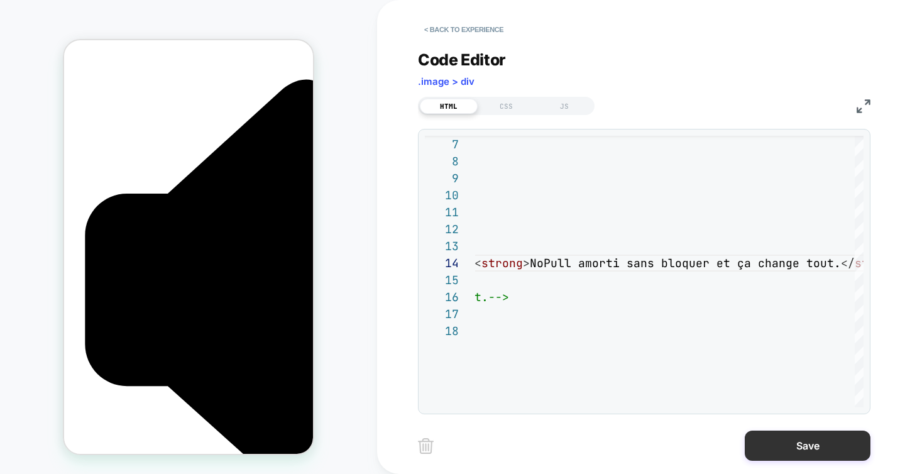
type textarea "**********"
click at [764, 444] on button "Save" at bounding box center [808, 445] width 126 height 30
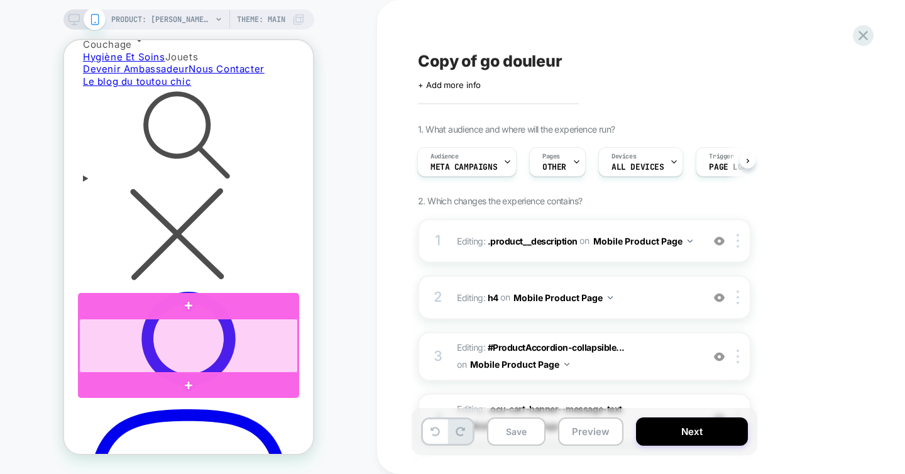
click at [231, 337] on div at bounding box center [188, 346] width 219 height 54
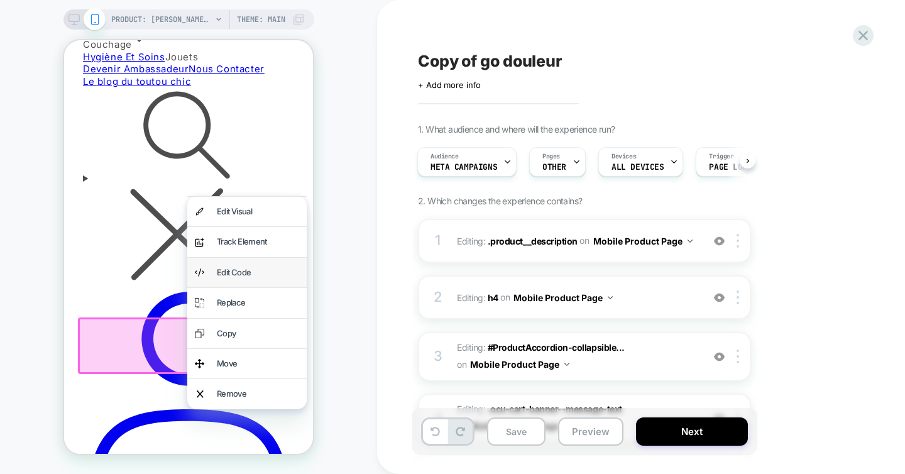
click at [240, 270] on div "Edit Code" at bounding box center [258, 272] width 82 height 14
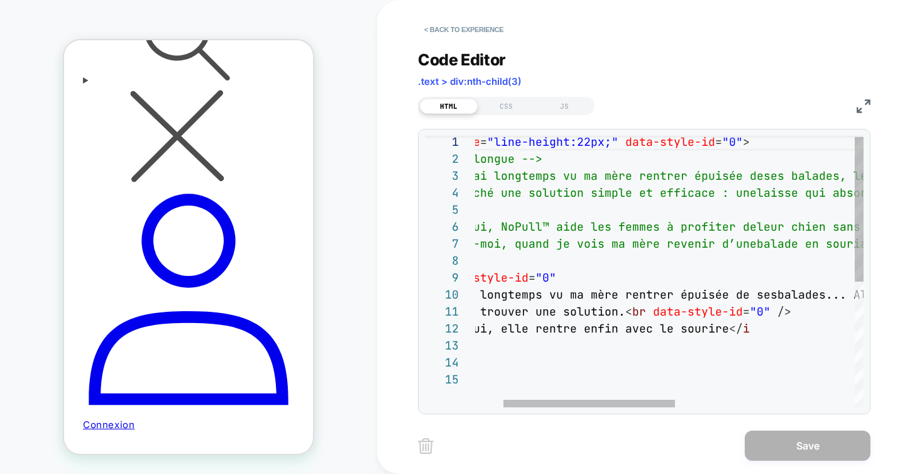
click at [700, 295] on div "< div style = "line-height:22px;" data-style-id = "0" > <!-- v longue --> <!--“…" at bounding box center [839, 387] width 857 height 509
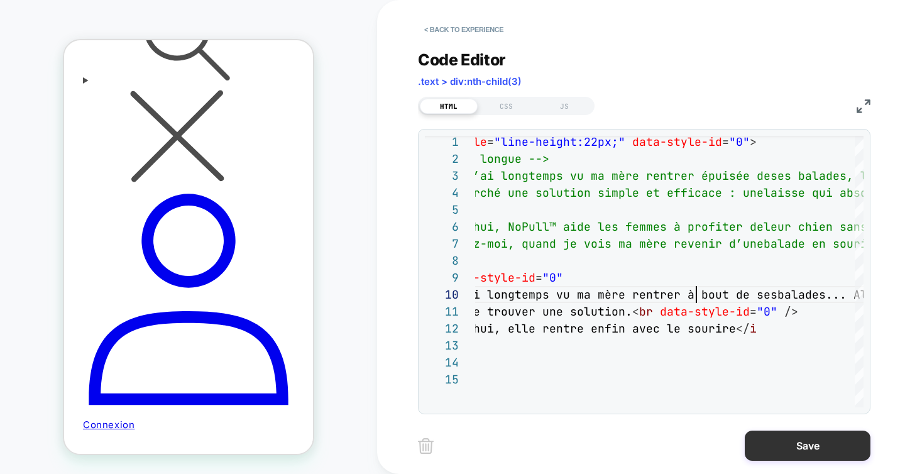
type textarea "**********"
click at [796, 443] on button "Save" at bounding box center [808, 445] width 126 height 30
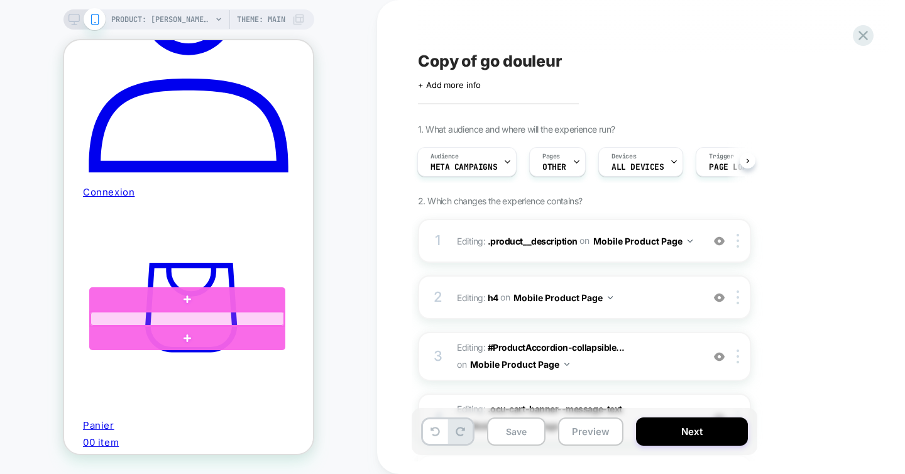
click at [204, 317] on div at bounding box center [187, 319] width 194 height 14
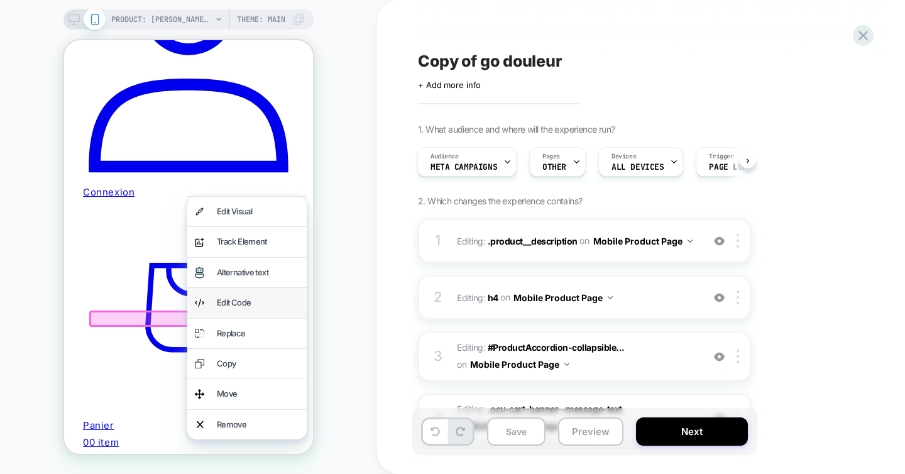
click at [244, 297] on div "Edit Code" at bounding box center [258, 302] width 82 height 14
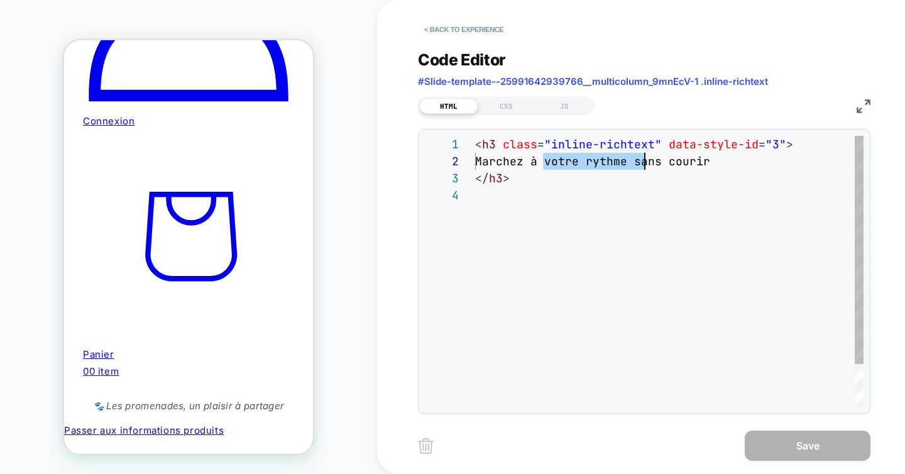
drag, startPoint x: 544, startPoint y: 162, endPoint x: 645, endPoint y: 156, distance: 102.0
click at [645, 156] on div "< h3 class = "inline-richtext" data-style-id = "3" > Marchez à votre rythme san…" at bounding box center [669, 297] width 388 height 322
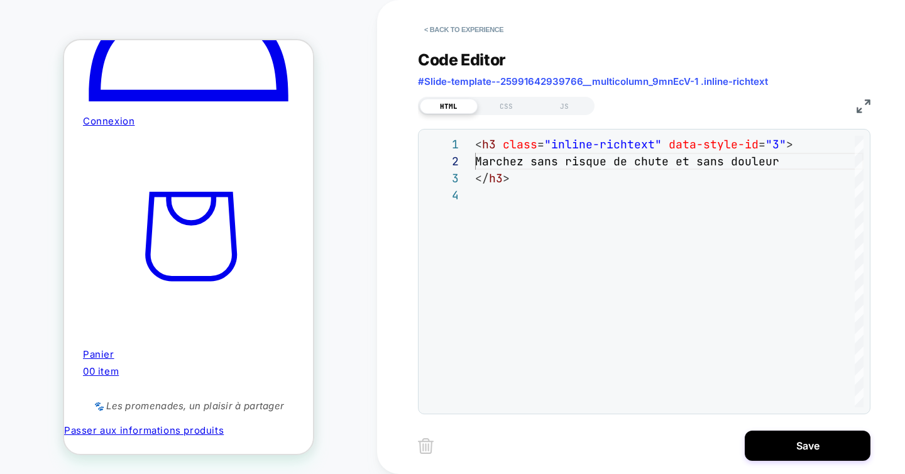
type textarea "**********"
click at [761, 446] on button "Save" at bounding box center [808, 445] width 126 height 30
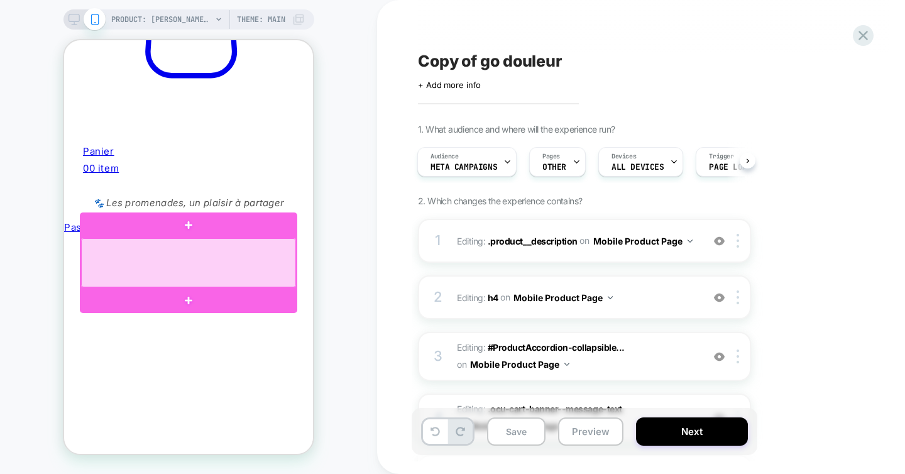
click at [274, 260] on div at bounding box center [188, 262] width 215 height 49
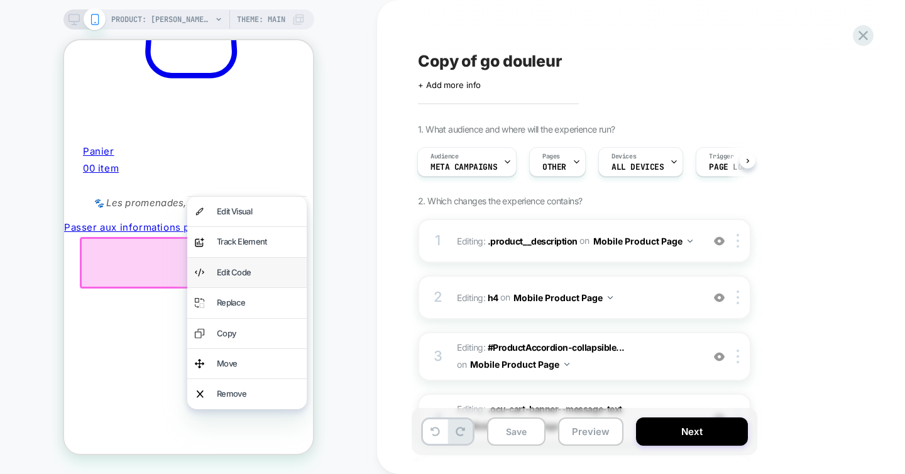
click at [268, 268] on div "Edit Code" at bounding box center [258, 272] width 82 height 14
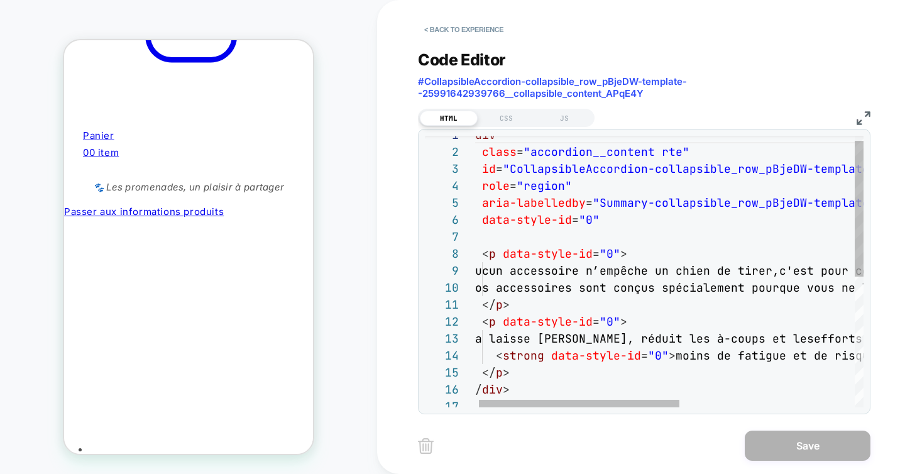
click at [640, 337] on div "< div class = "accordion__content rte" id = "CollapsibleAccordion-collapsible_r…" at bounding box center [835, 397] width 735 height 543
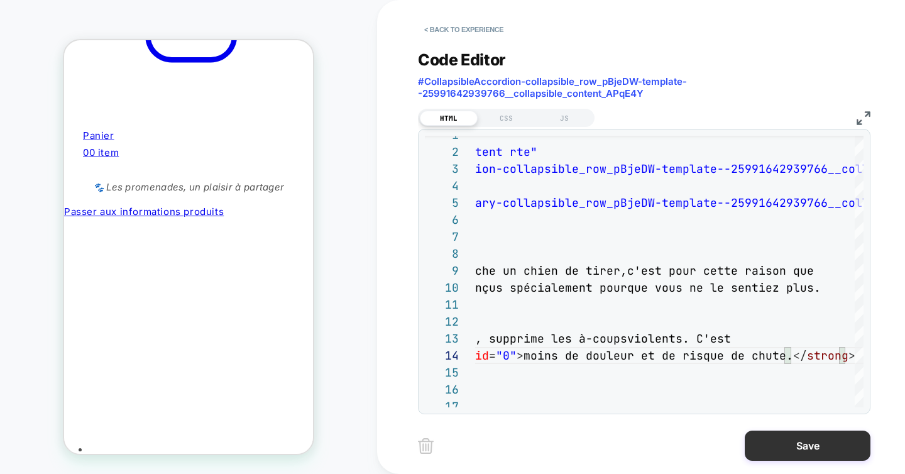
type textarea "**********"
click at [769, 444] on button "Save" at bounding box center [808, 445] width 126 height 30
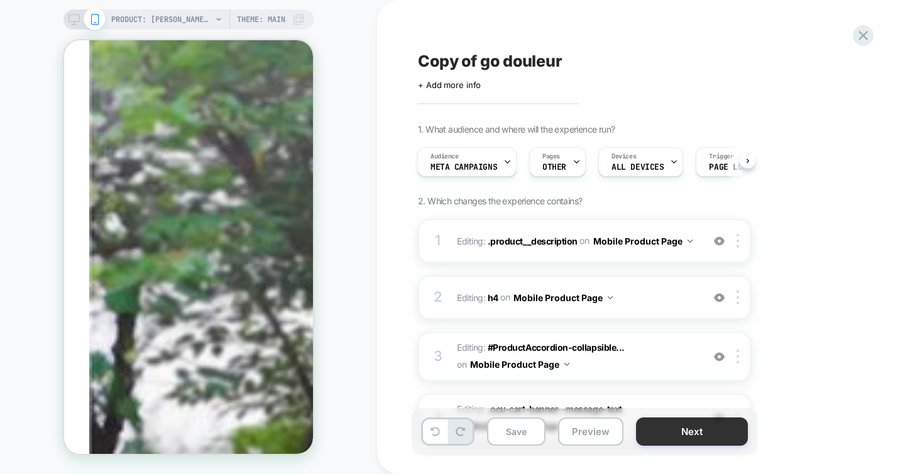
click at [722, 432] on button "Next" at bounding box center [692, 431] width 112 height 28
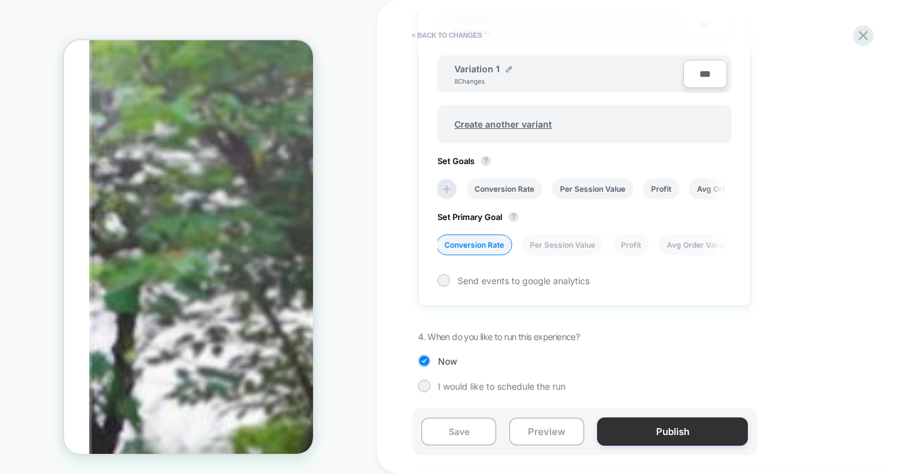
click at [691, 429] on button "Publish" at bounding box center [672, 431] width 151 height 28
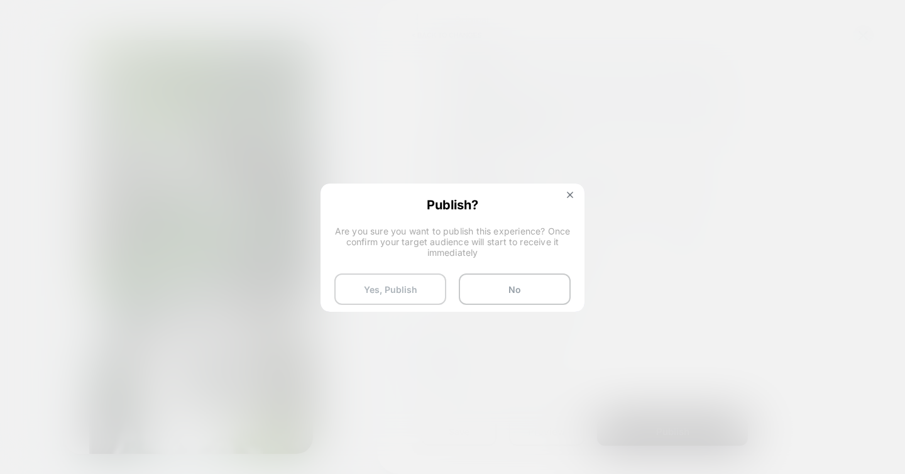
click at [420, 277] on button "Yes, Publish" at bounding box center [390, 288] width 112 height 31
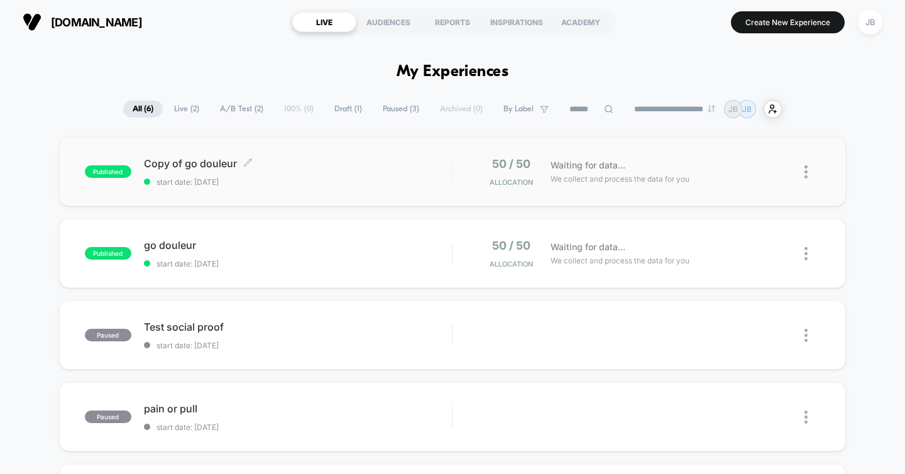
click at [332, 169] on div "Copy of go douleur Click to edit experience details Click to edit experience de…" at bounding box center [298, 172] width 309 height 30
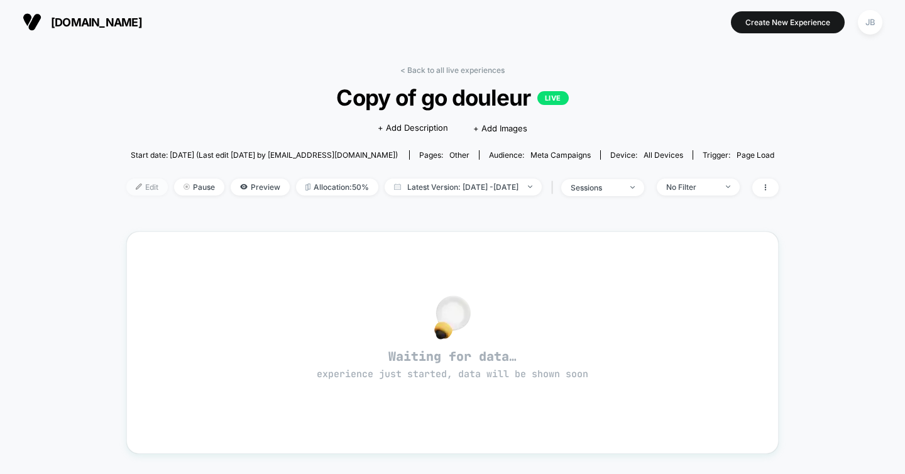
click at [126, 185] on span "Edit" at bounding box center [146, 186] width 41 height 17
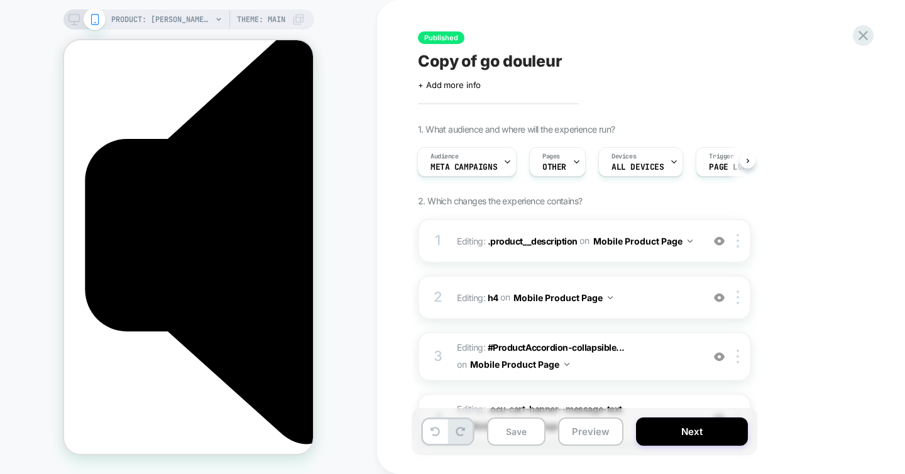
scroll to position [1074, 0]
click at [866, 36] on icon at bounding box center [863, 35] width 17 height 17
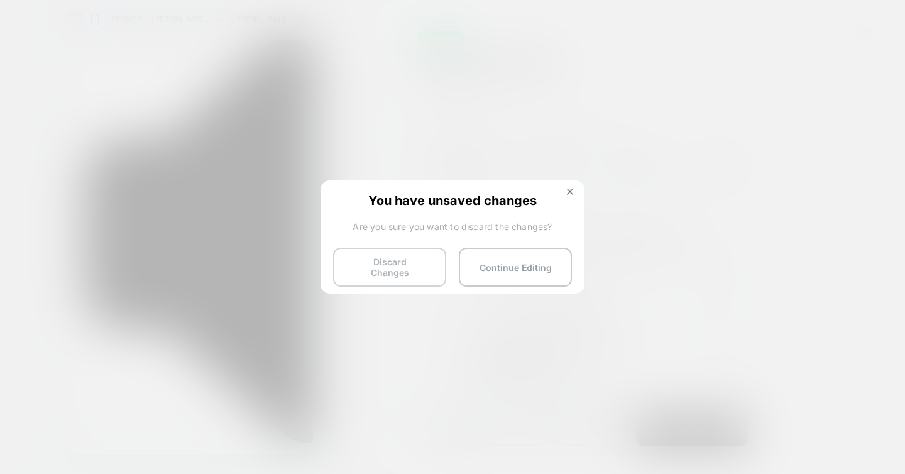
click at [423, 265] on button "Discard Changes" at bounding box center [389, 267] width 113 height 39
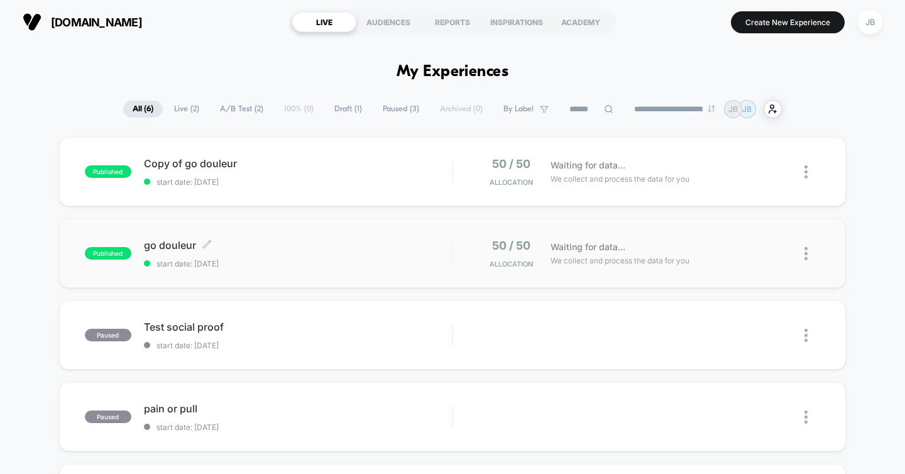
click at [350, 244] on span "go douleur Click to edit experience details" at bounding box center [298, 245] width 309 height 13
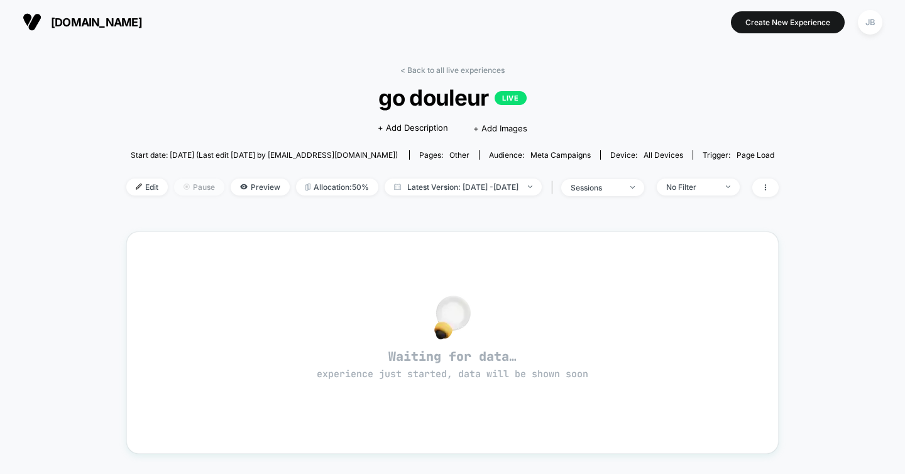
click at [174, 187] on span "Pause" at bounding box center [199, 186] width 50 height 17
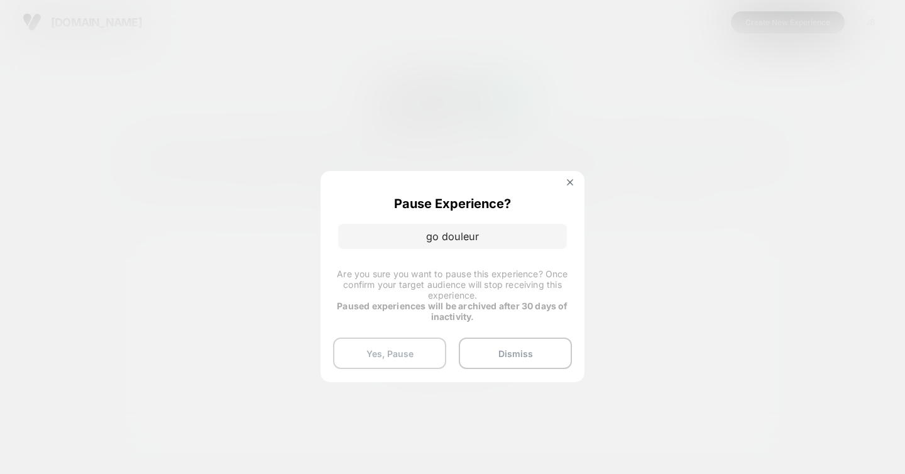
click at [381, 355] on button "Yes, Pause" at bounding box center [389, 352] width 113 height 31
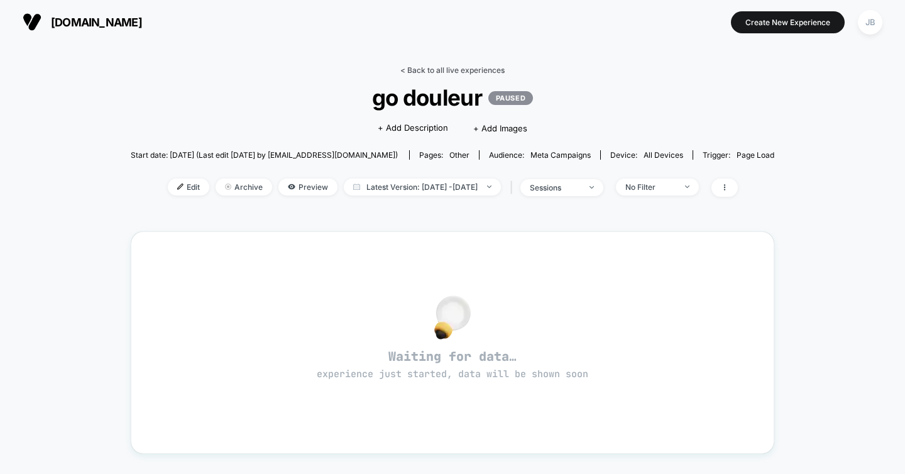
click at [446, 68] on link "< Back to all live experiences" at bounding box center [452, 69] width 104 height 9
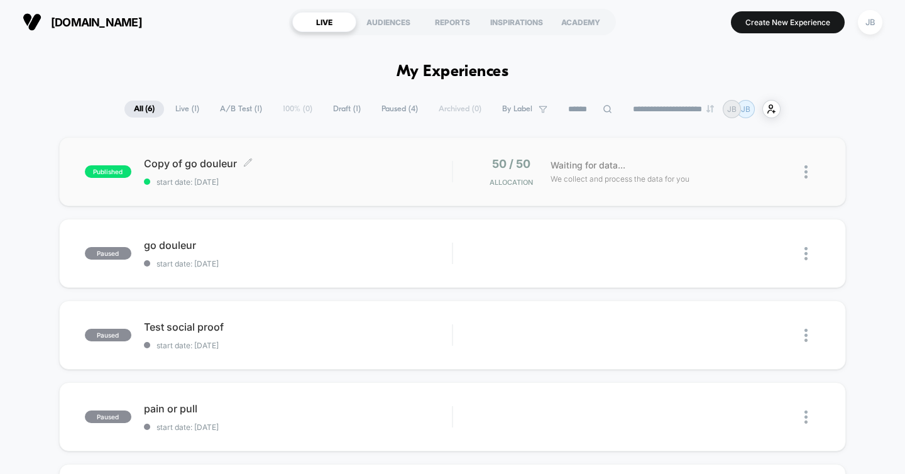
click at [329, 176] on div "Copy of go douleur Click to edit experience details Click to edit experience de…" at bounding box center [298, 172] width 309 height 30
